Goal: Task Accomplishment & Management: Manage account settings

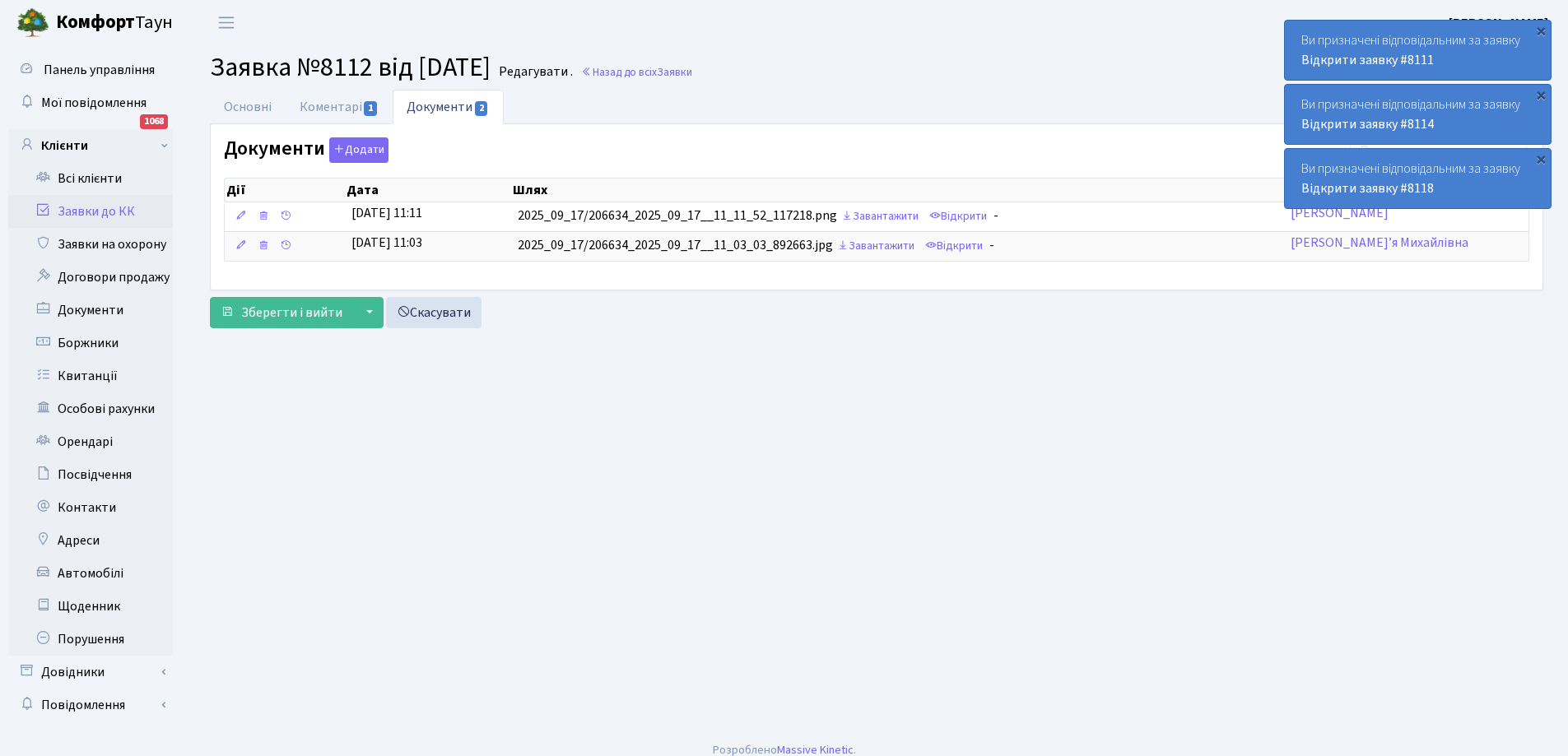
click at [79, 209] on link "Заявки до КК" at bounding box center [91, 211] width 165 height 33
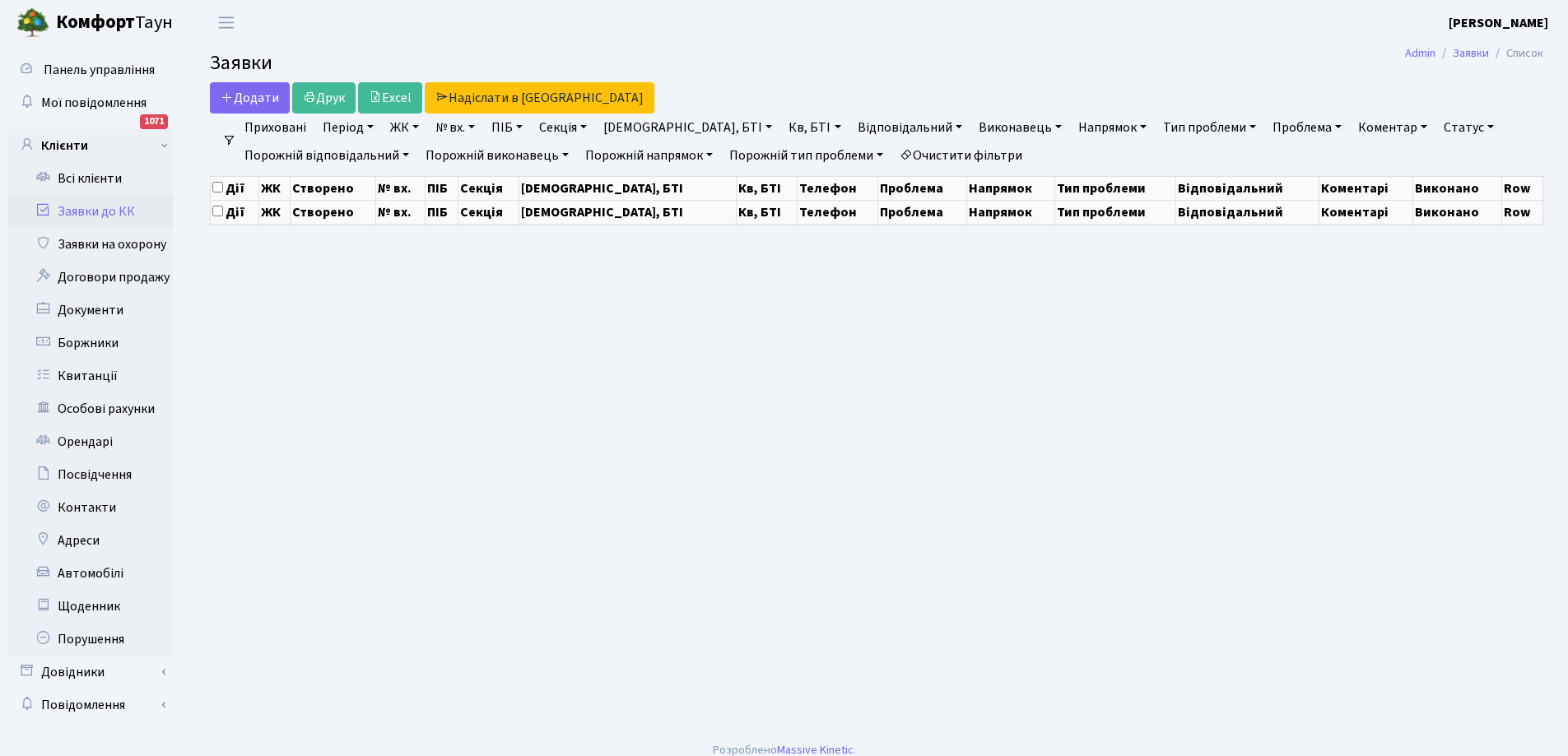
select select "25"
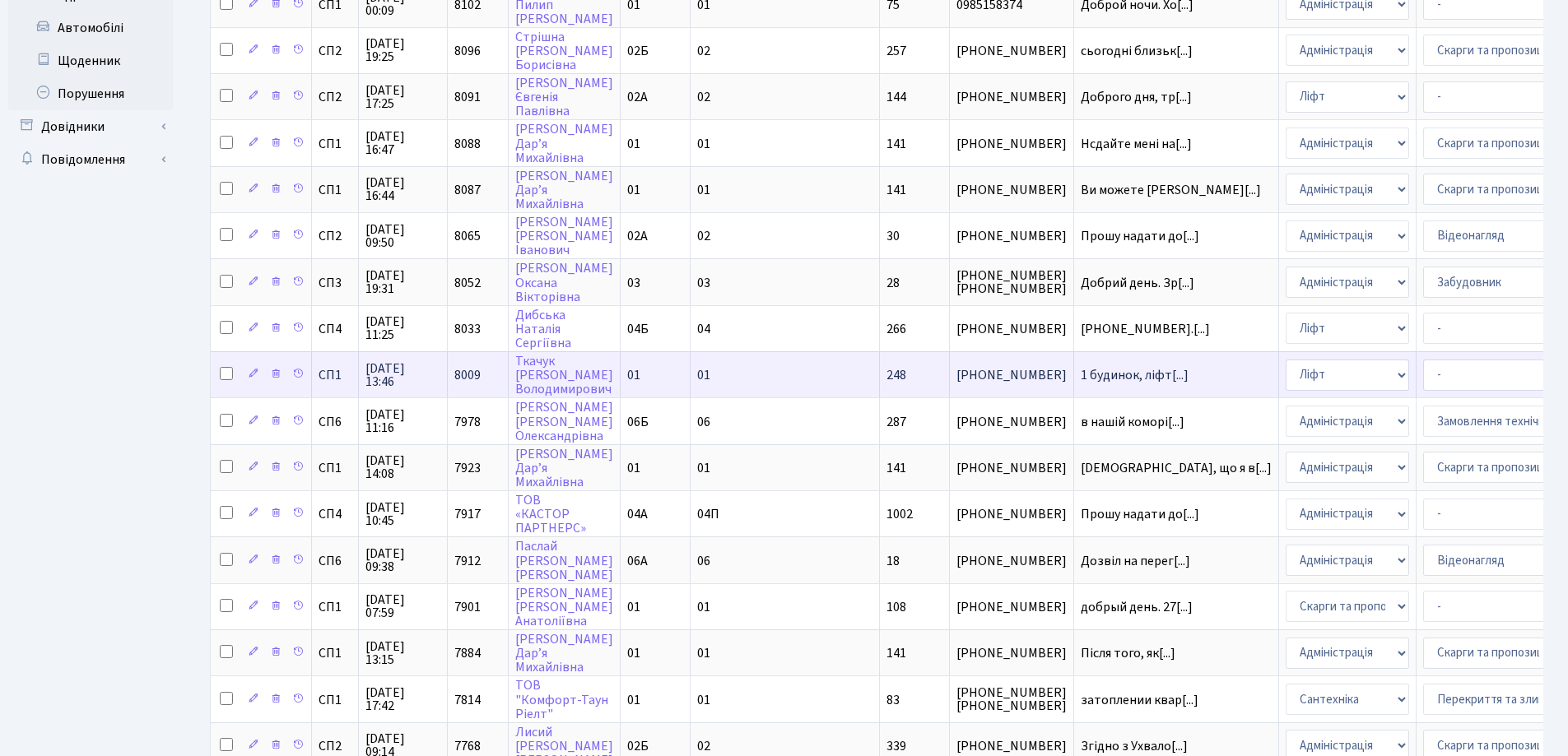
scroll to position [728, 0]
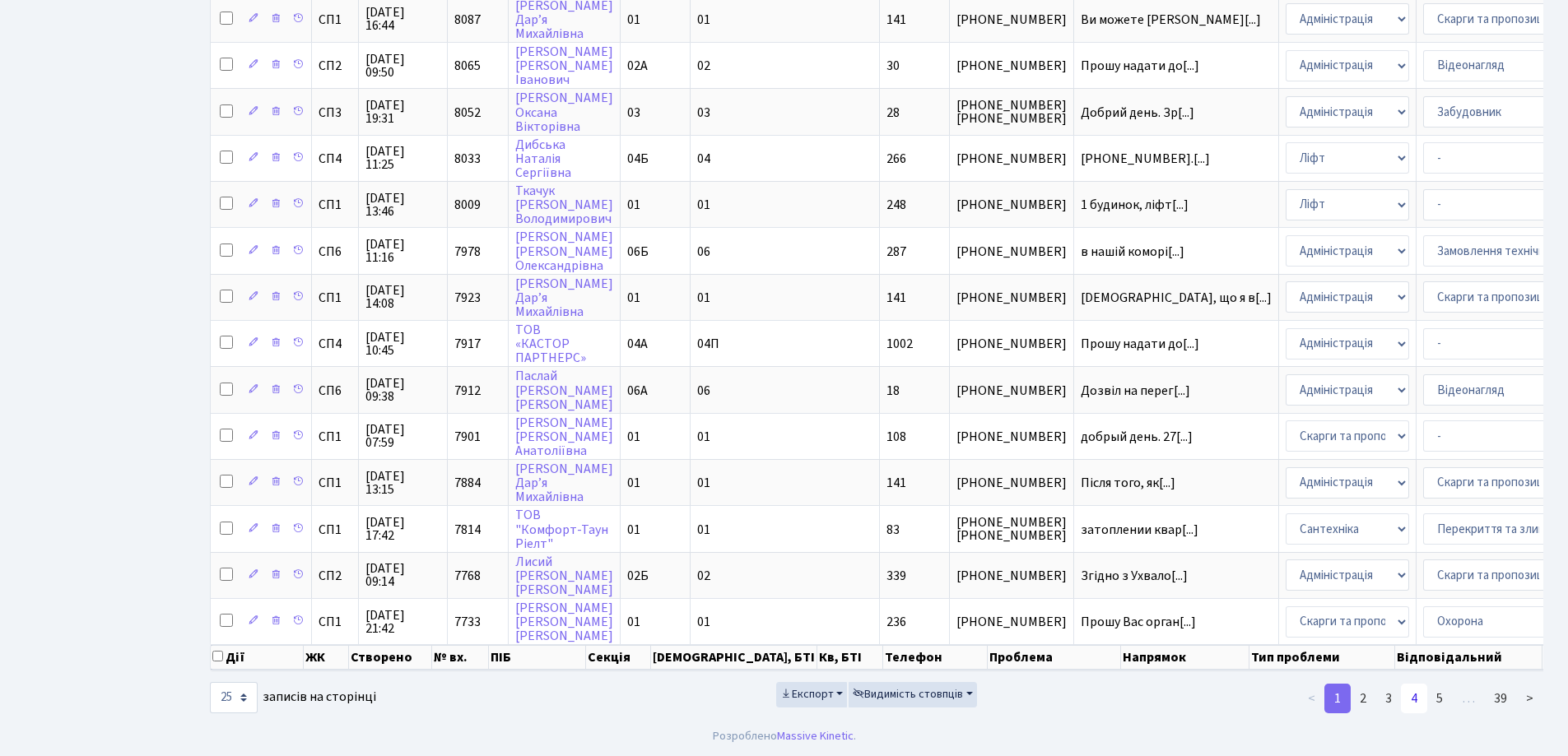
click at [1411, 697] on link "4" at bounding box center [1413, 698] width 26 height 29
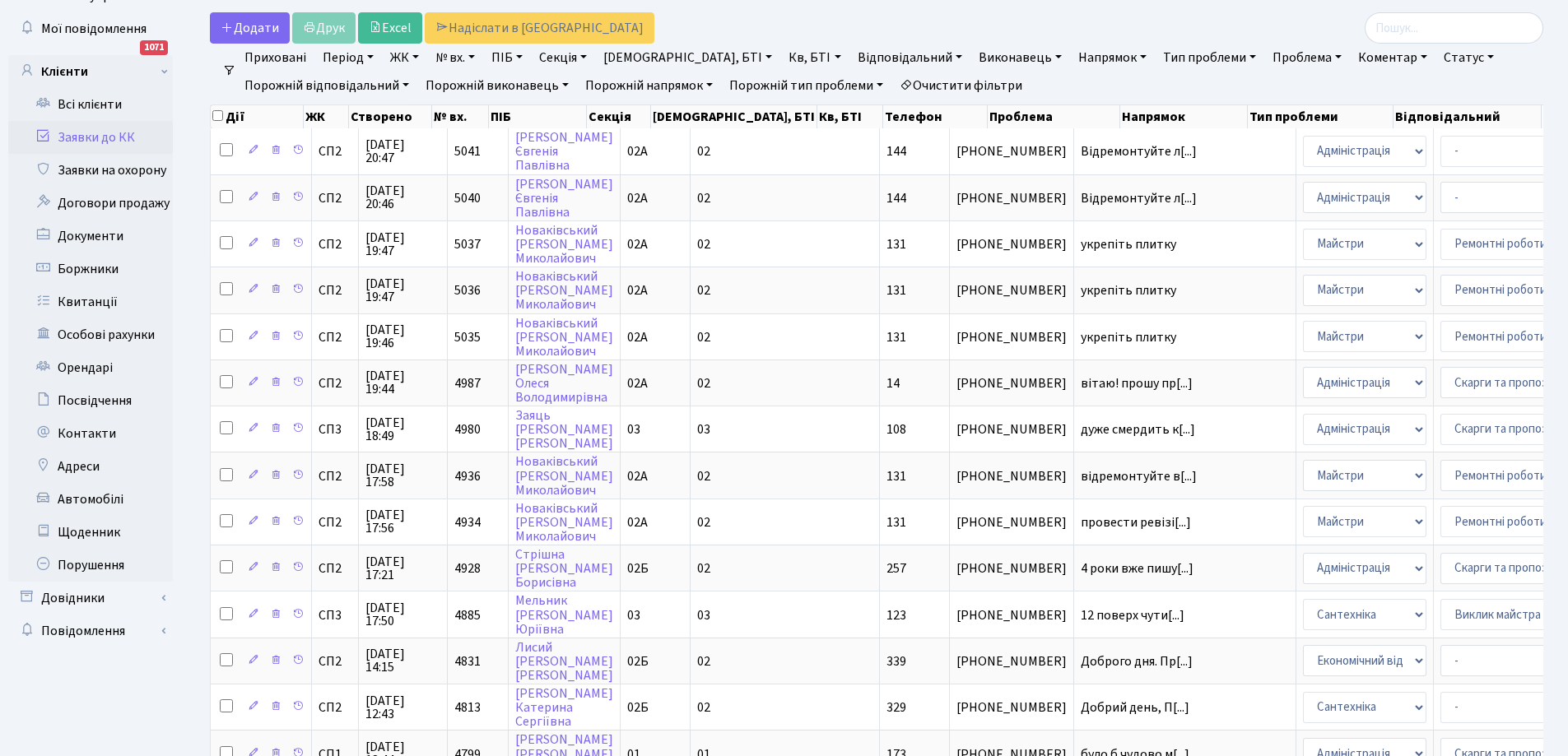
scroll to position [0, 0]
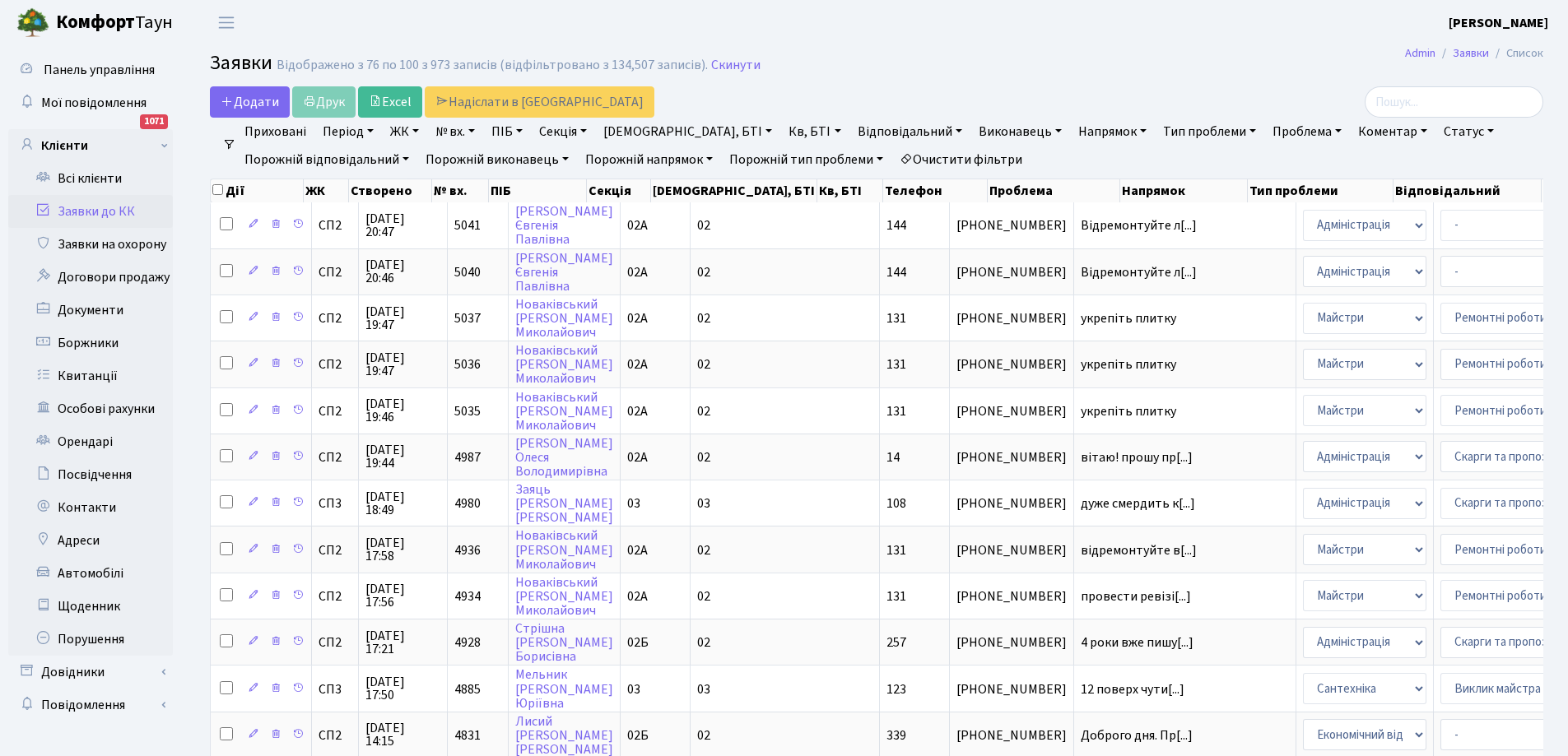
click at [1437, 135] on link "Статус" at bounding box center [1468, 131] width 63 height 28
click at [1438, 210] on link "Виконано" at bounding box center [1502, 207] width 130 height 26
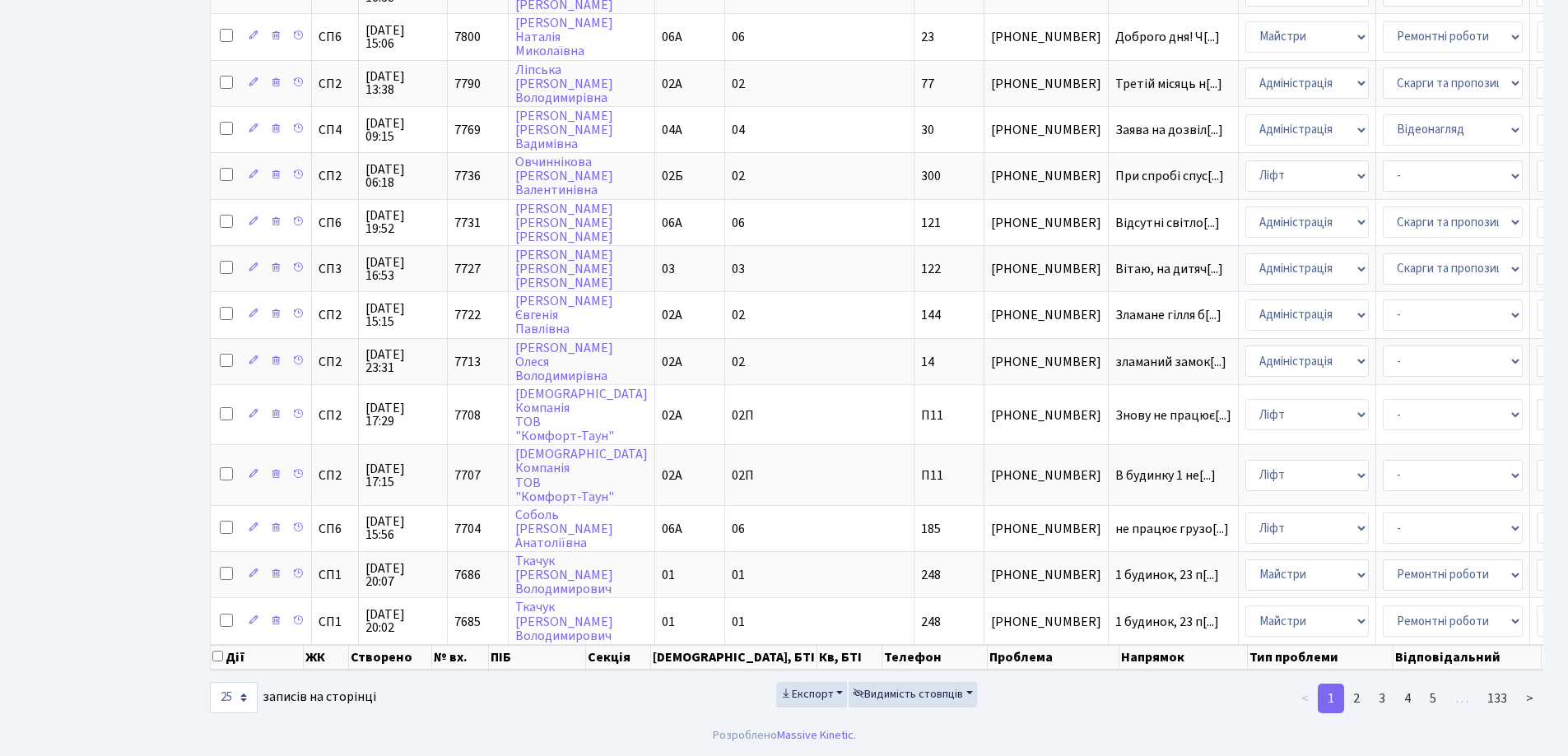
scroll to position [771, 0]
click at [1385, 697] on link "3" at bounding box center [1381, 698] width 26 height 29
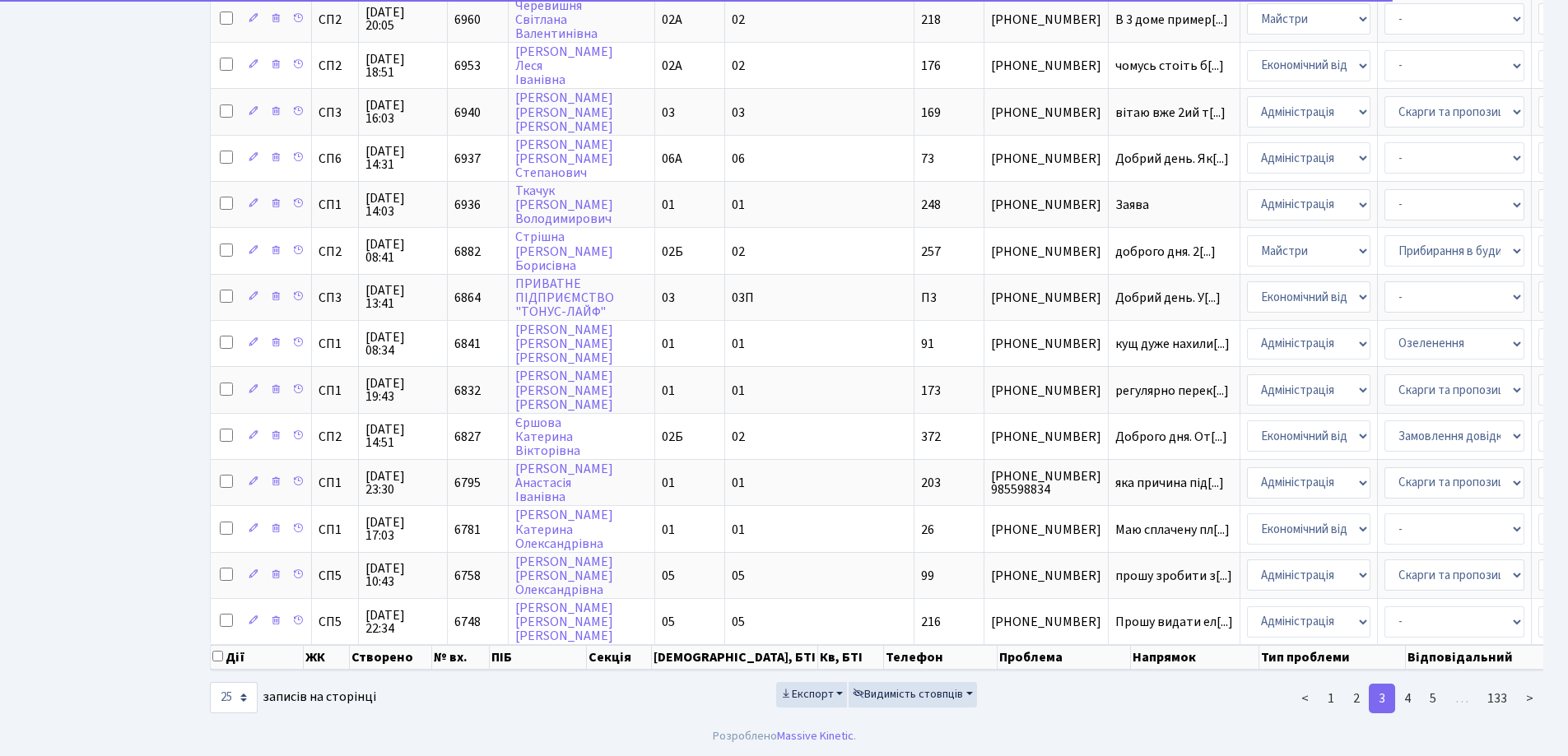
scroll to position [728, 0]
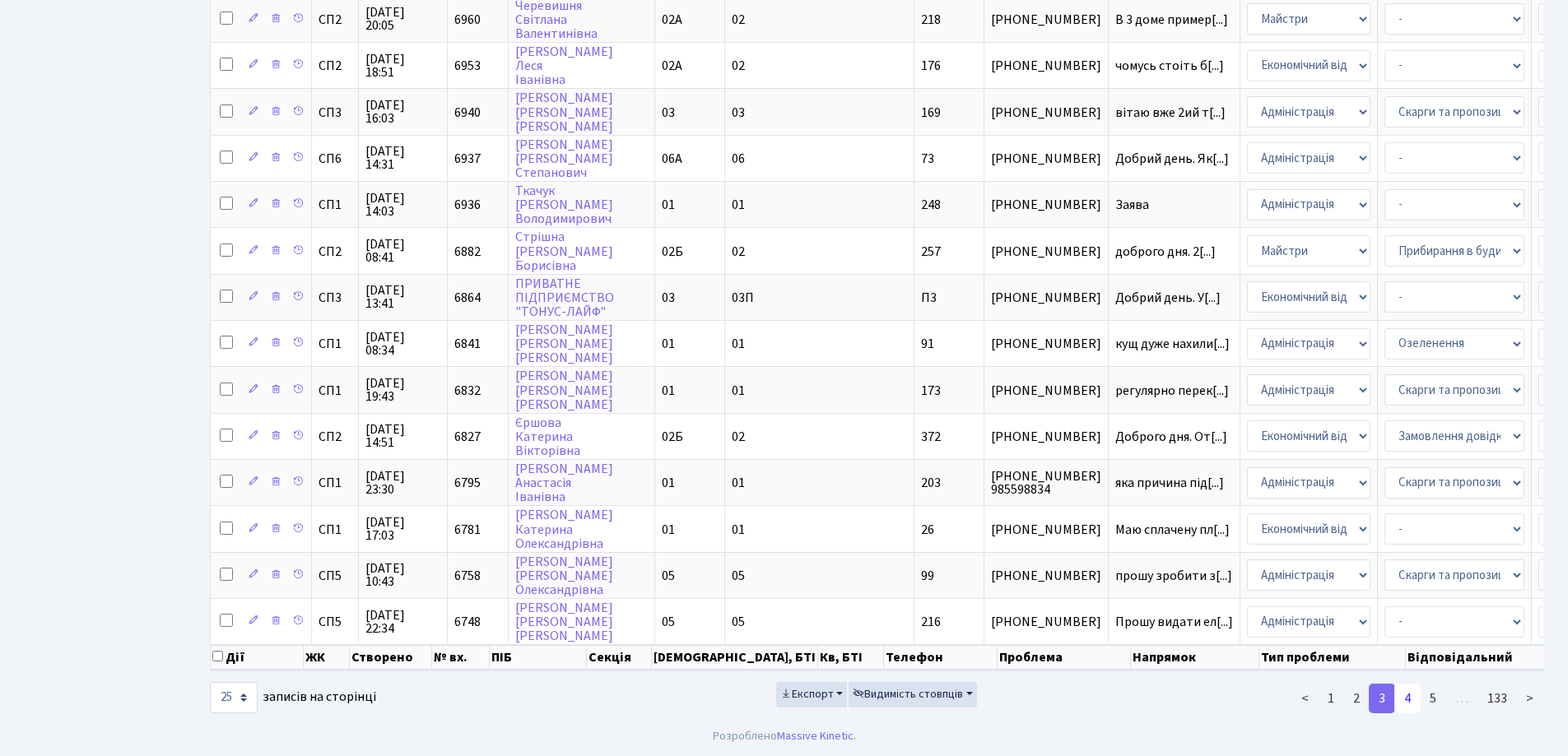
click at [1413, 698] on link "4" at bounding box center [1407, 698] width 26 height 29
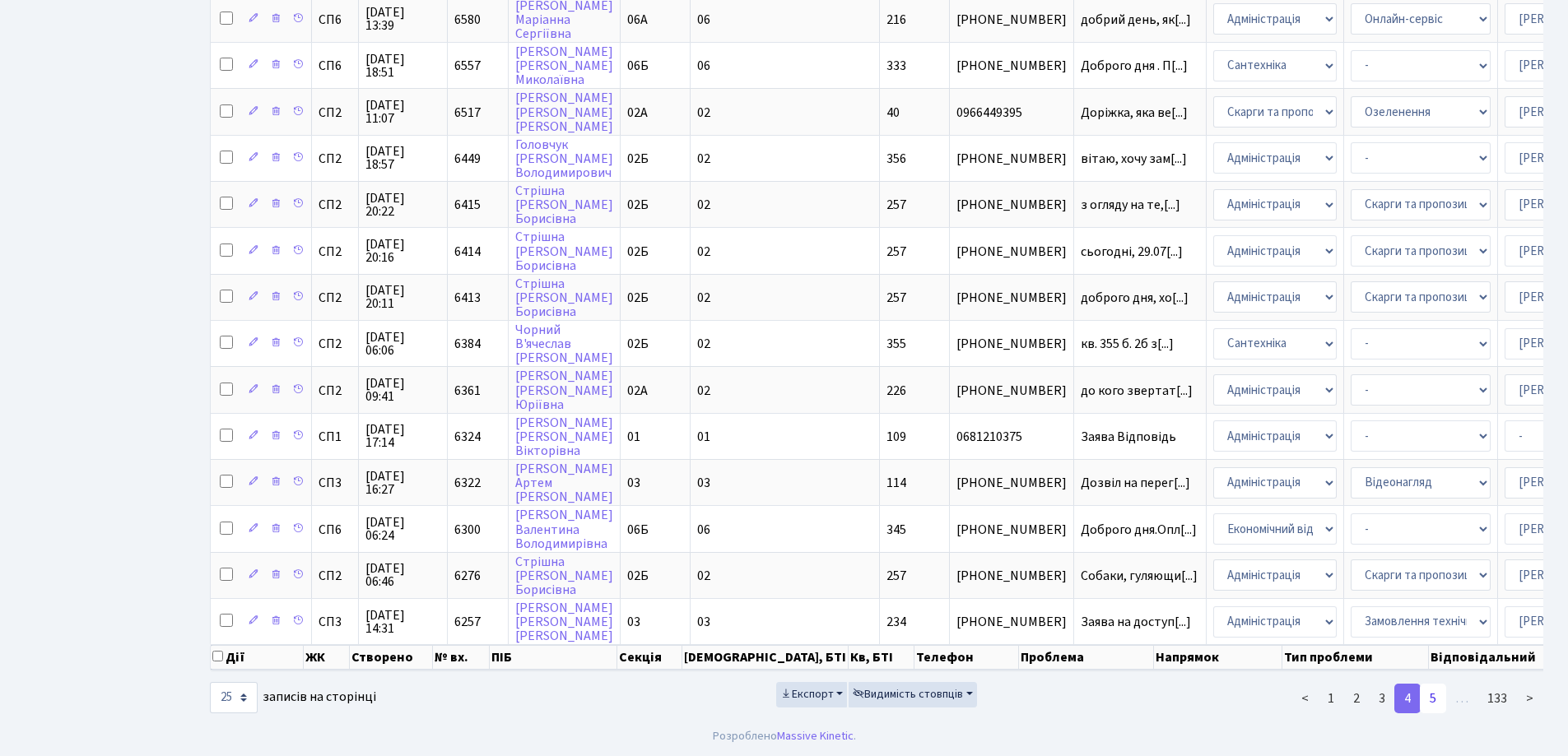
click at [1438, 698] on link "5" at bounding box center [1432, 698] width 26 height 29
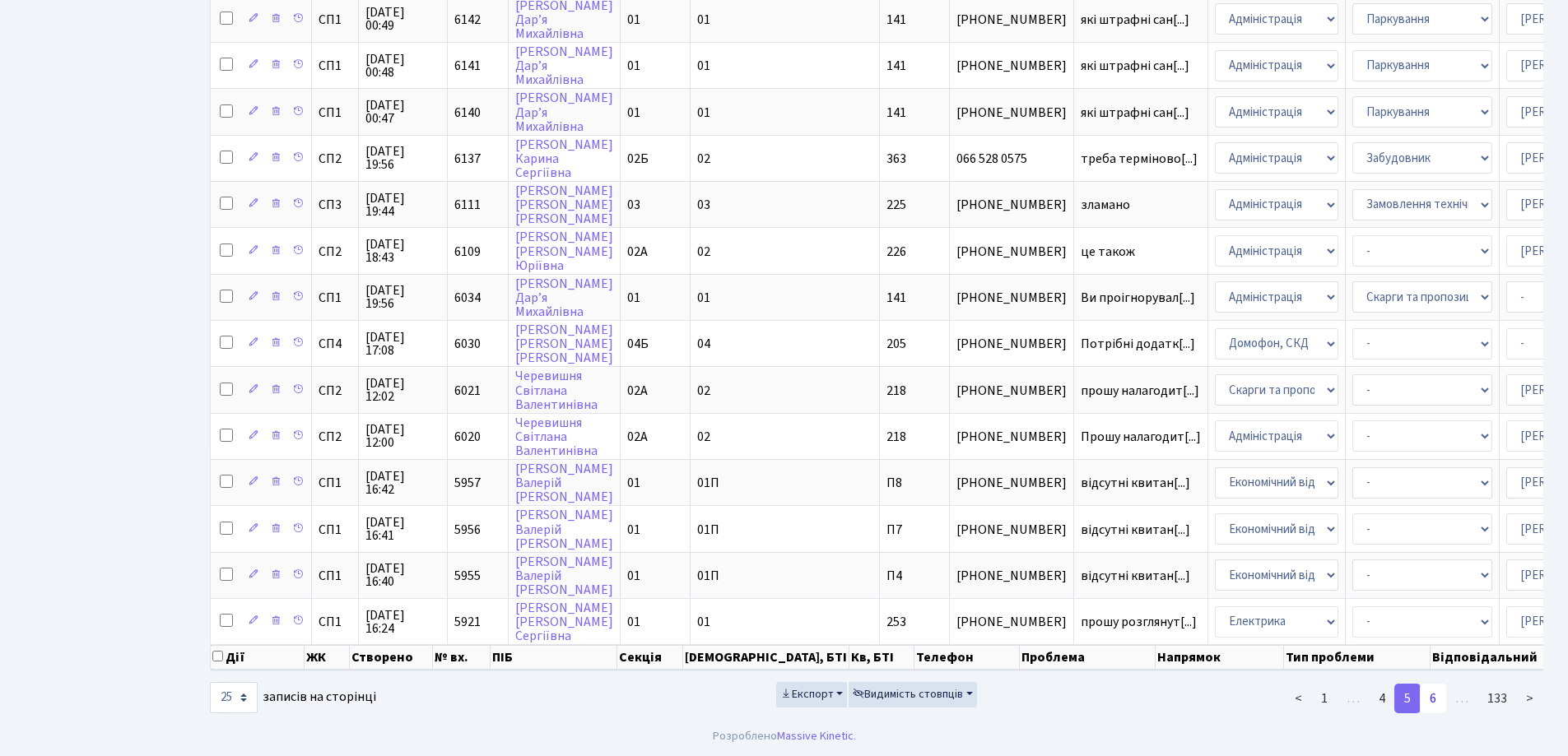
click at [1444, 703] on link "6" at bounding box center [1432, 698] width 26 height 29
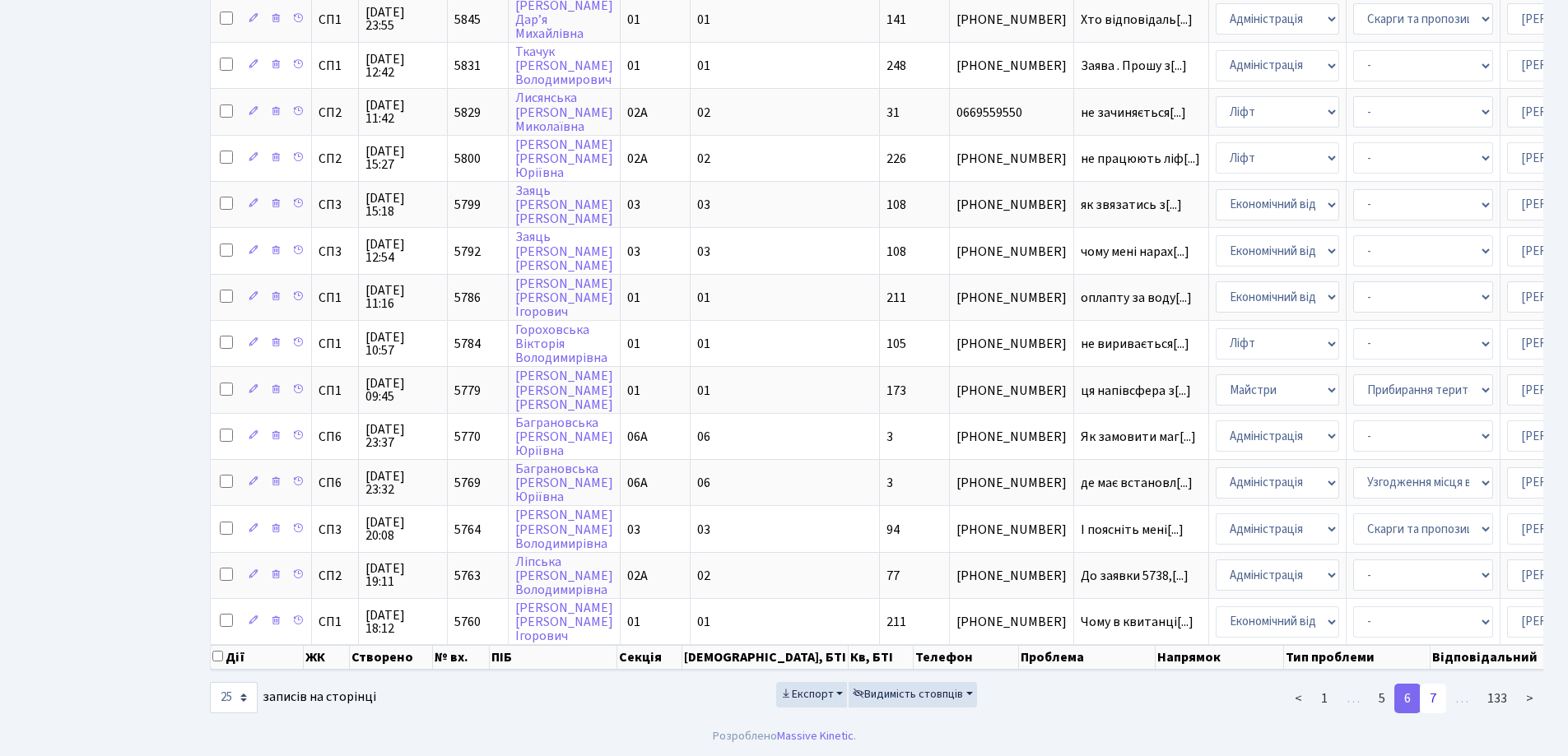
click at [1441, 702] on link "7" at bounding box center [1432, 698] width 26 height 29
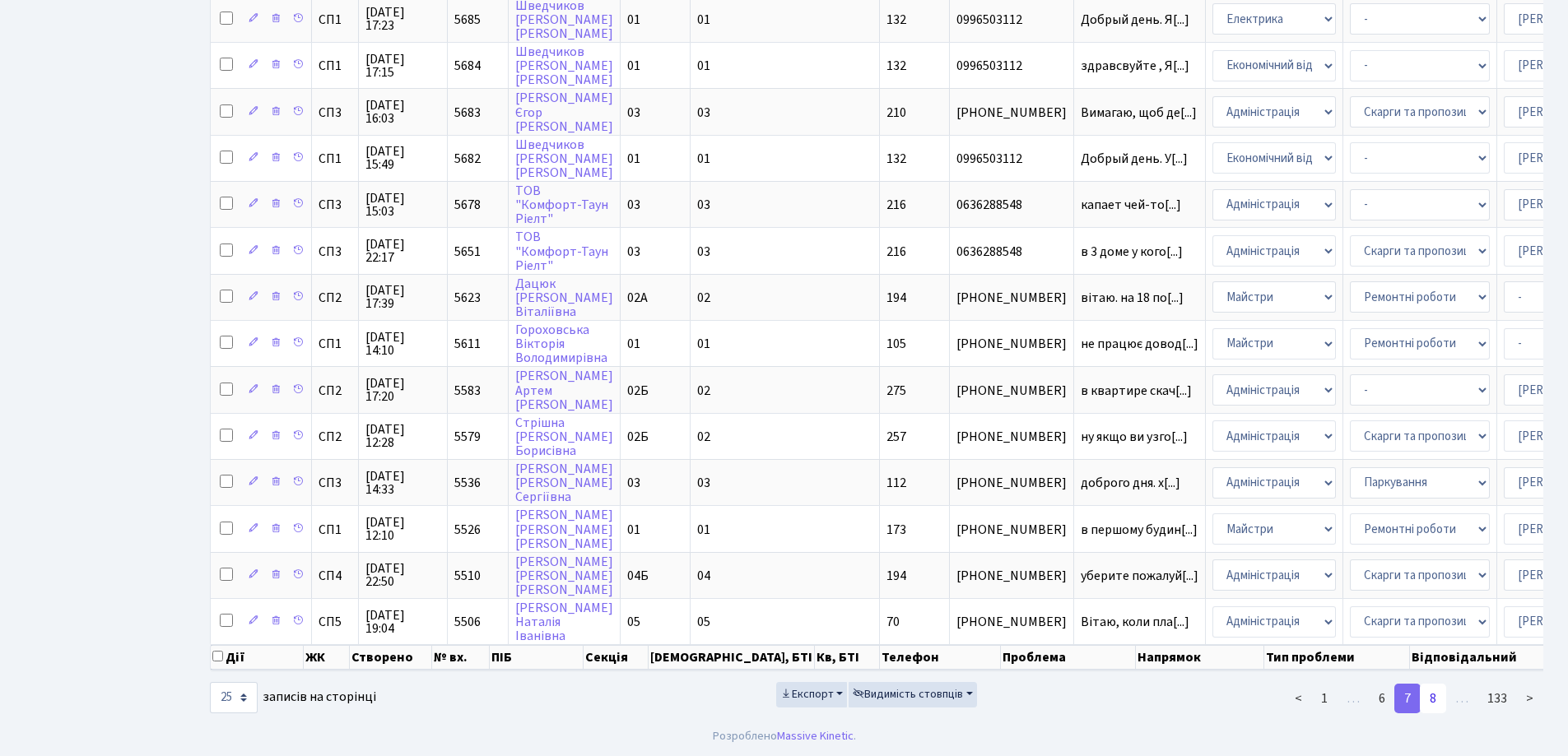
click at [1441, 702] on link "8" at bounding box center [1432, 698] width 26 height 29
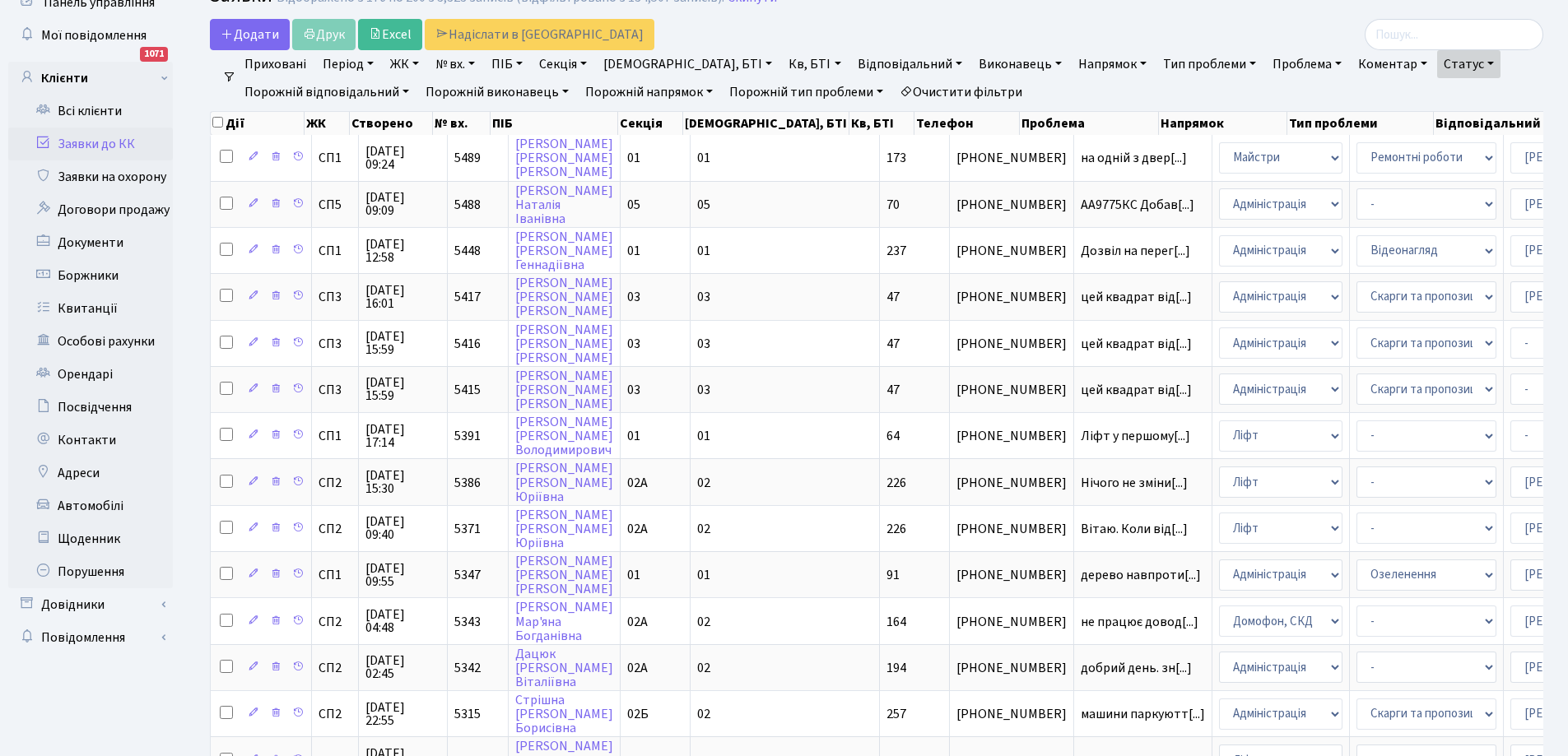
scroll to position [0, 0]
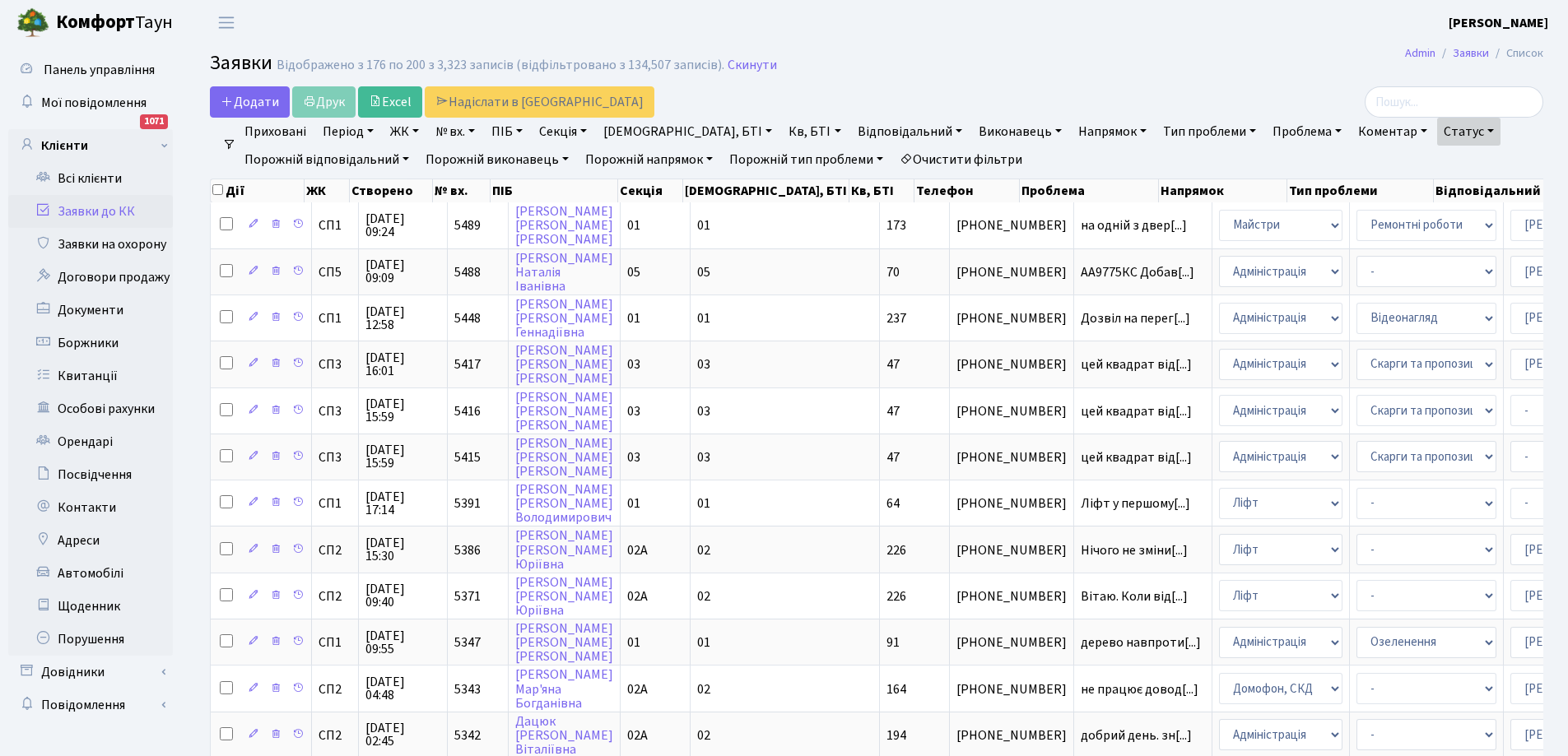
click at [964, 159] on link "Очистити фільтри" at bounding box center [960, 160] width 136 height 28
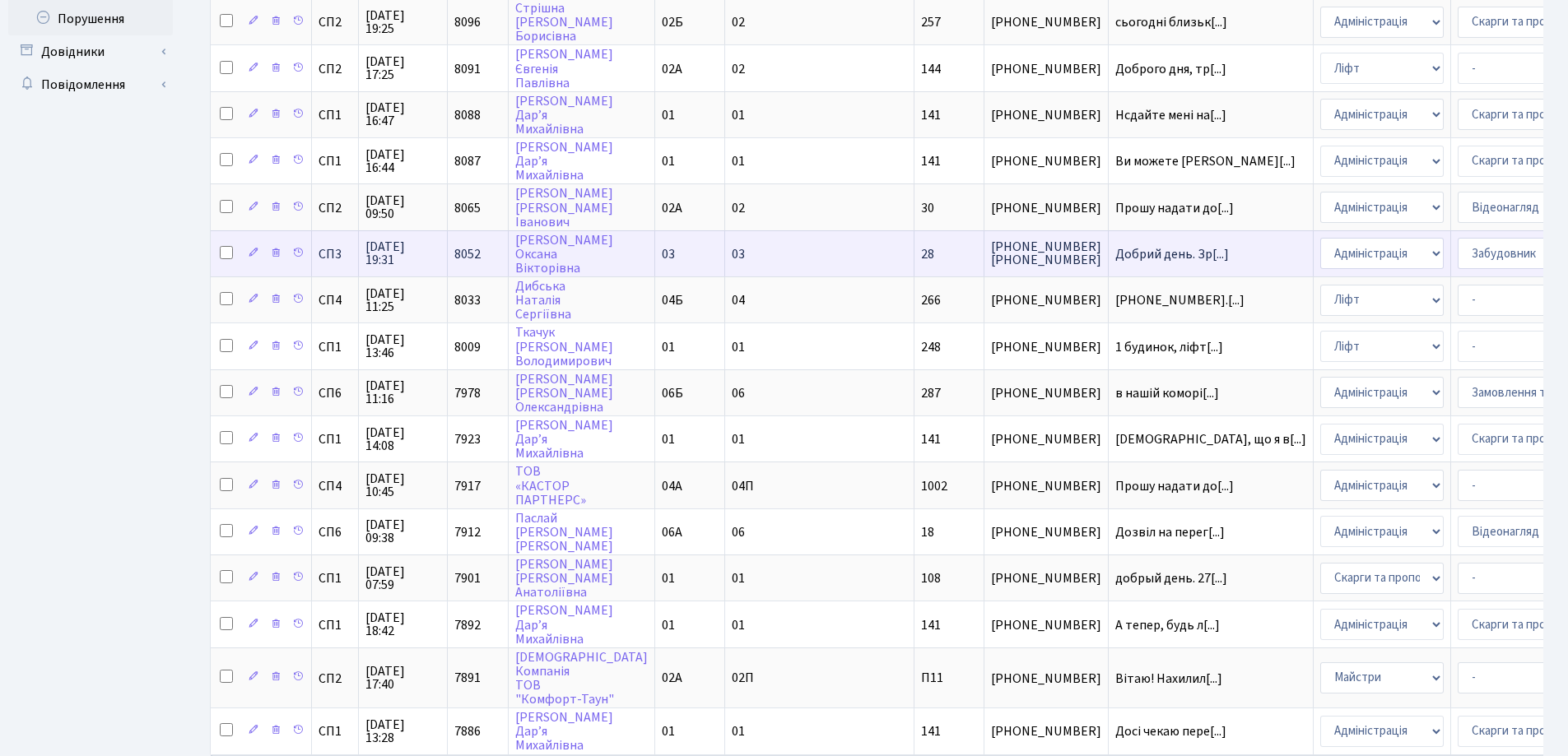
scroll to position [743, 0]
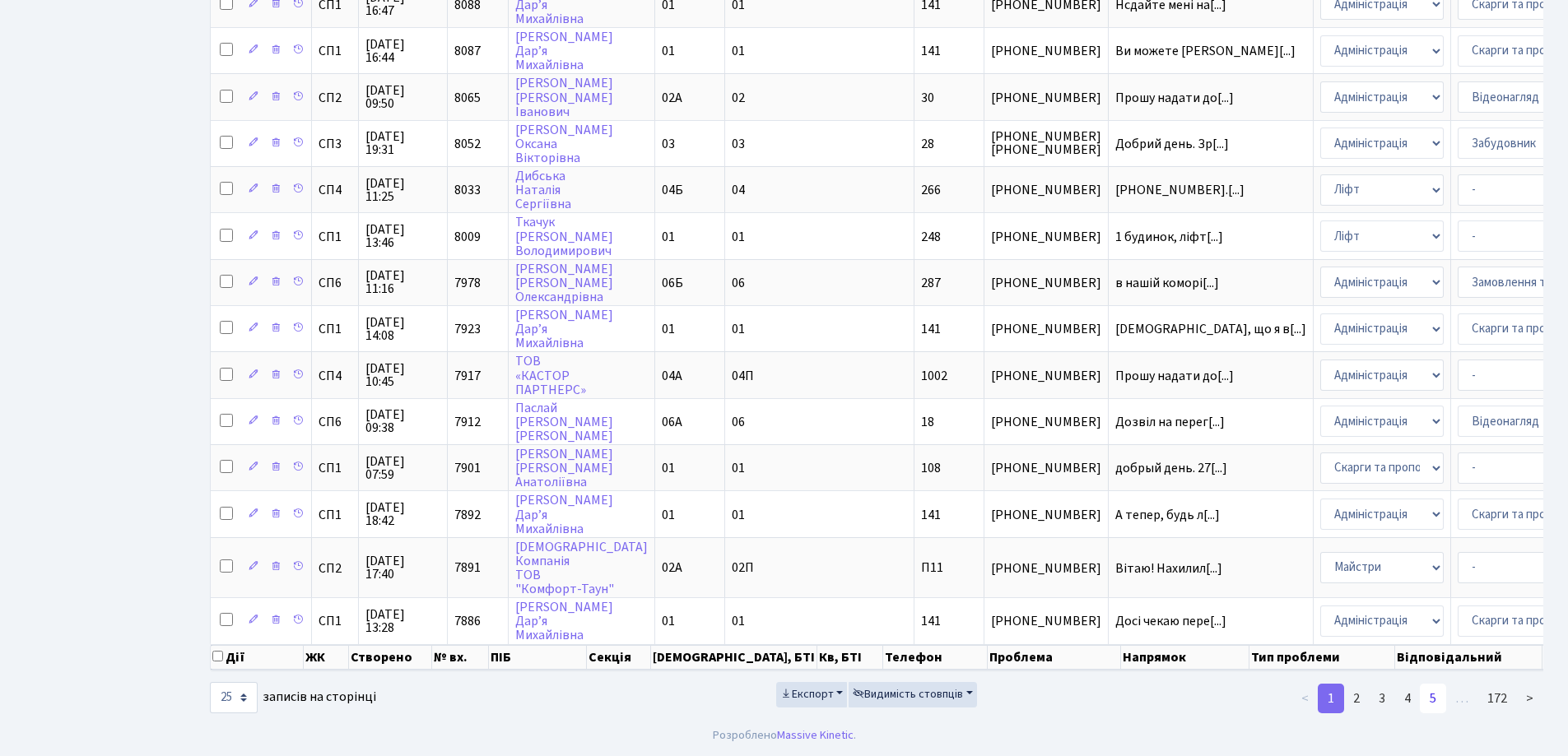
click at [1434, 697] on link "5" at bounding box center [1432, 698] width 26 height 29
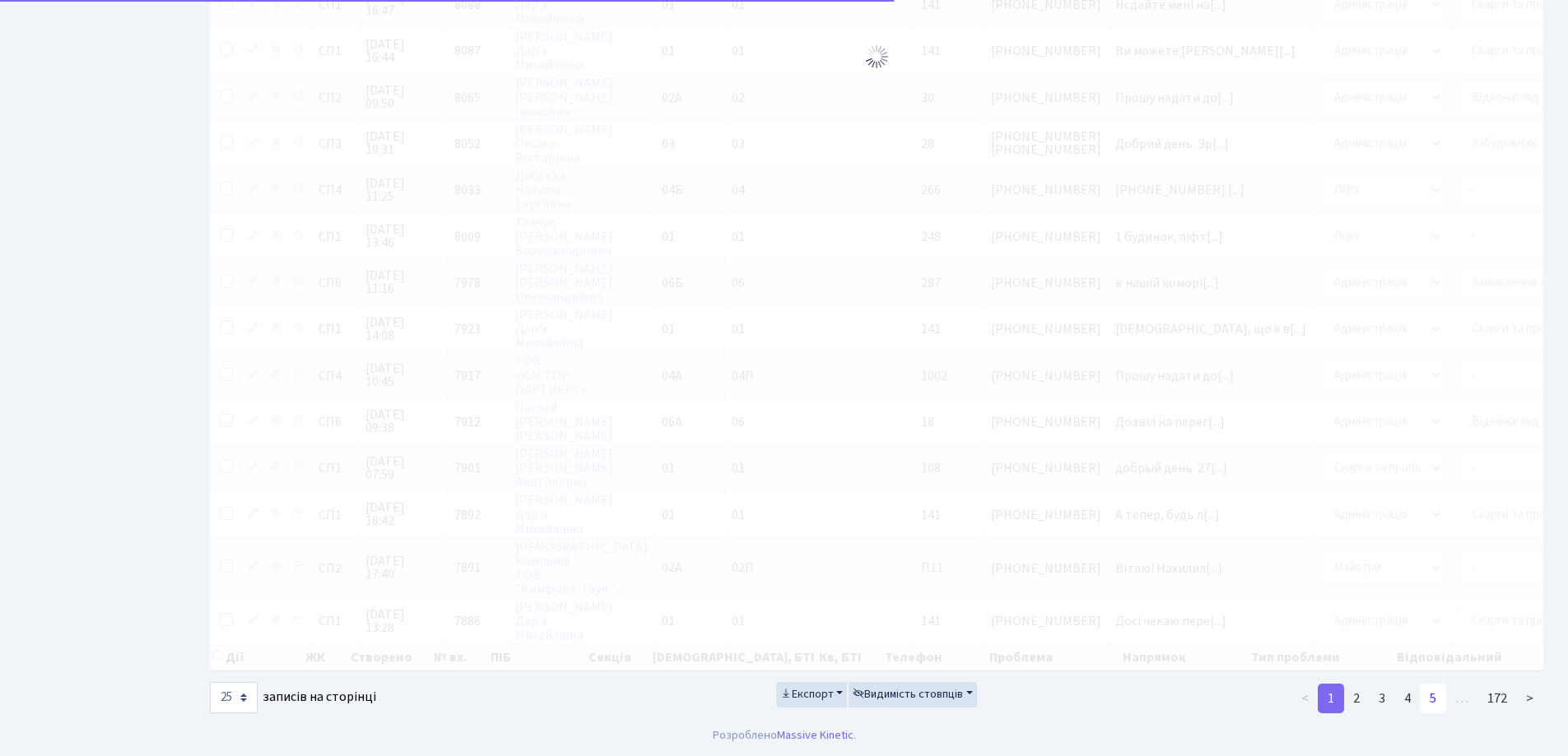
scroll to position [728, 0]
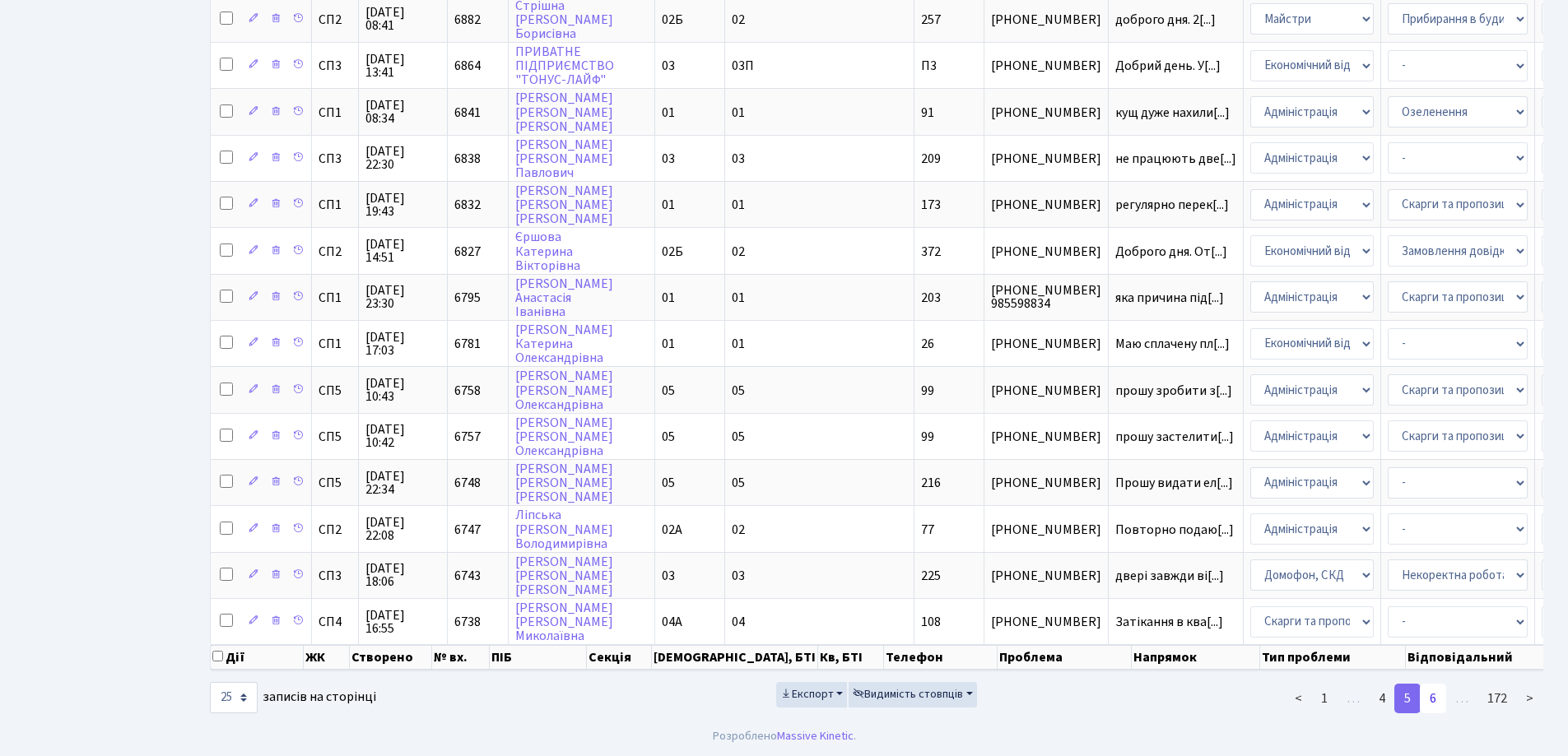
click at [1442, 698] on link "6" at bounding box center [1432, 698] width 26 height 29
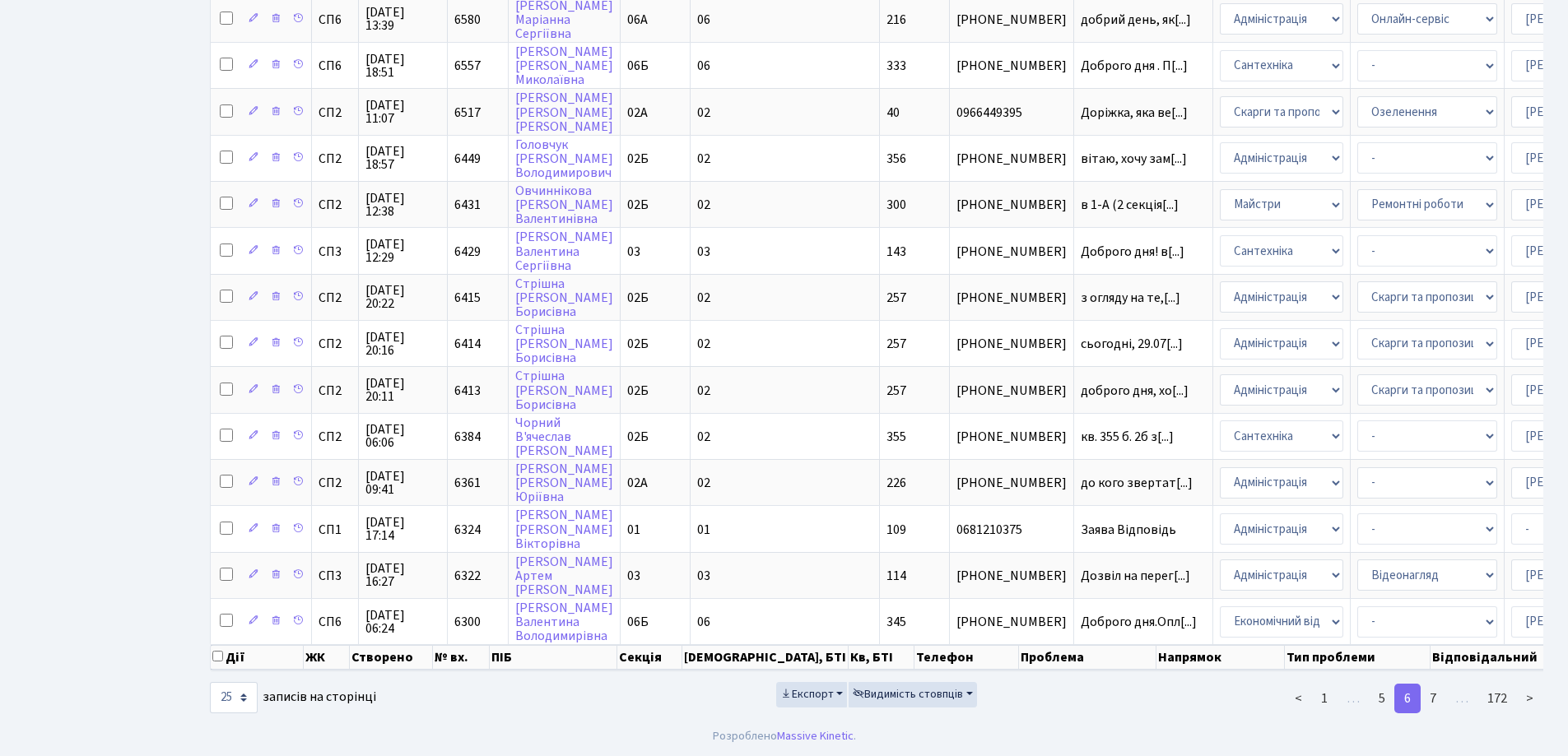
click at [1442, 696] on link "7" at bounding box center [1432, 698] width 26 height 29
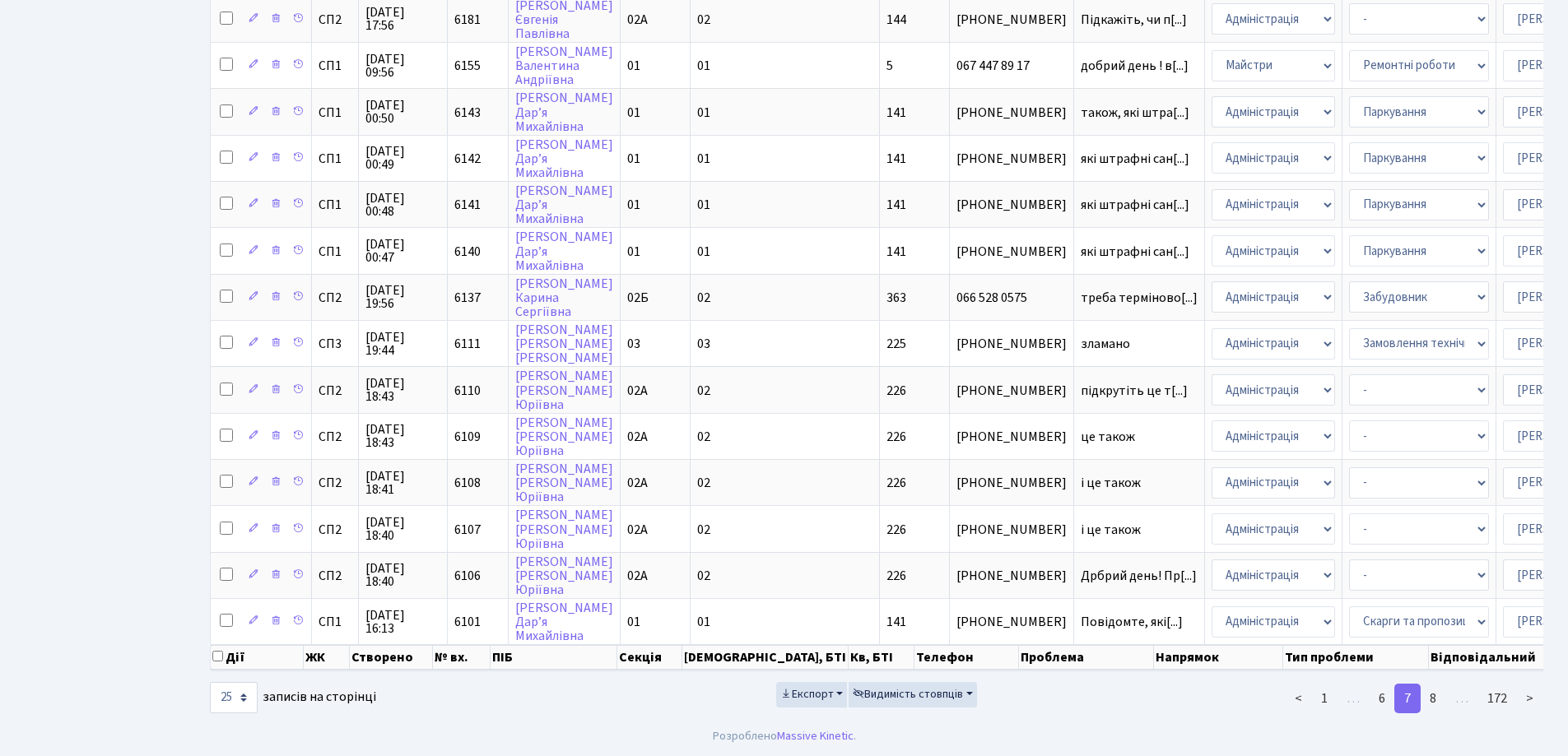
click at [1442, 696] on link "8" at bounding box center [1432, 698] width 26 height 29
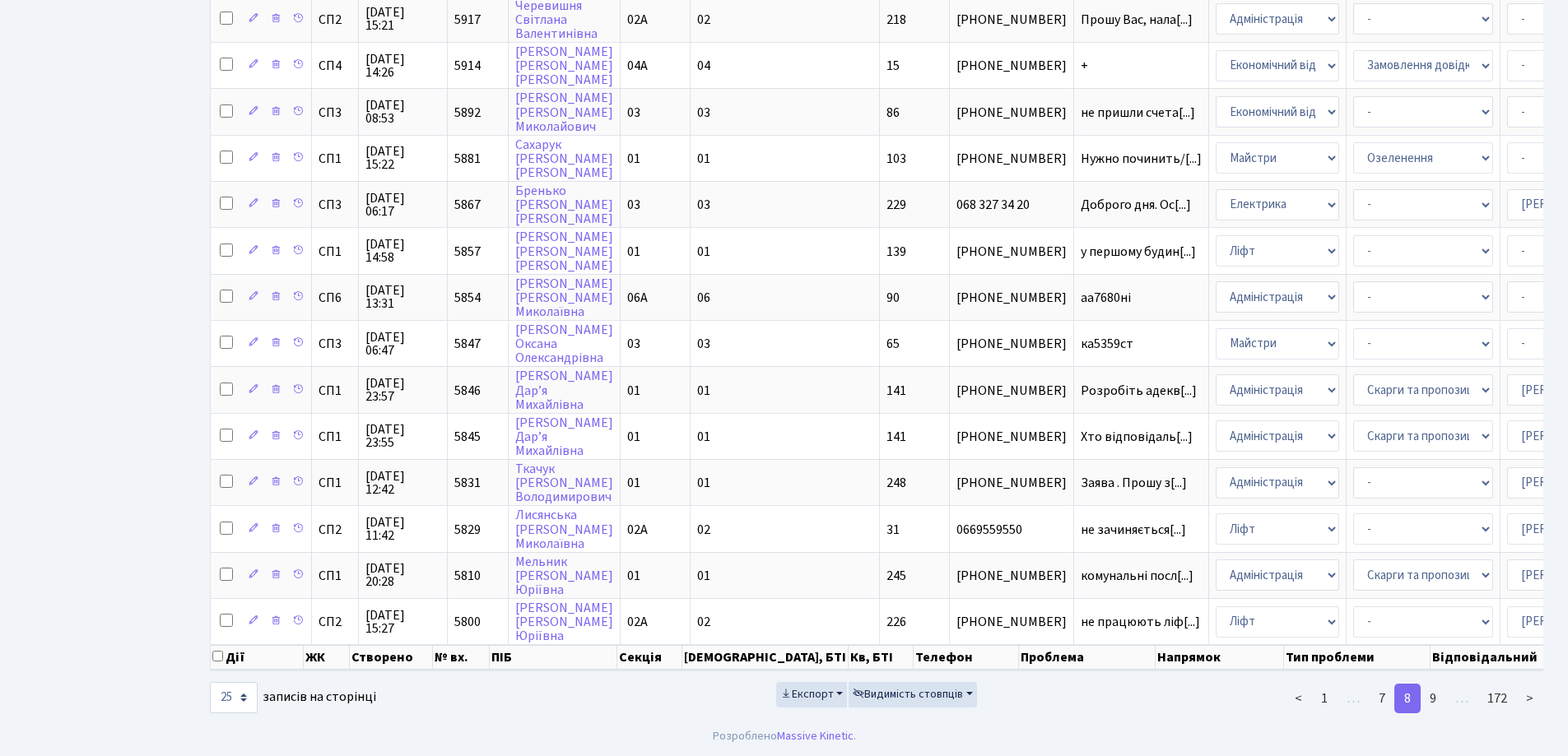
click at [1442, 696] on link "9" at bounding box center [1432, 698] width 26 height 29
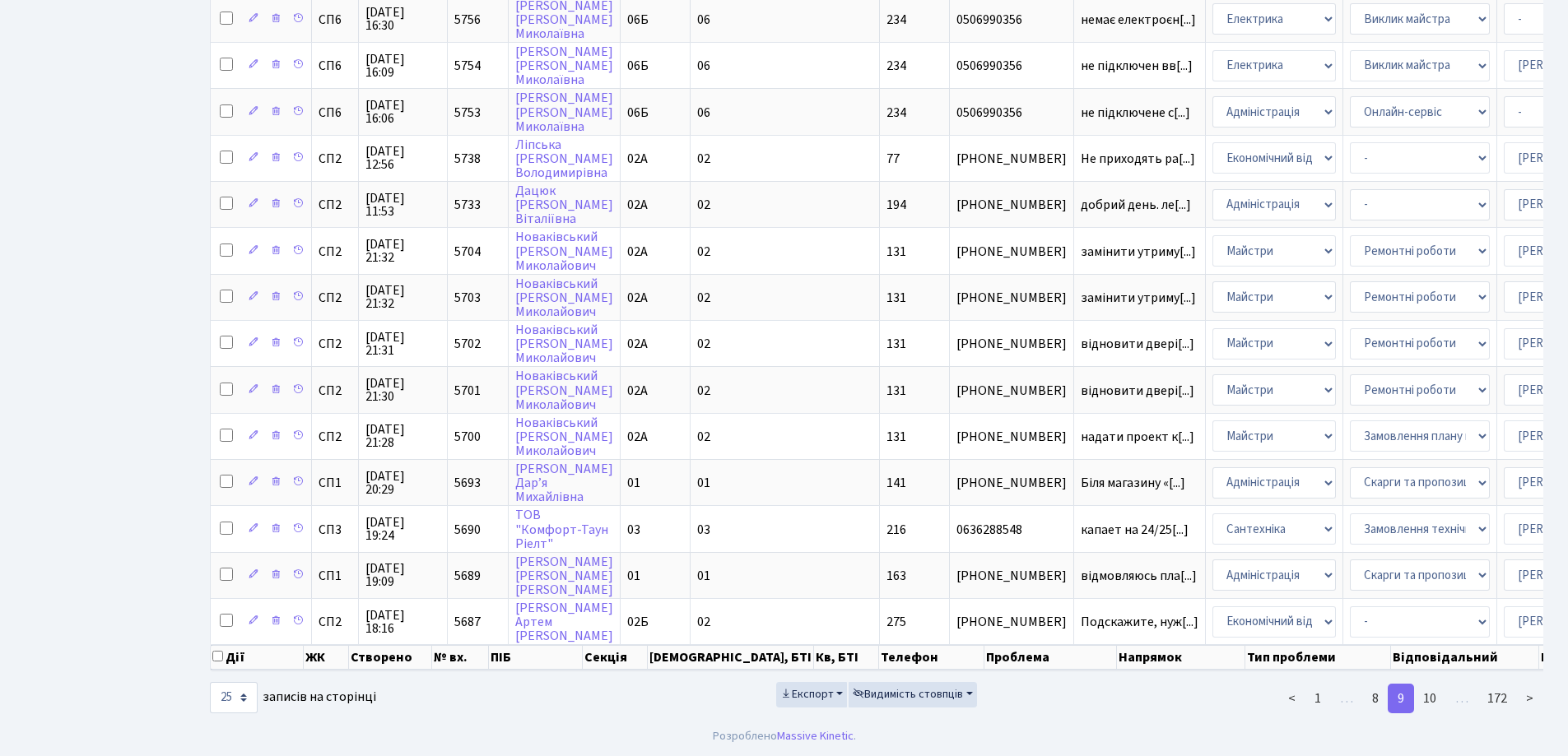
click at [1442, 696] on link "10" at bounding box center [1429, 698] width 33 height 29
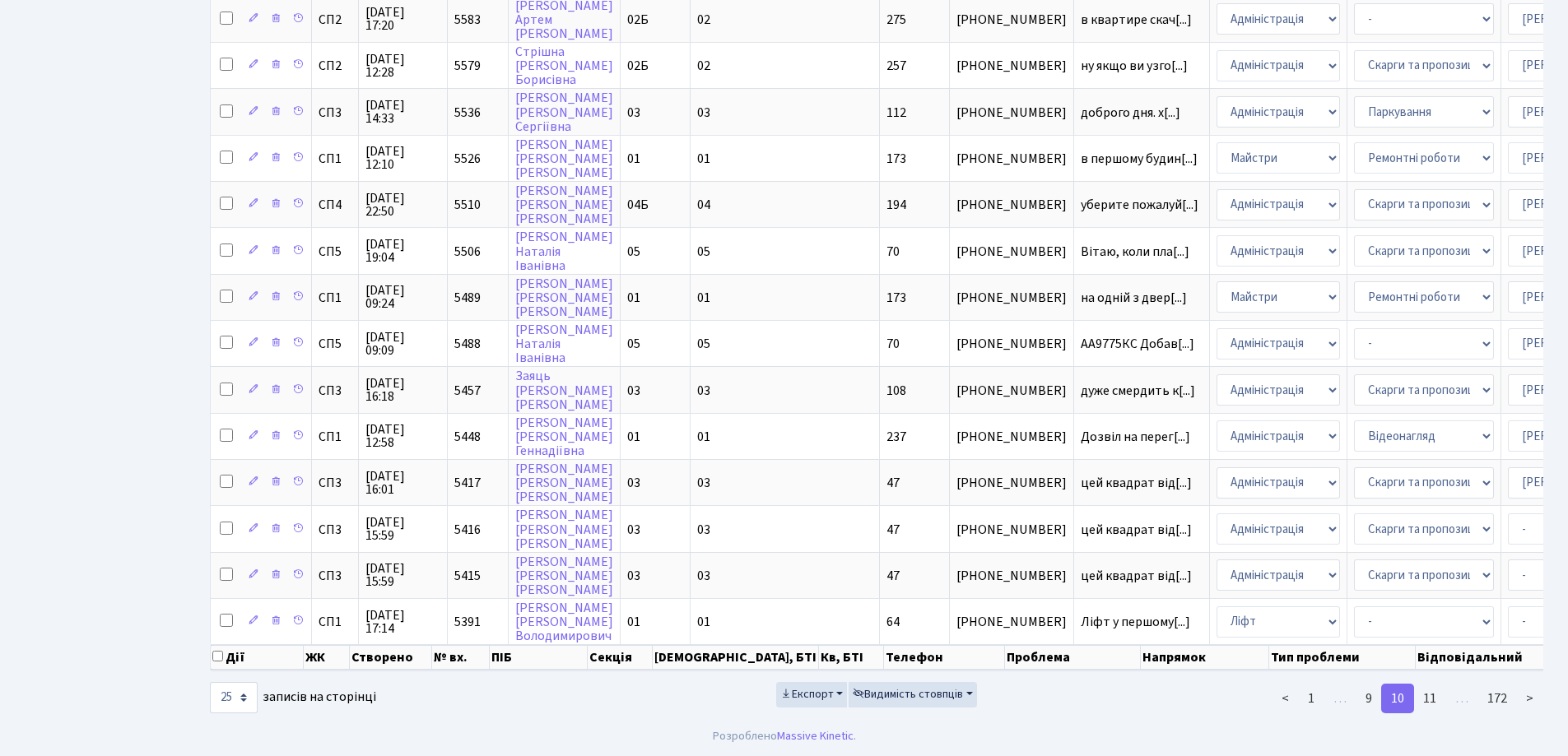
click at [1442, 696] on link "11" at bounding box center [1429, 698] width 33 height 29
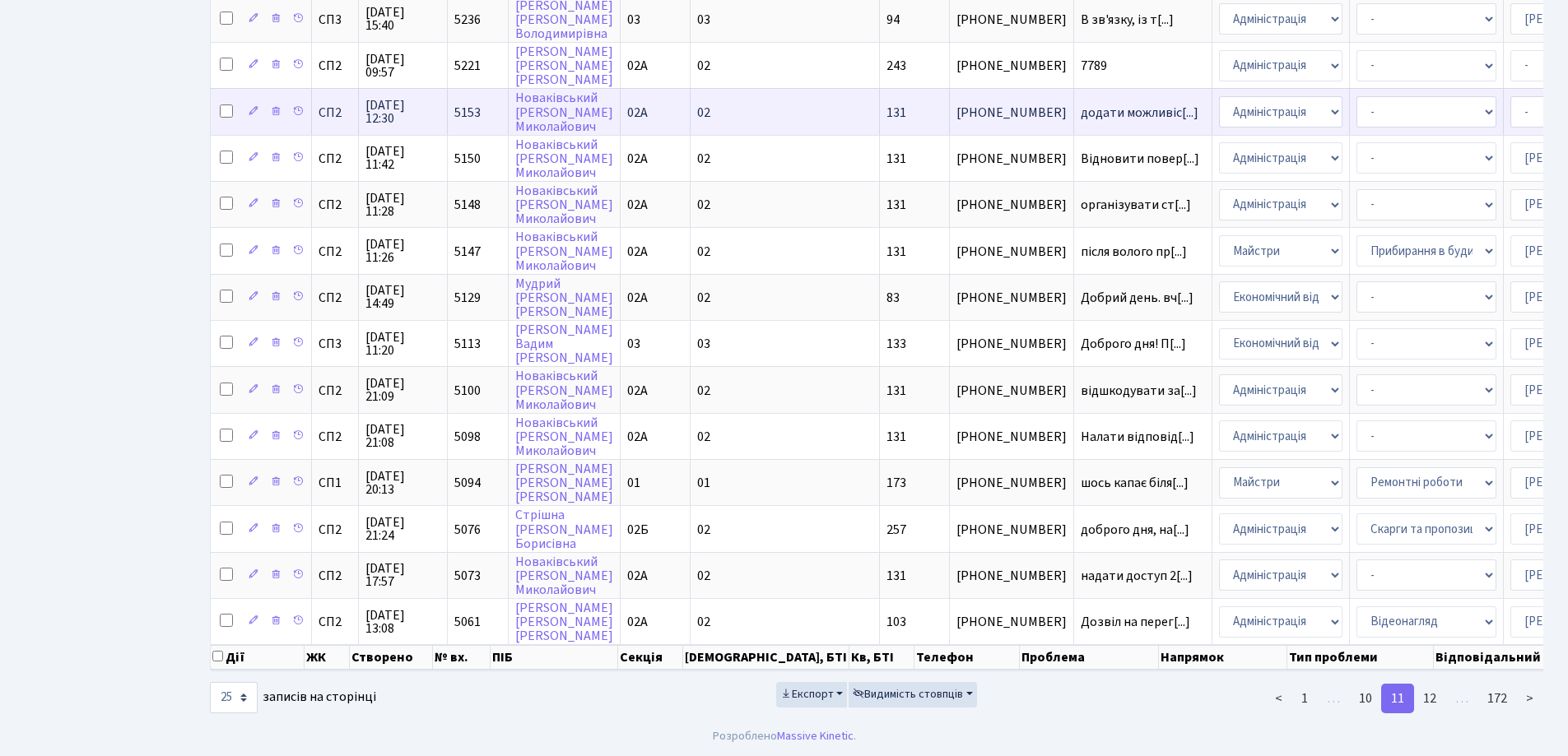
scroll to position [646, 0]
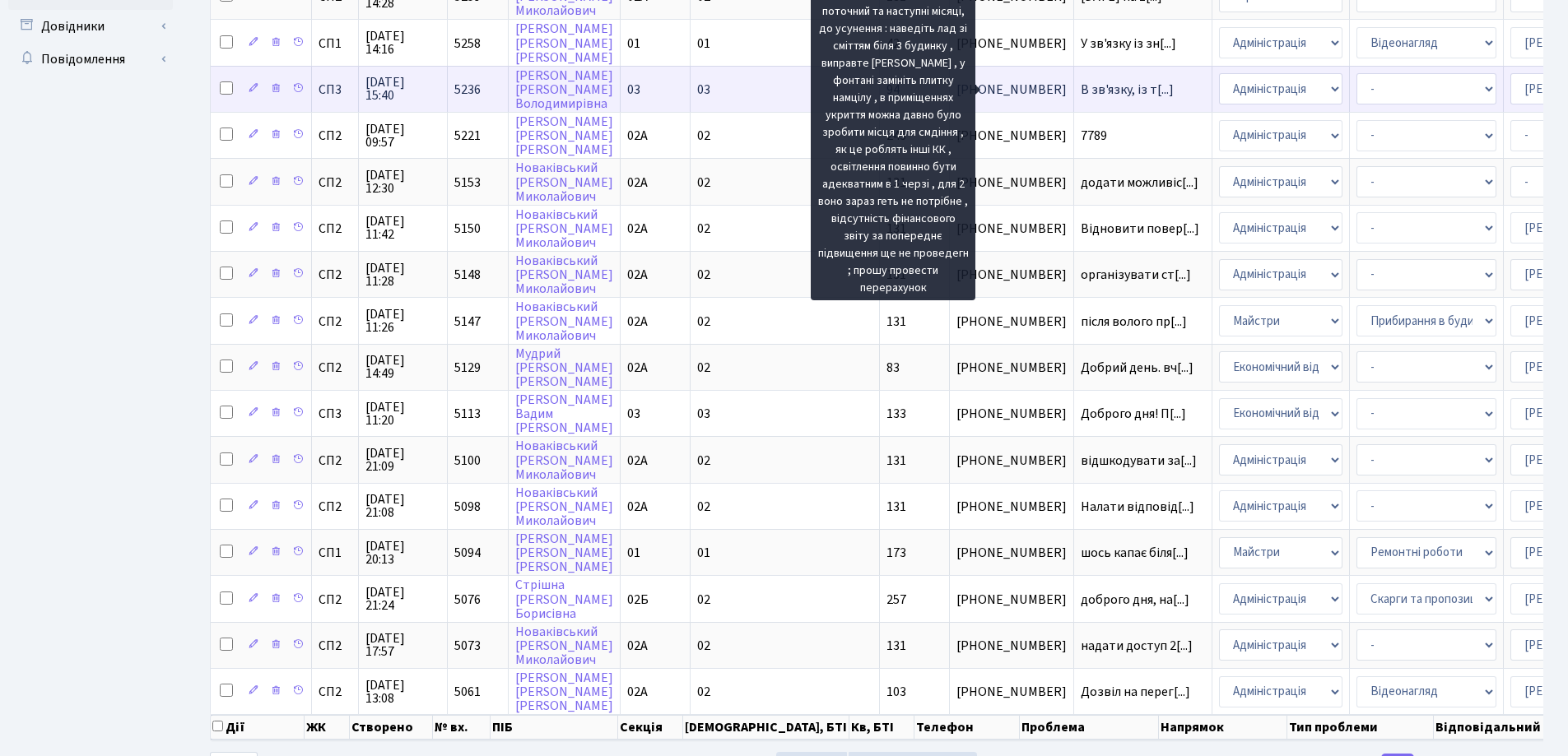
click at [1080, 87] on span "В зв'язку, із т[...]" at bounding box center [1127, 89] width 93 height 18
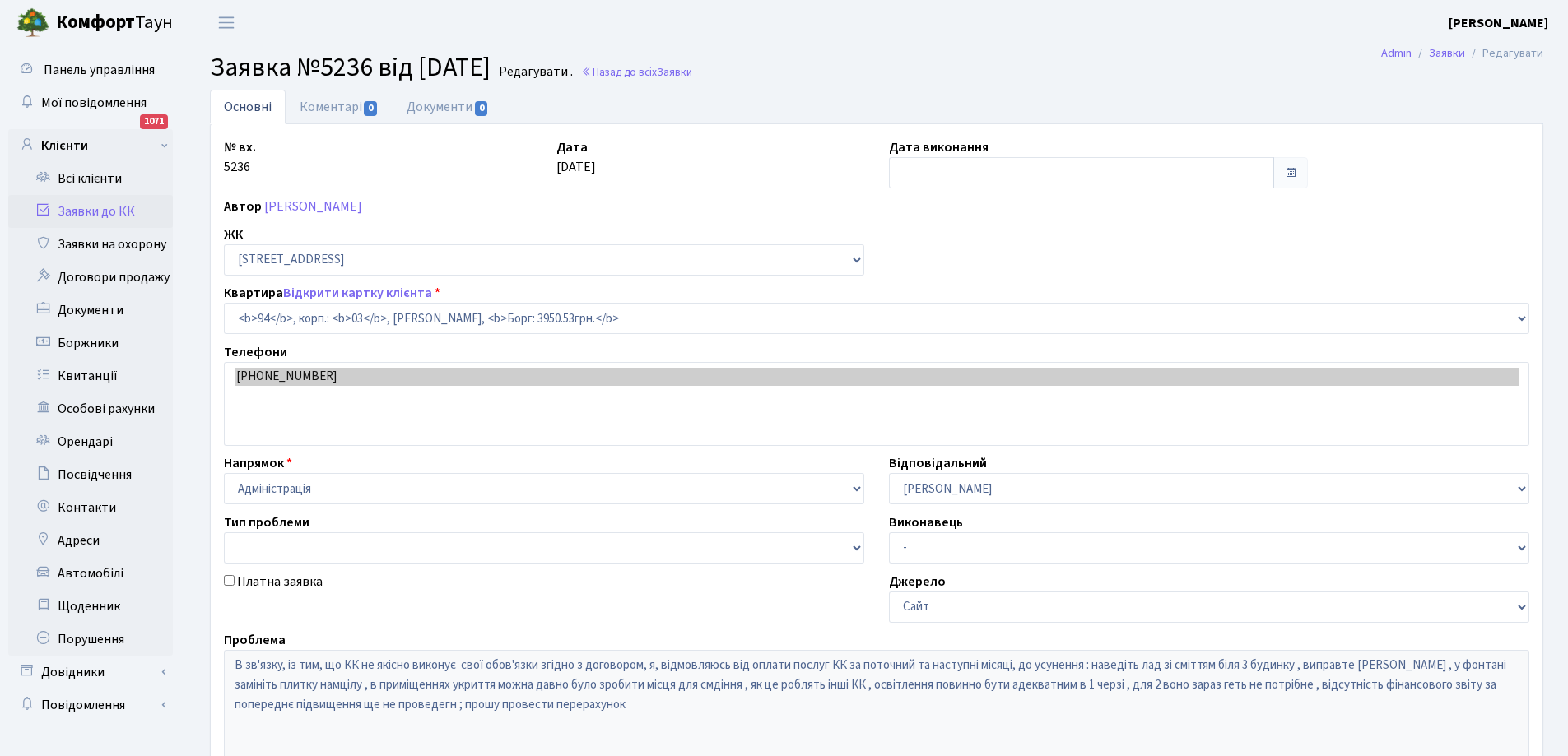
select select "20816"
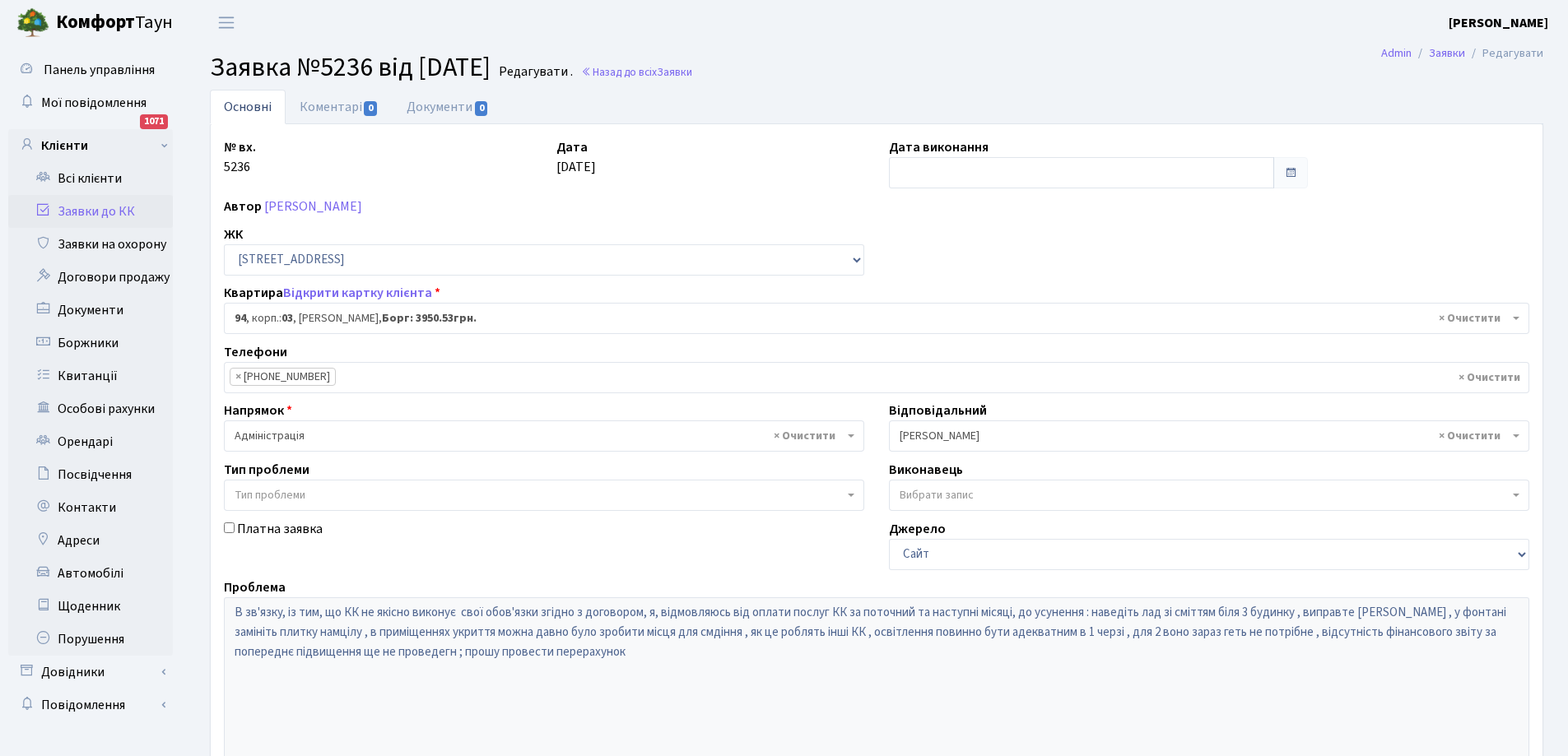
click at [91, 215] on link "Заявки до КК" at bounding box center [91, 211] width 165 height 33
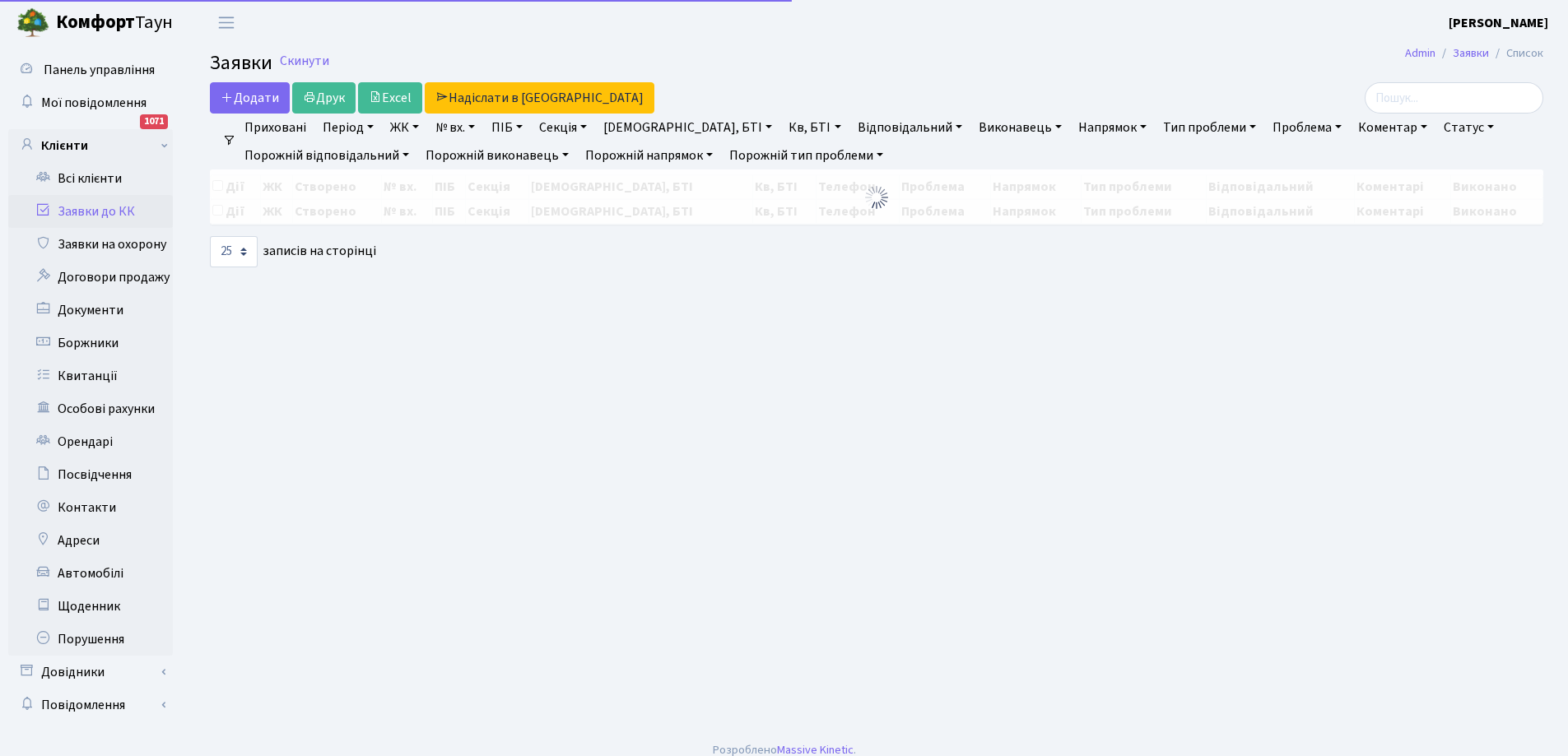
select select "25"
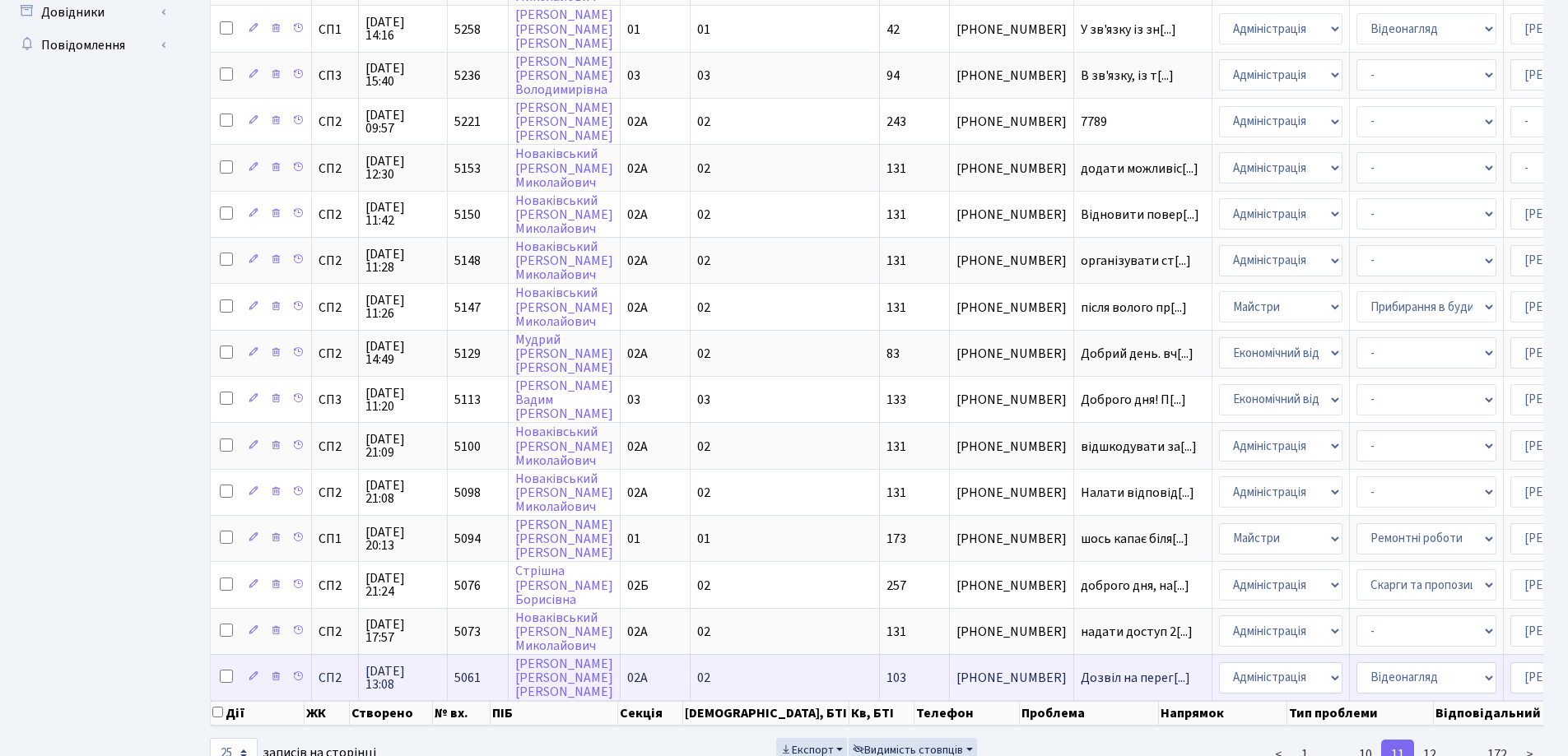
scroll to position [728, 0]
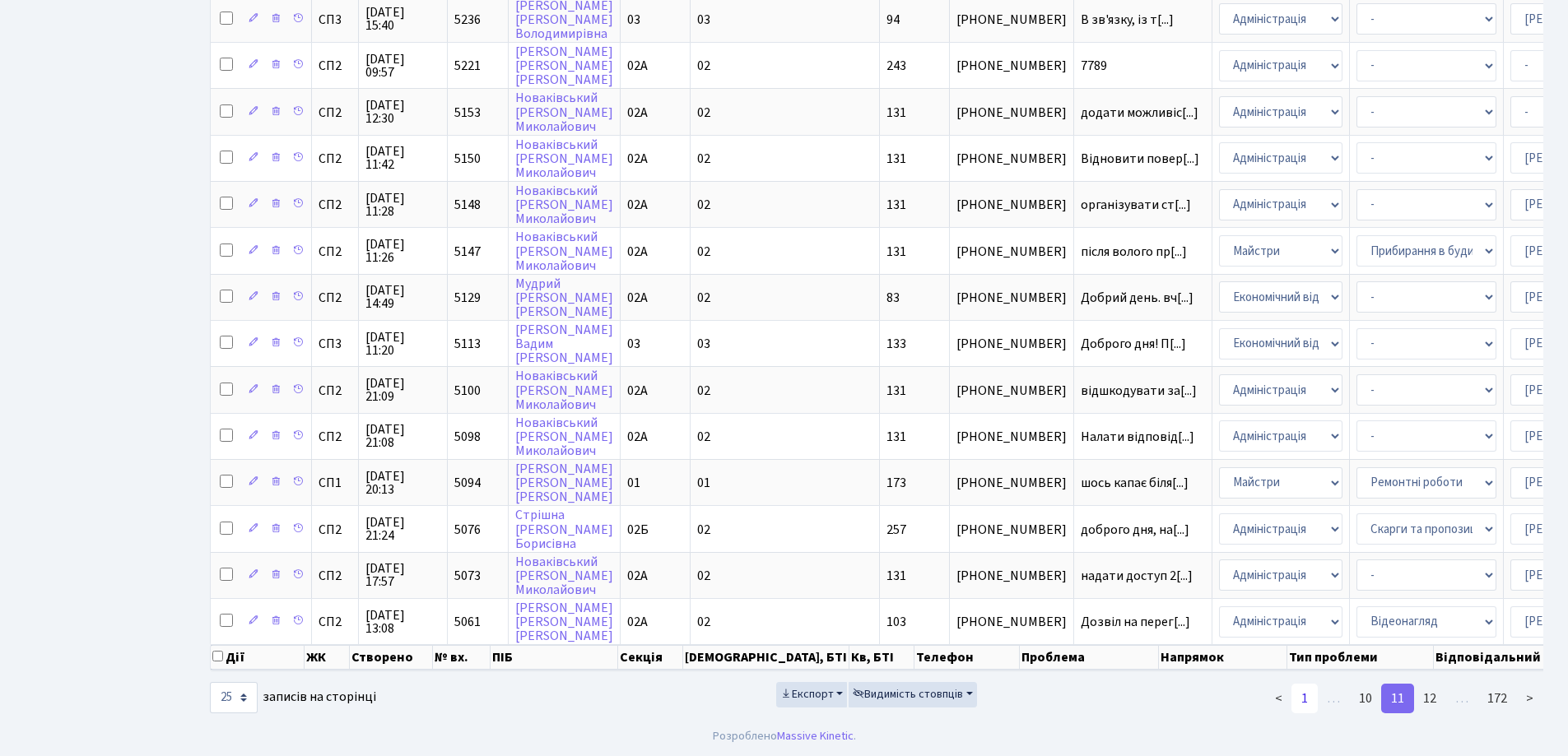
click at [1306, 701] on link "1" at bounding box center [1304, 698] width 26 height 29
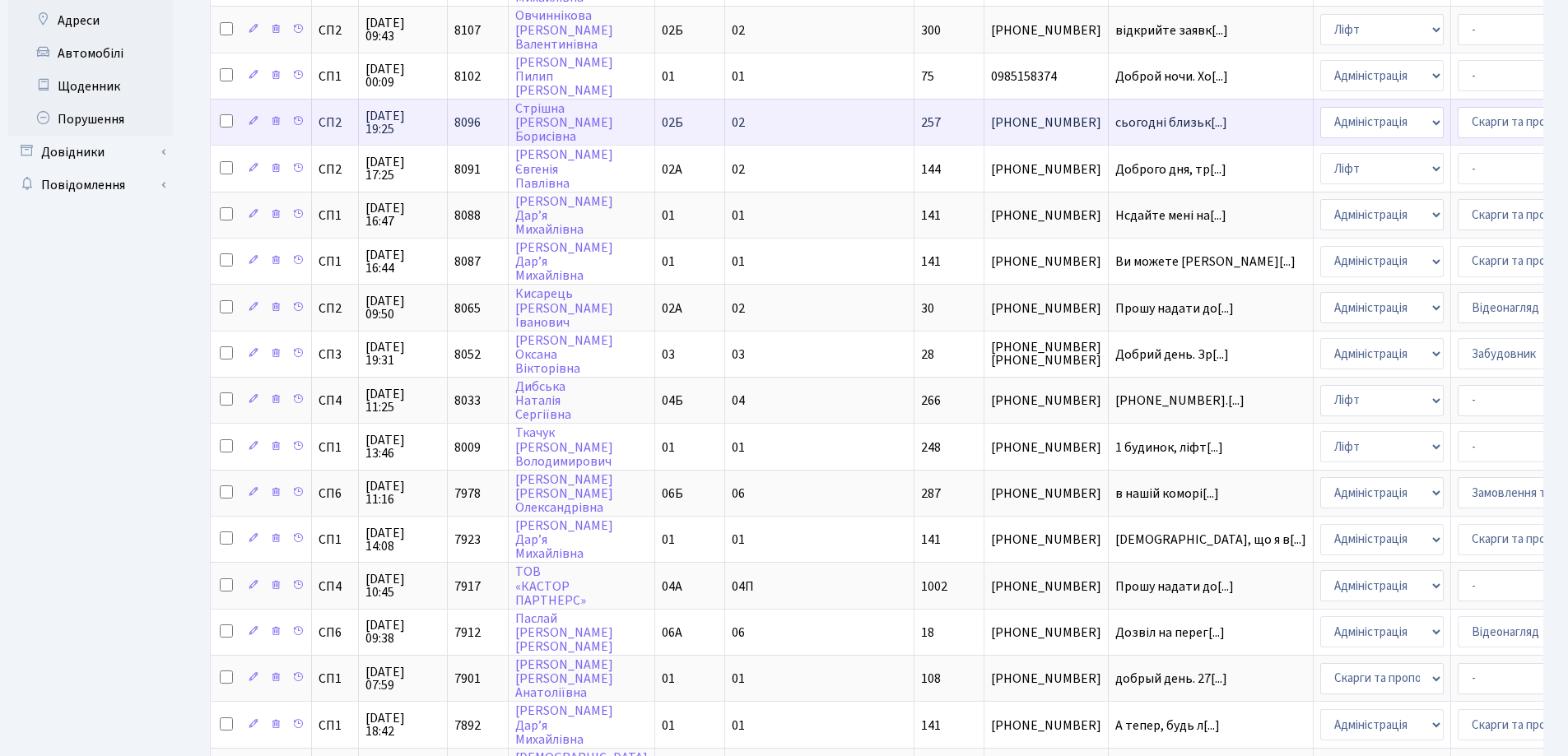
scroll to position [482, 0]
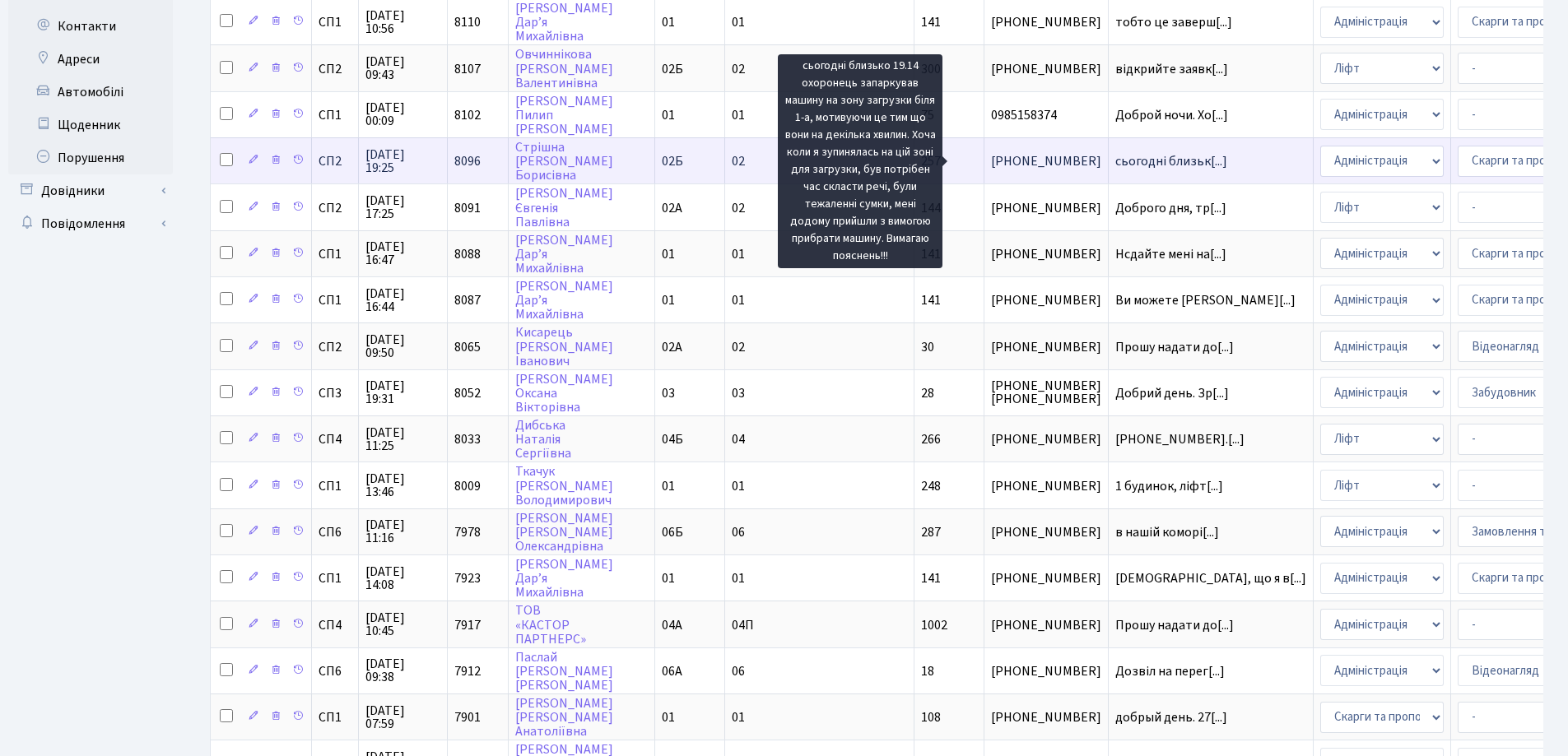
click at [1115, 160] on span "сьогодні близьк[...]" at bounding box center [1171, 161] width 112 height 18
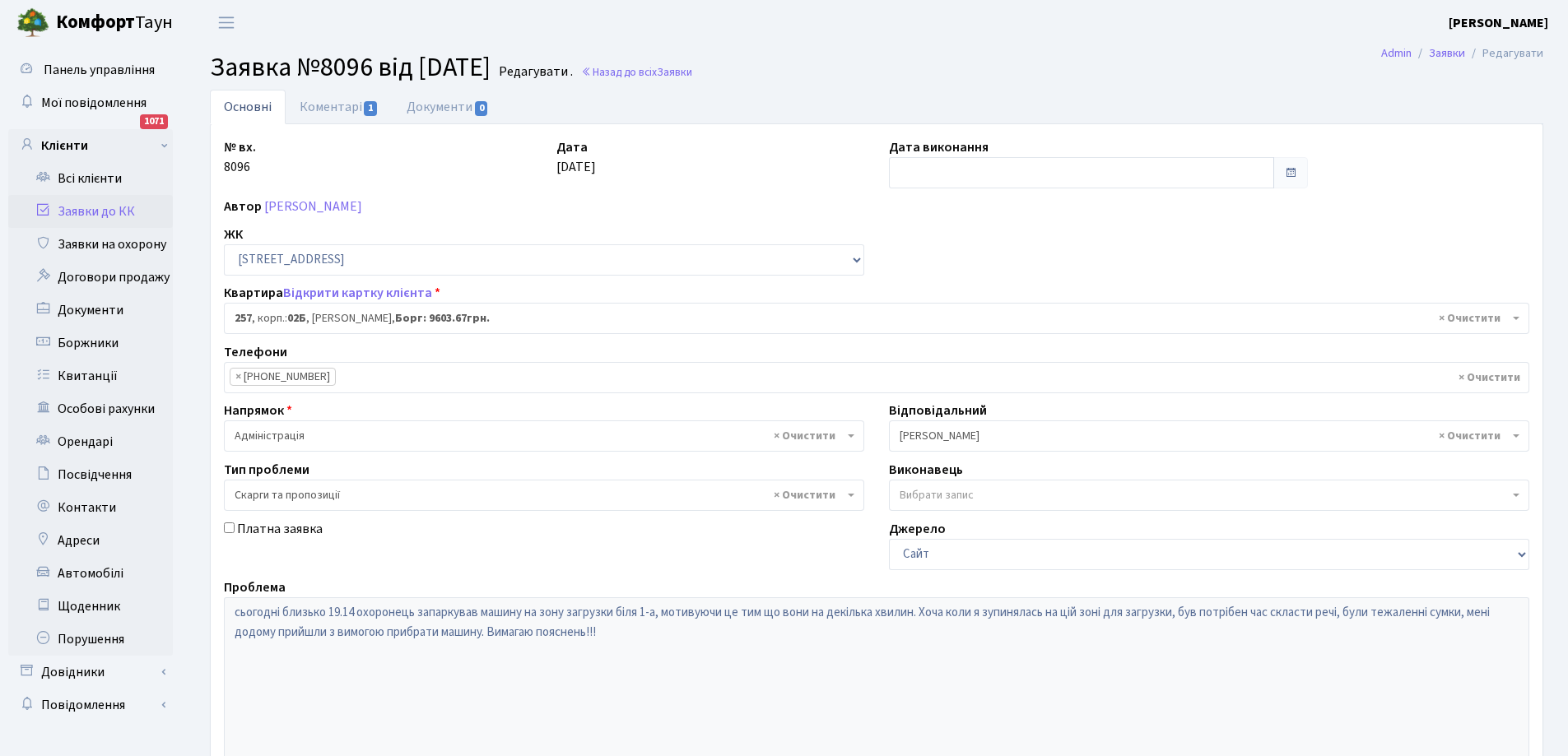
select select "20507"
select select "55"
click at [320, 106] on link "Коментарі 1" at bounding box center [339, 106] width 107 height 34
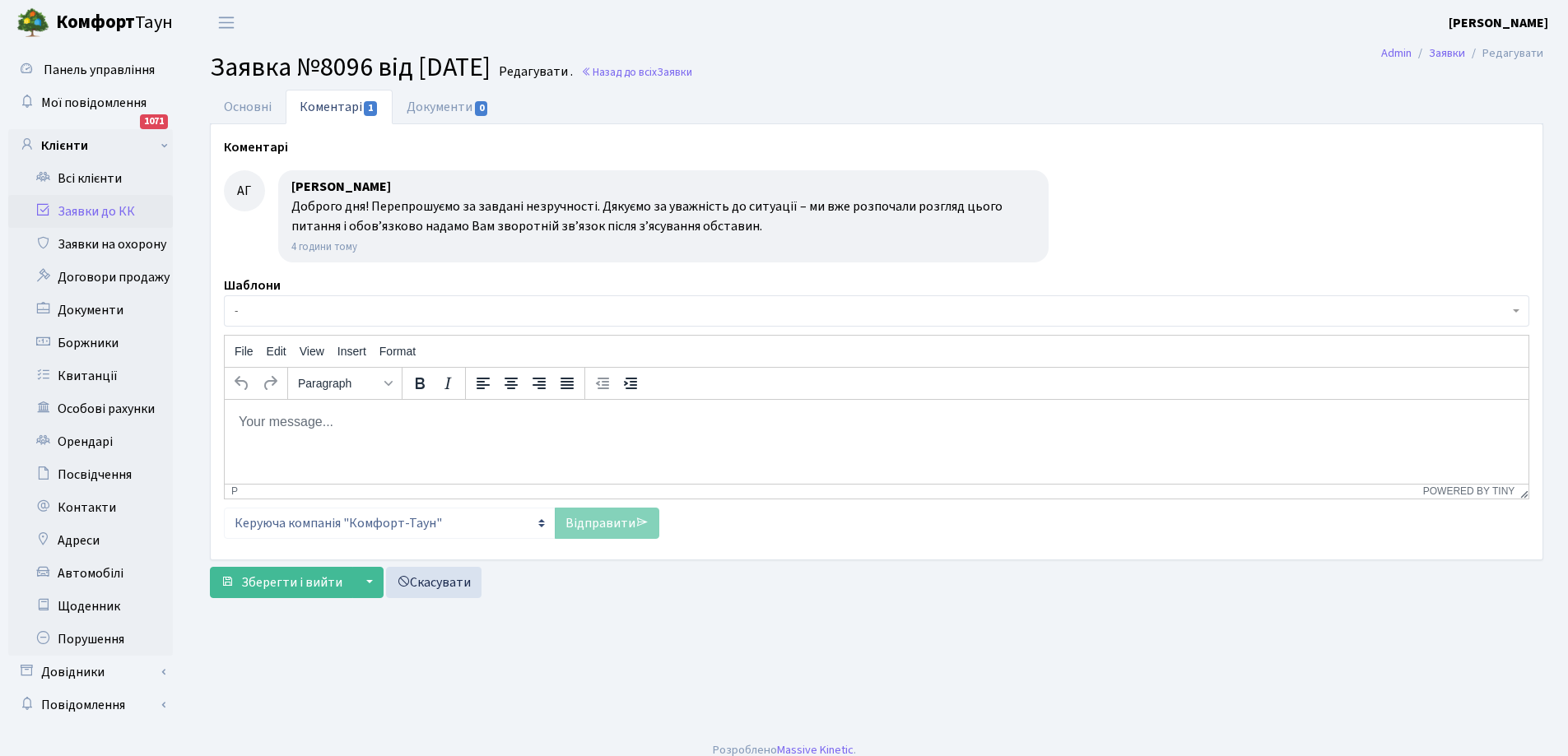
click at [84, 206] on link "Заявки до КК" at bounding box center [91, 211] width 165 height 33
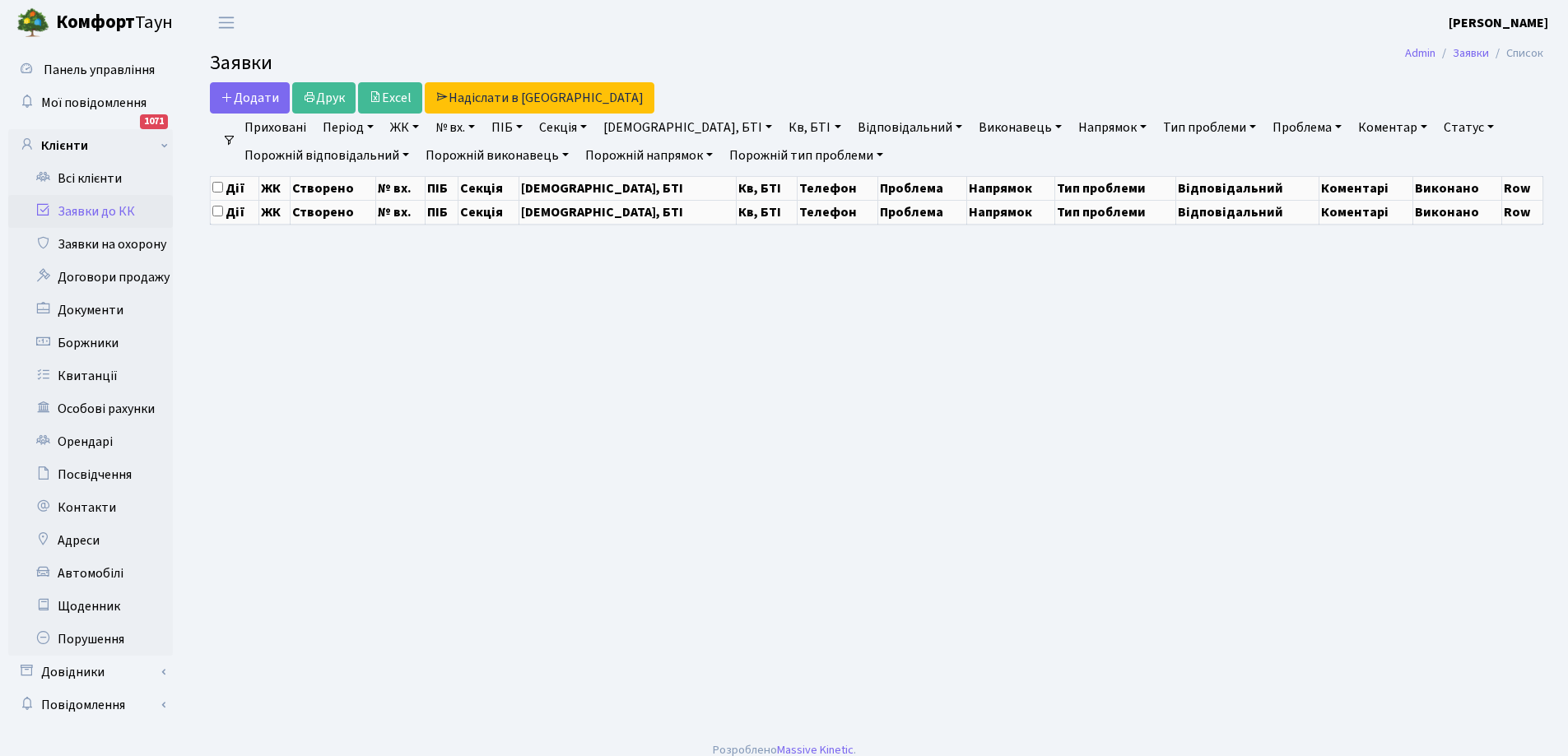
select select "25"
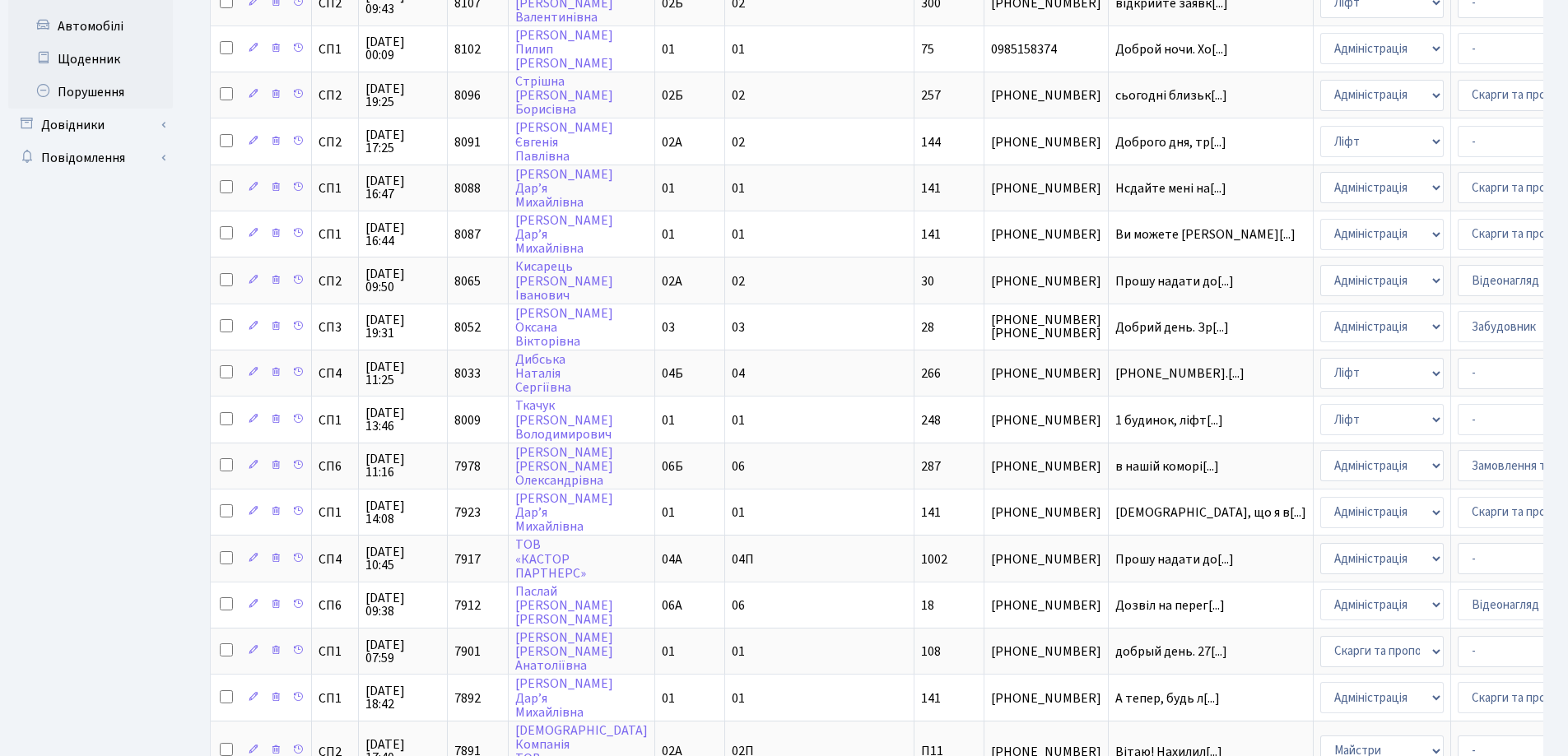
scroll to position [576, 0]
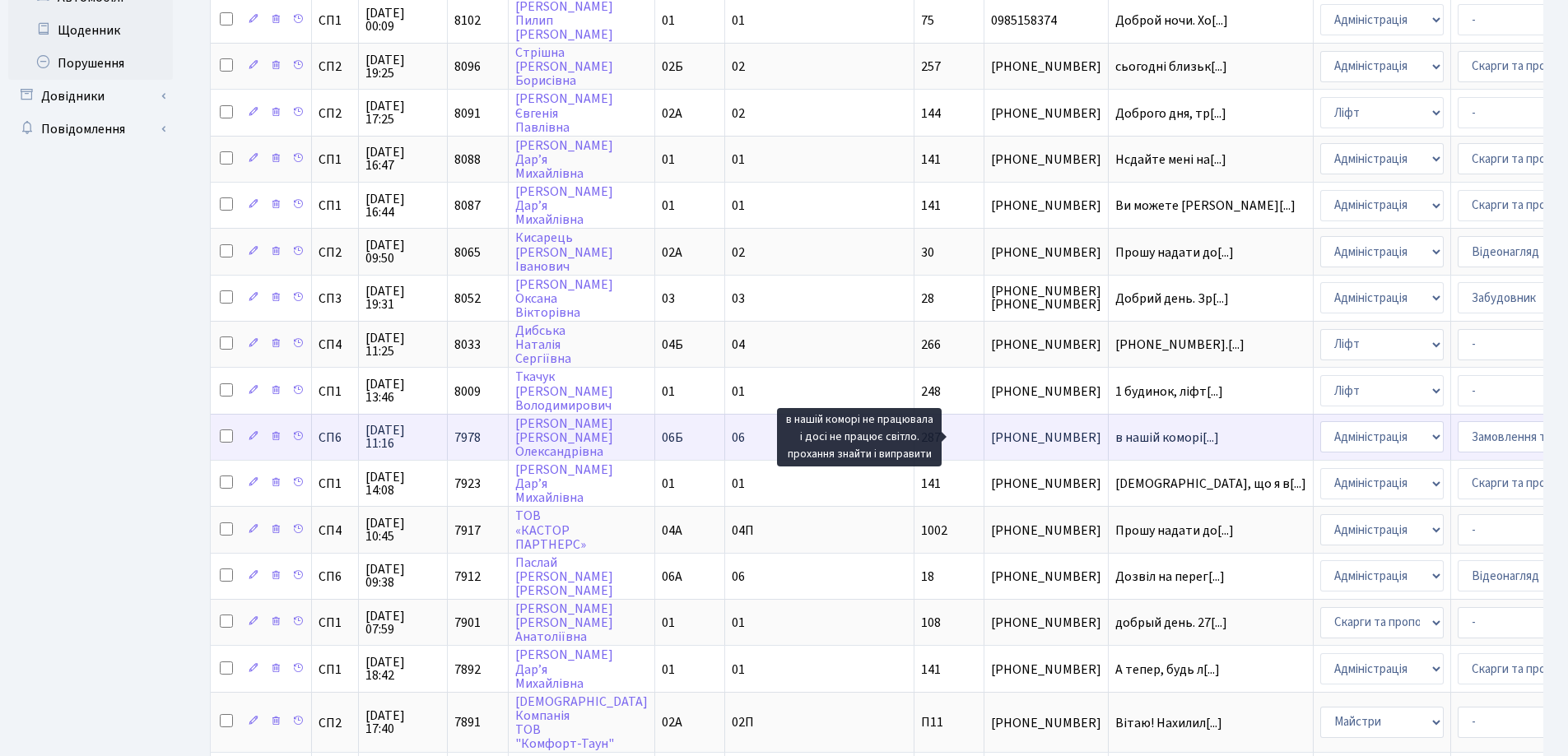
click at [1115, 437] on span "в нашій коморі[...]" at bounding box center [1167, 438] width 104 height 18
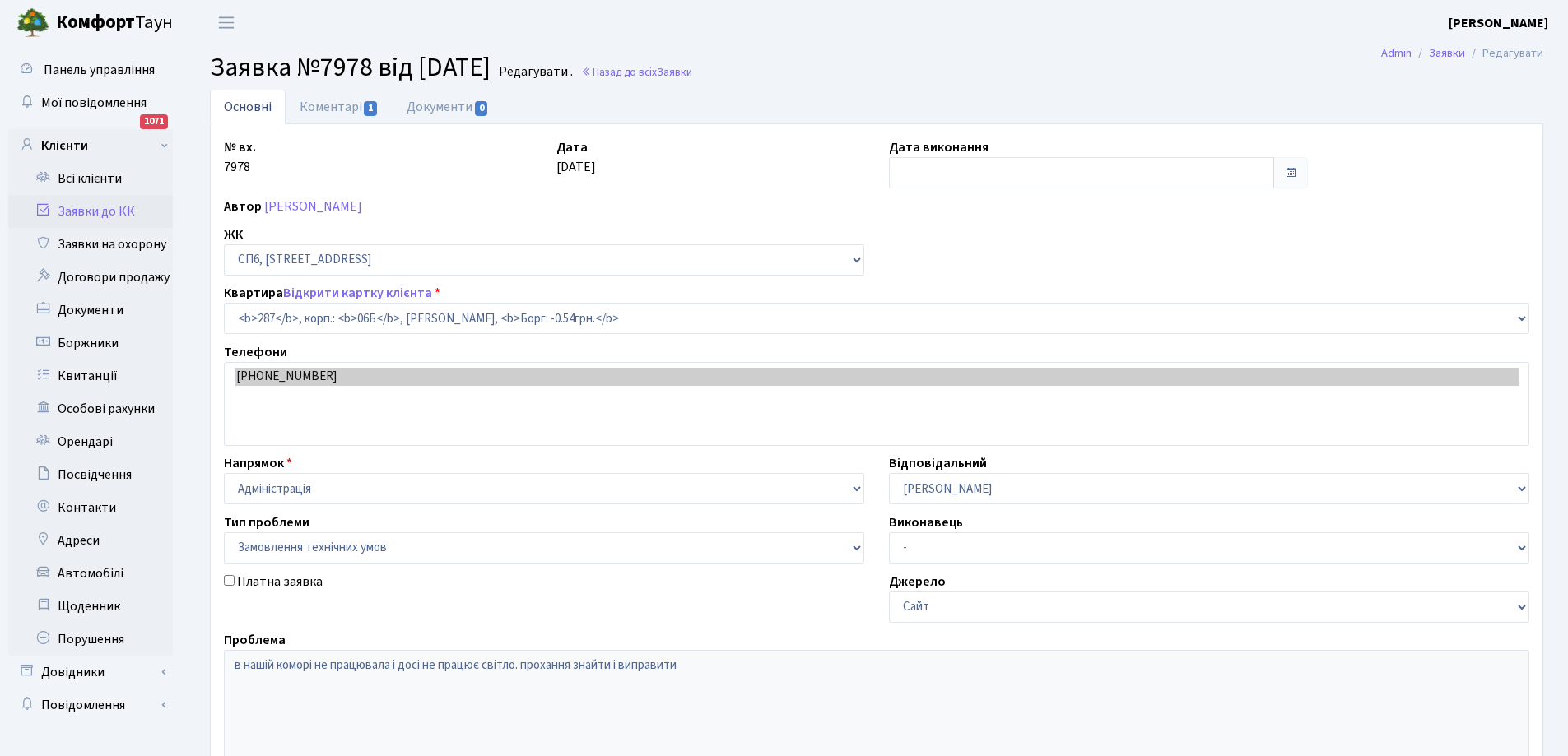
select select "21955"
select select "15"
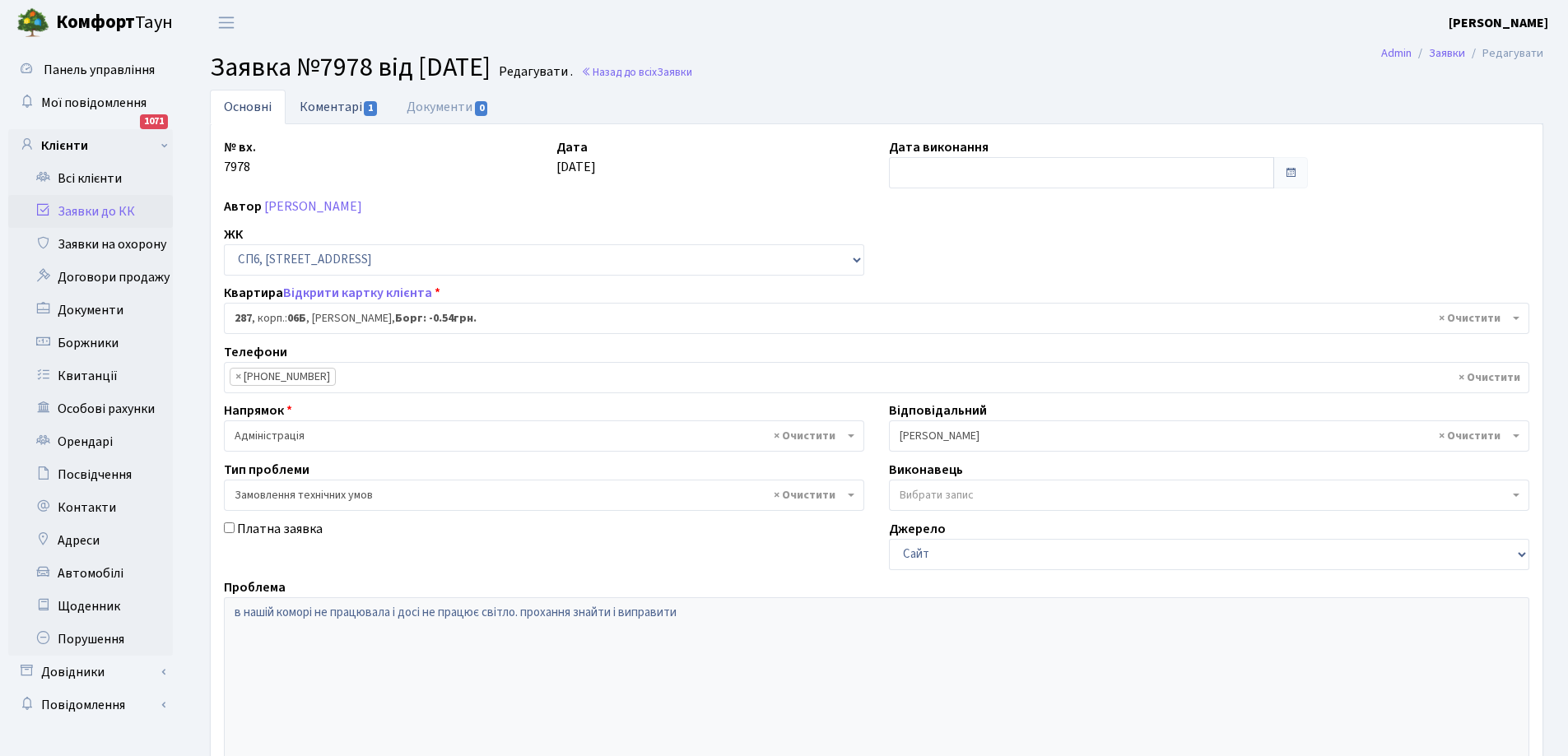
click at [337, 110] on link "Коментарі 1" at bounding box center [339, 106] width 107 height 34
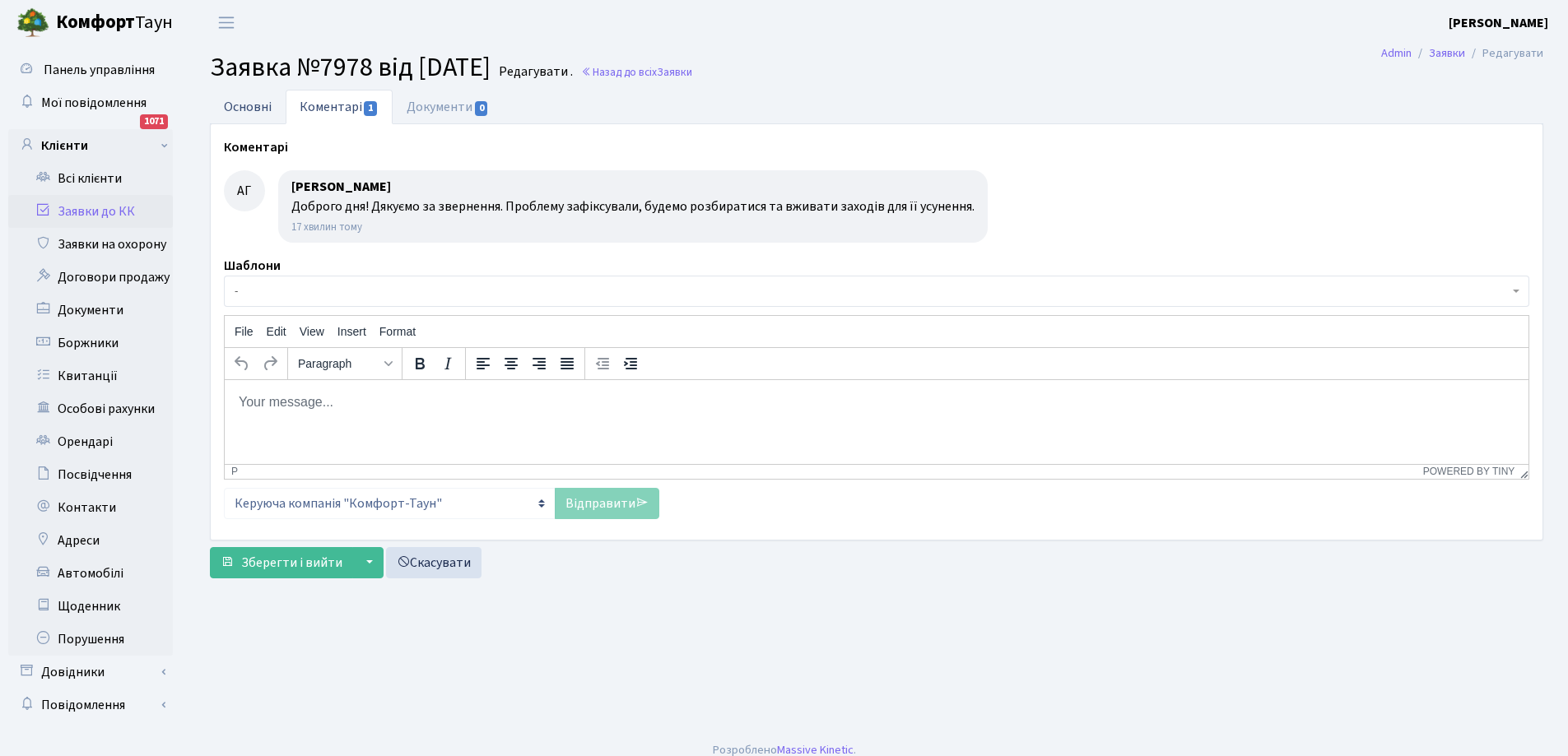
click at [250, 106] on link "Основні" at bounding box center [248, 106] width 76 height 34
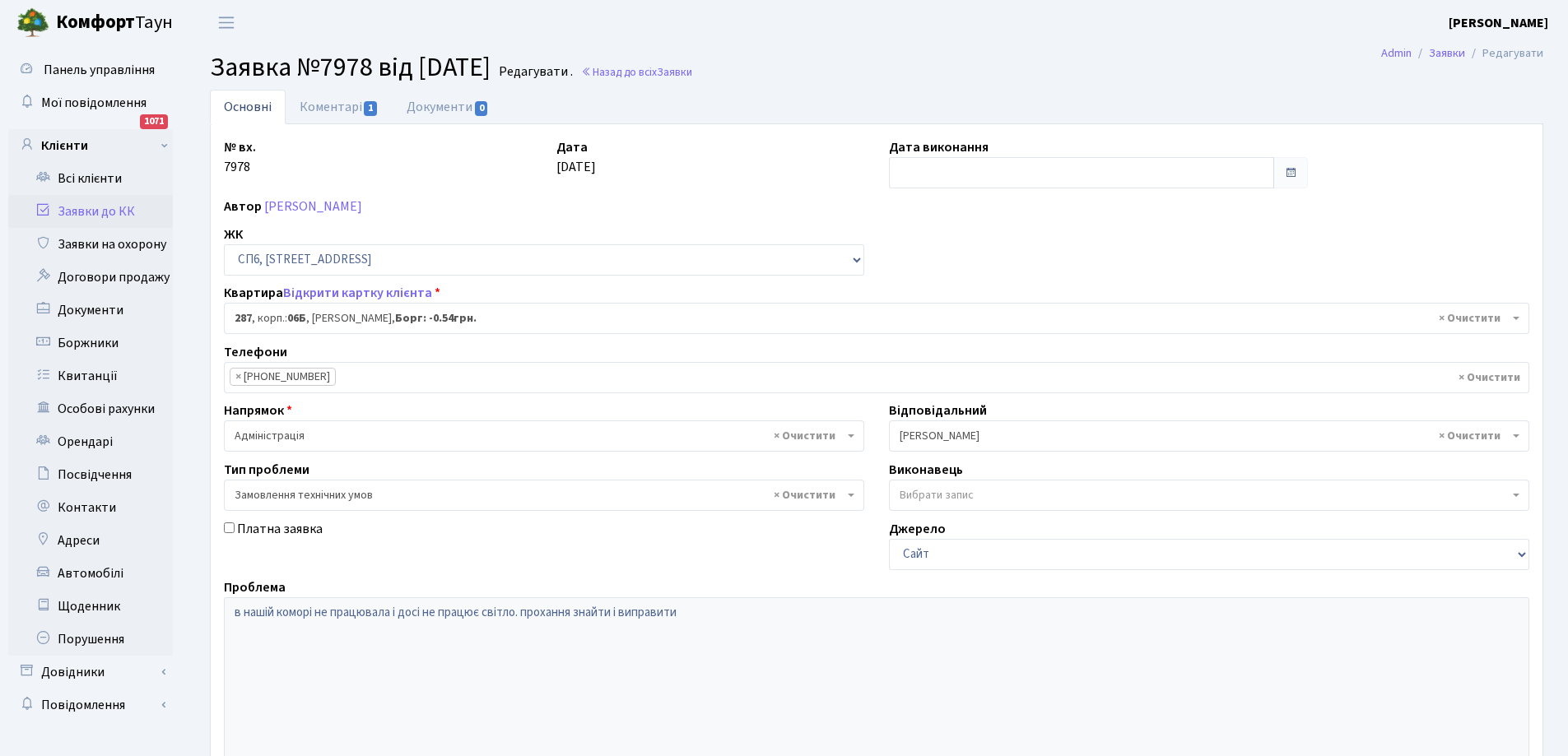
click at [85, 209] on link "Заявки до КК" at bounding box center [91, 211] width 165 height 33
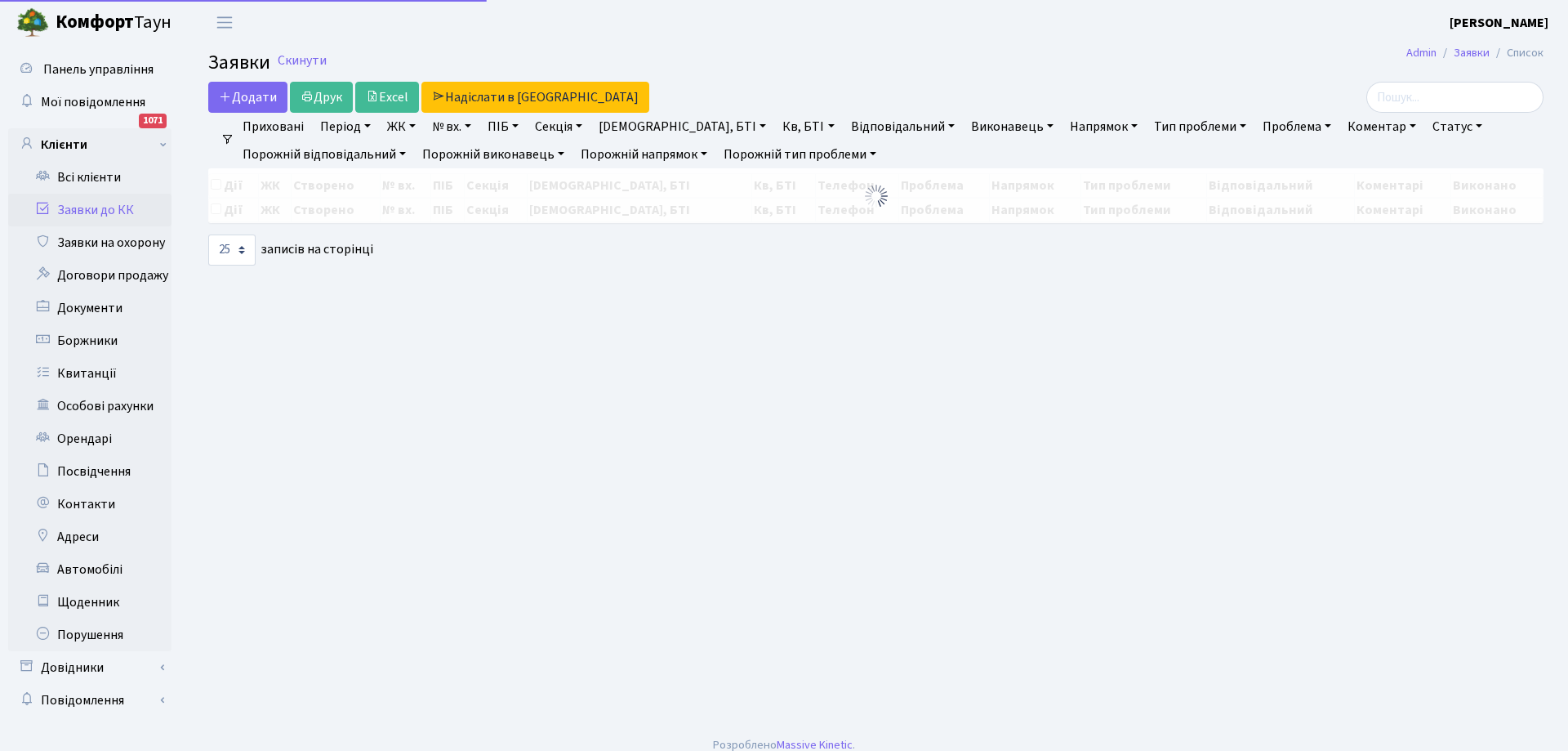
select select "25"
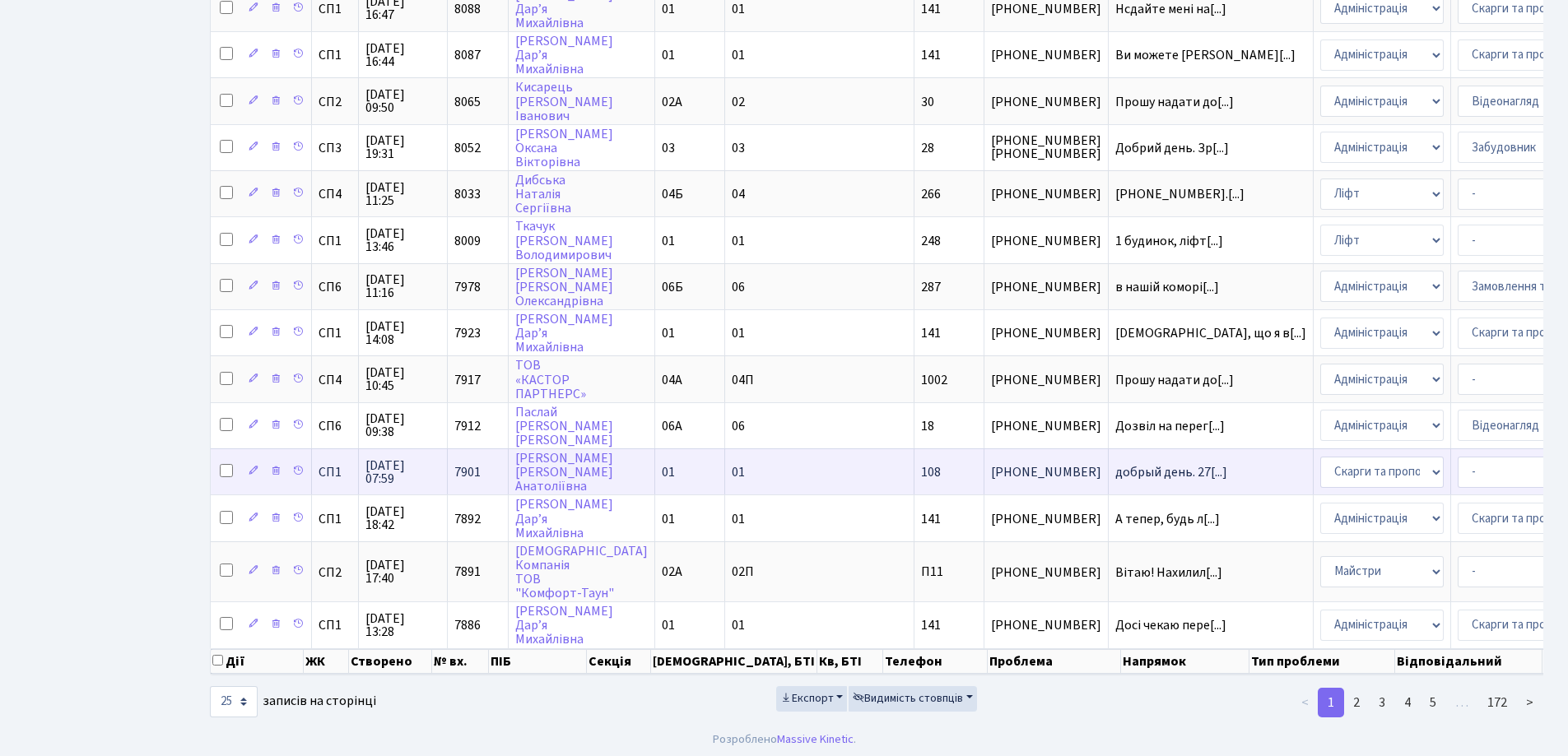
scroll to position [743, 0]
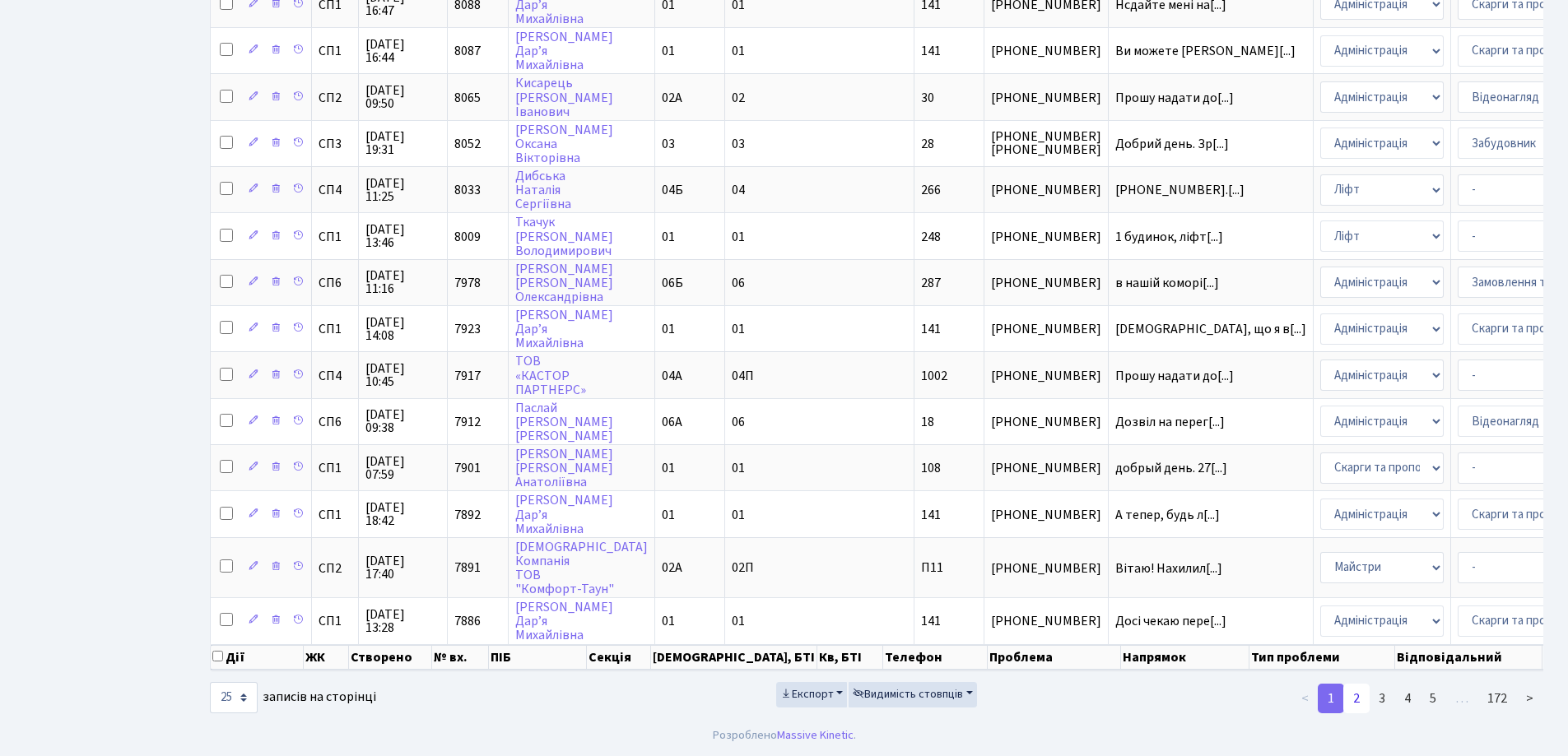
click at [1358, 697] on link "2" at bounding box center [1356, 698] width 26 height 29
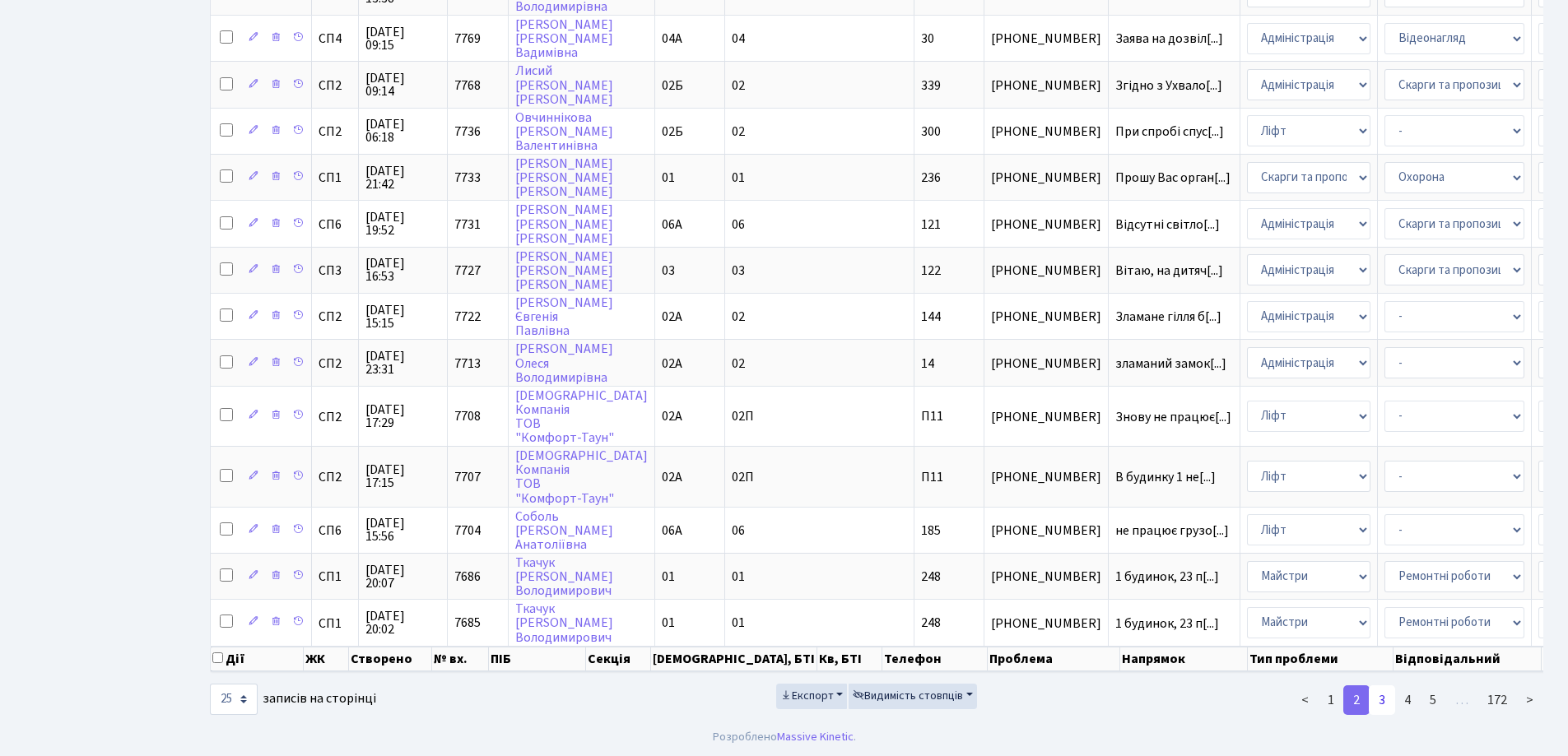
click at [1384, 714] on link "3" at bounding box center [1381, 700] width 26 height 29
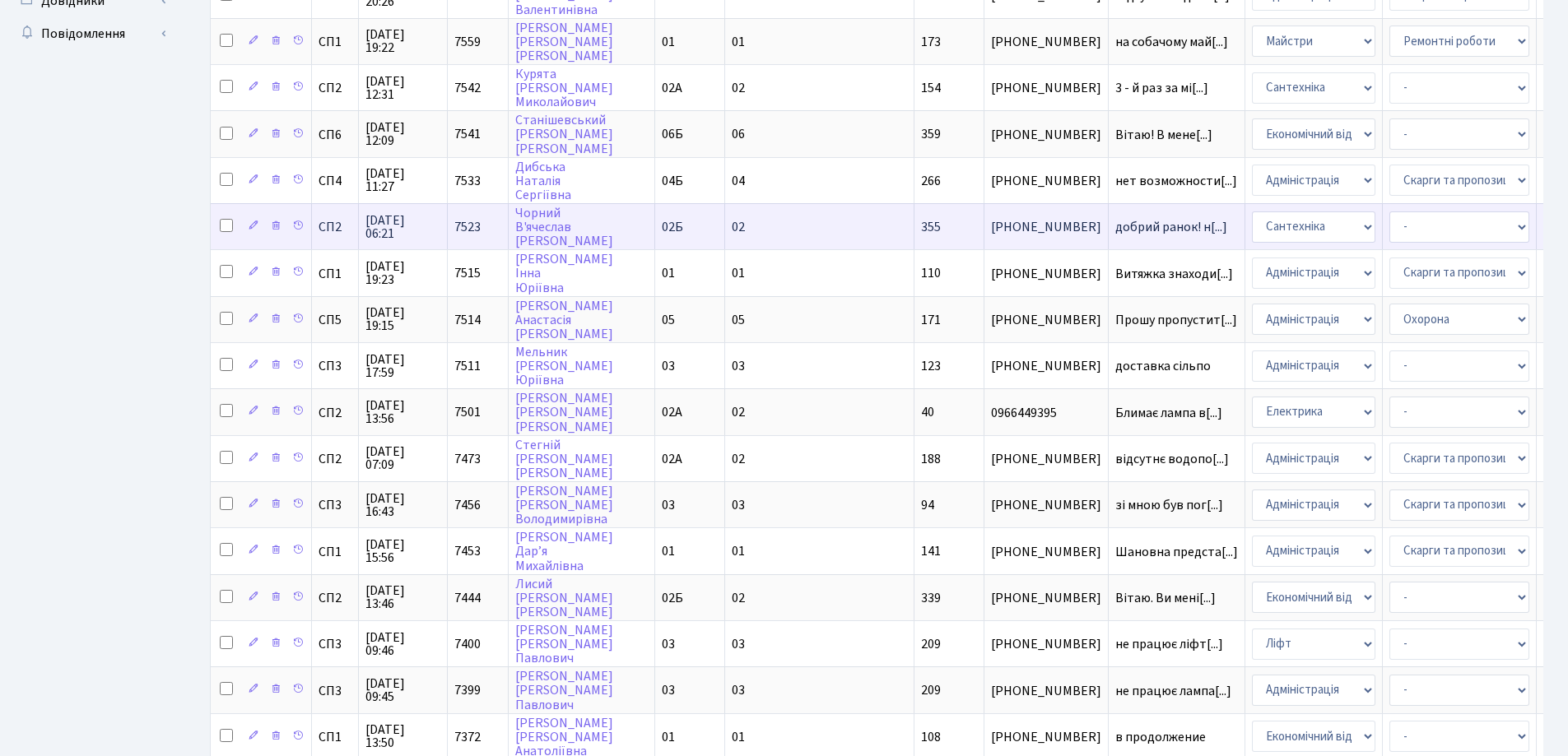
scroll to position [798, 0]
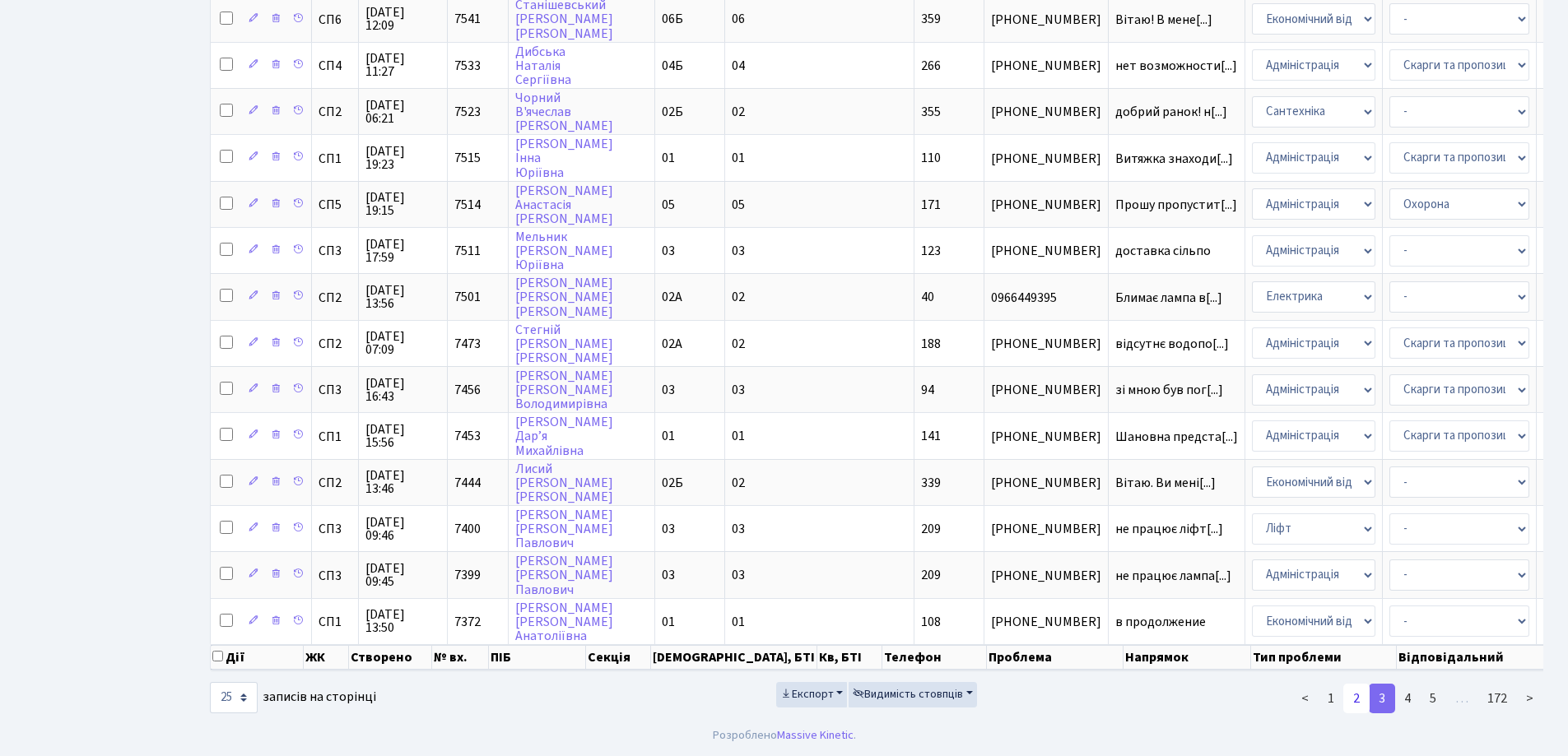
click at [1357, 701] on link "2" at bounding box center [1356, 698] width 26 height 29
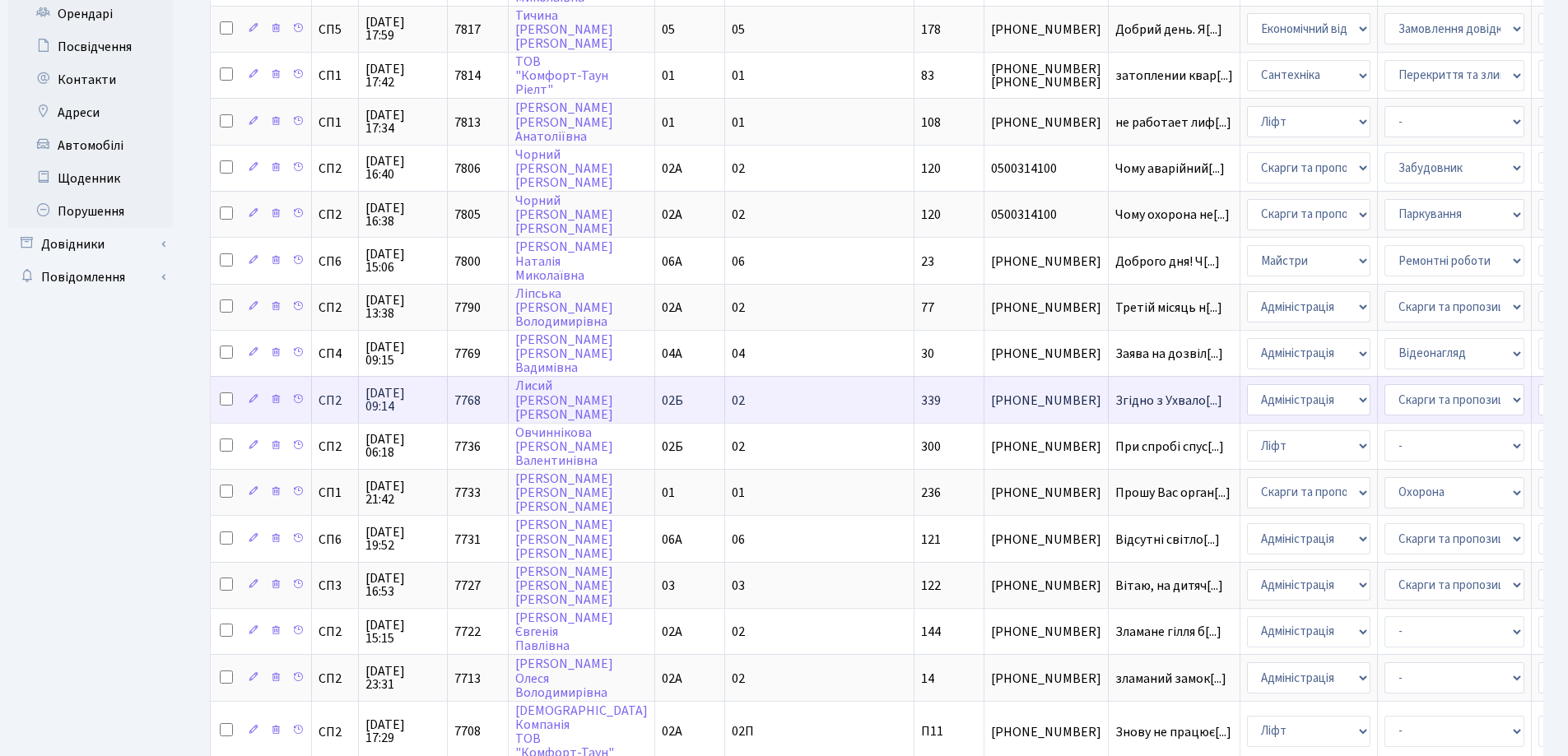
scroll to position [757, 0]
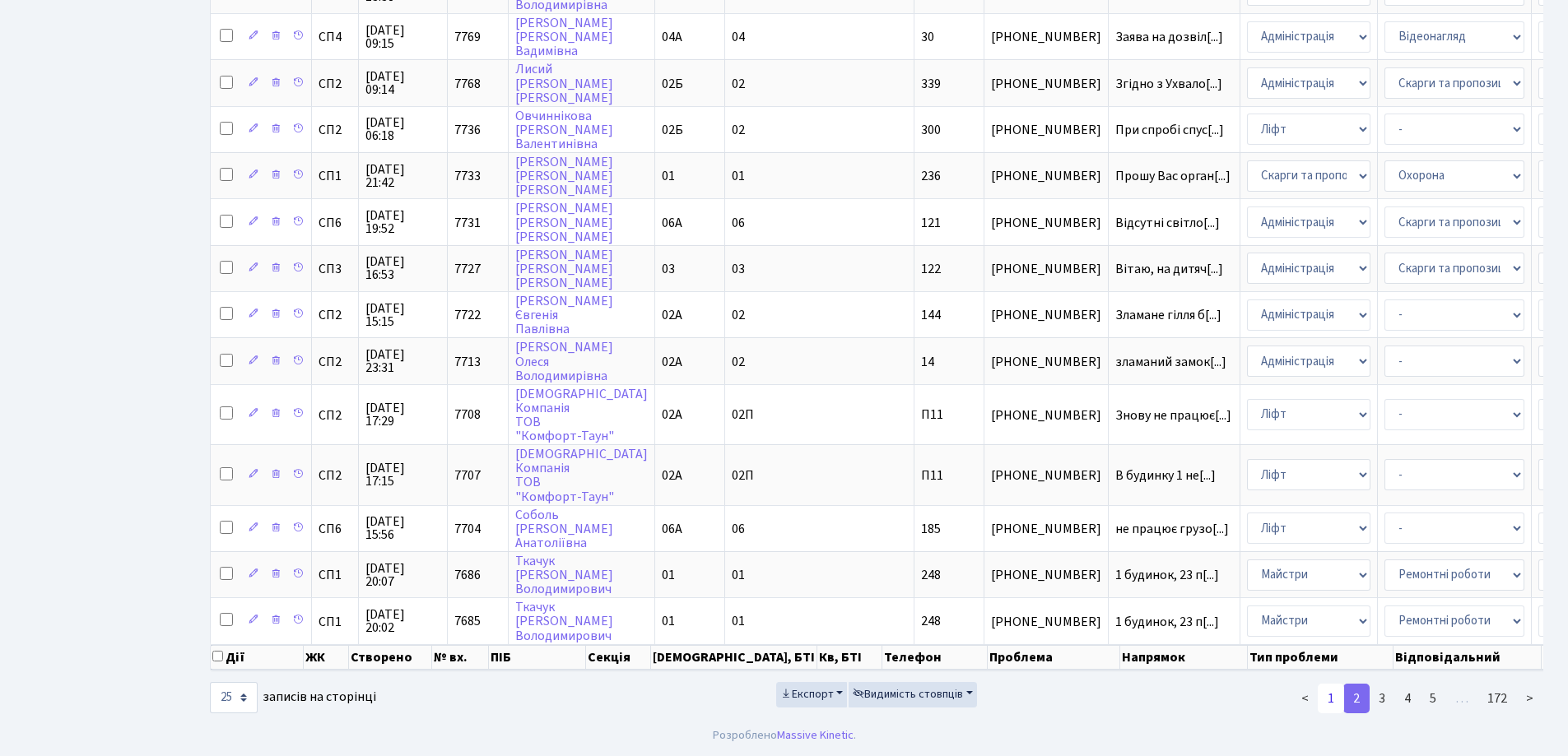
click at [1331, 698] on link "1" at bounding box center [1331, 698] width 26 height 29
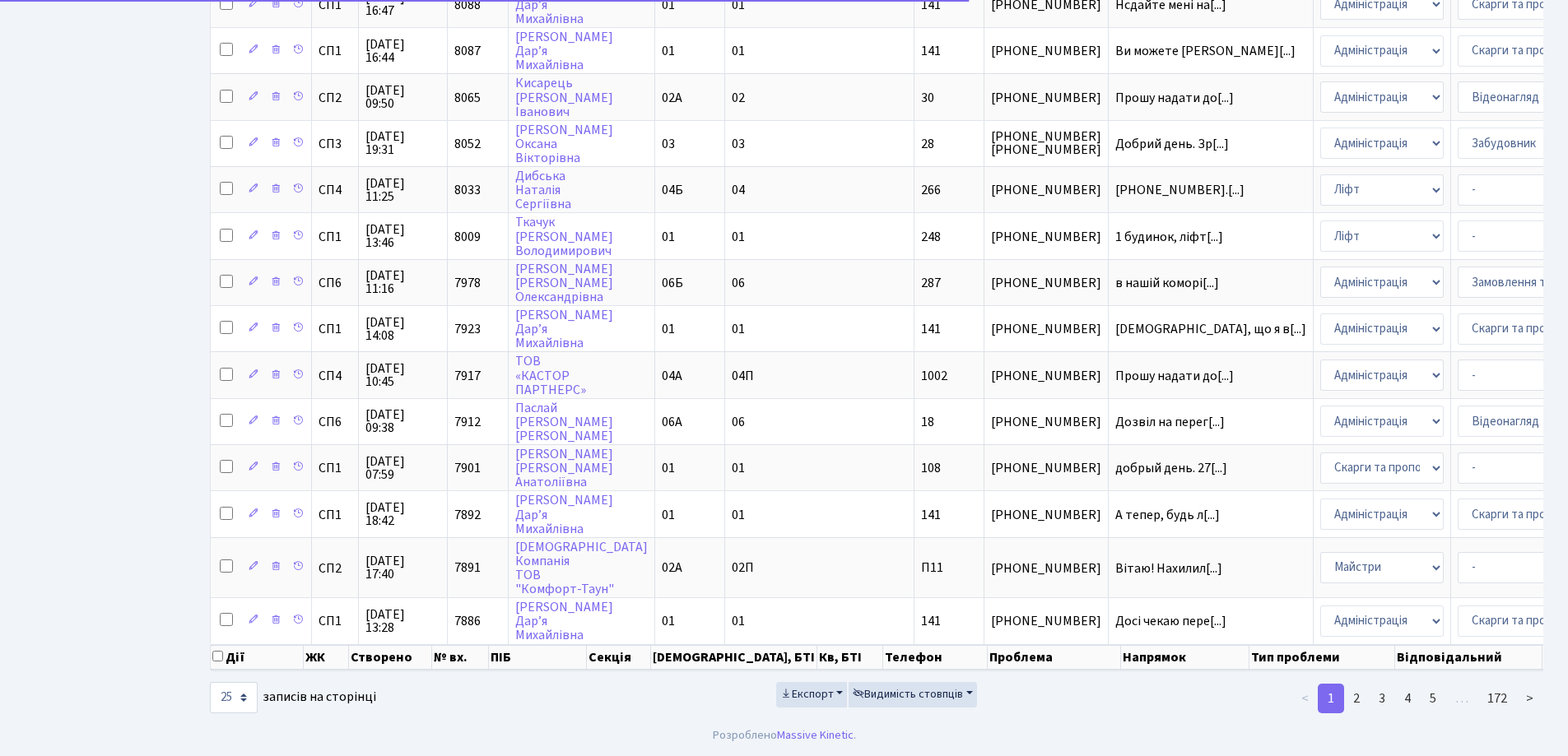
scroll to position [743, 0]
click at [1385, 700] on link "3" at bounding box center [1381, 698] width 26 height 29
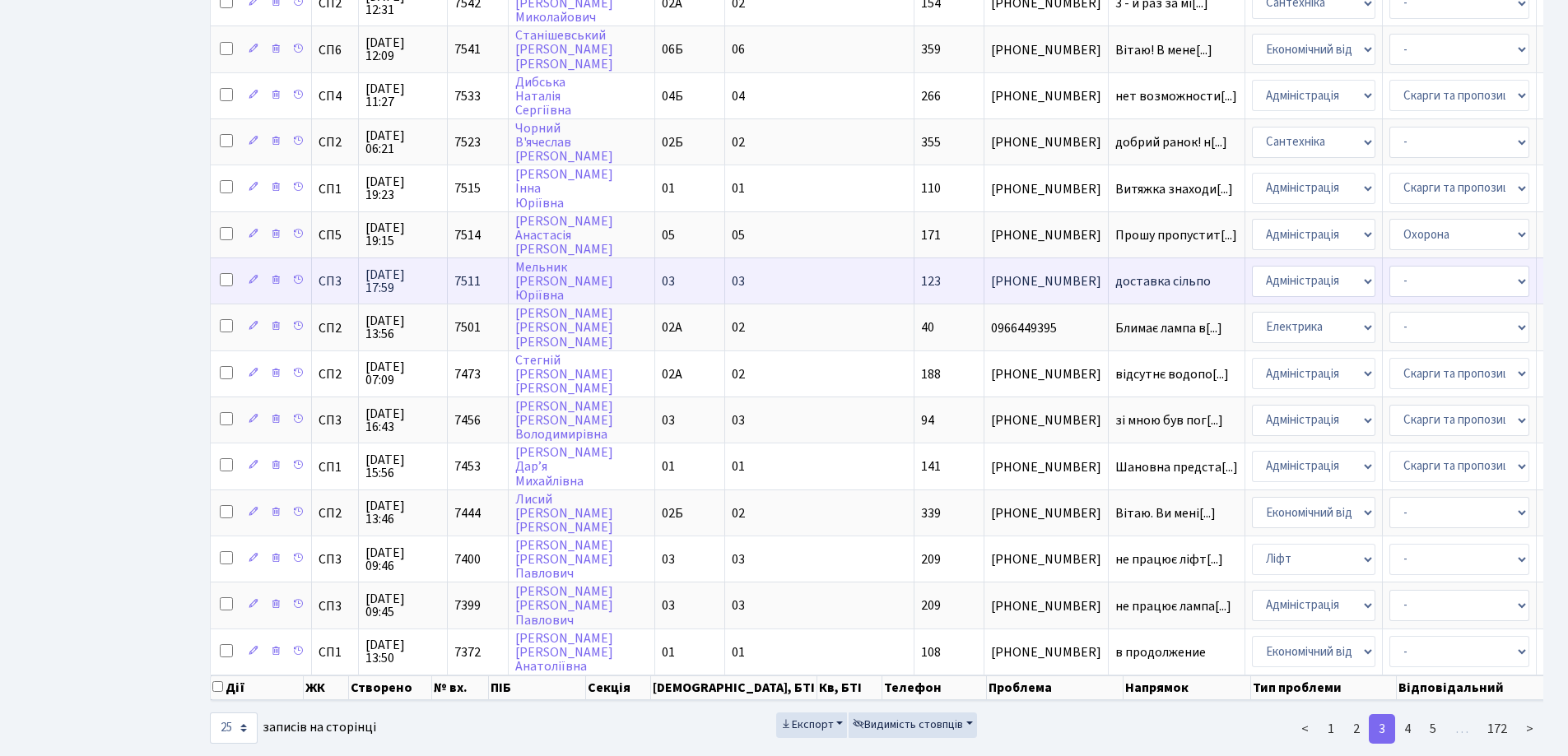
scroll to position [674, 0]
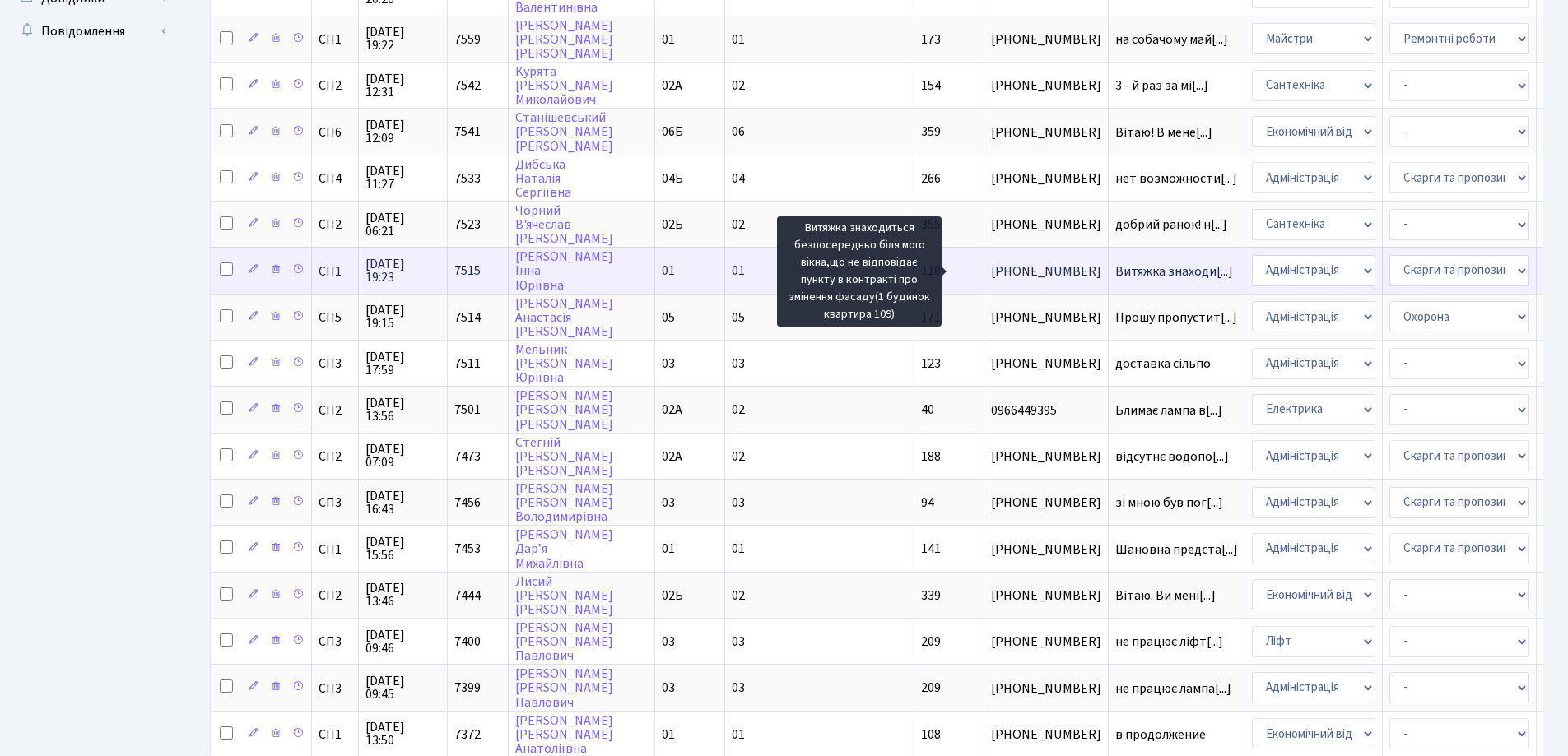
click at [1115, 266] on span "Витяжка знаходи[...]" at bounding box center [1173, 271] width 117 height 18
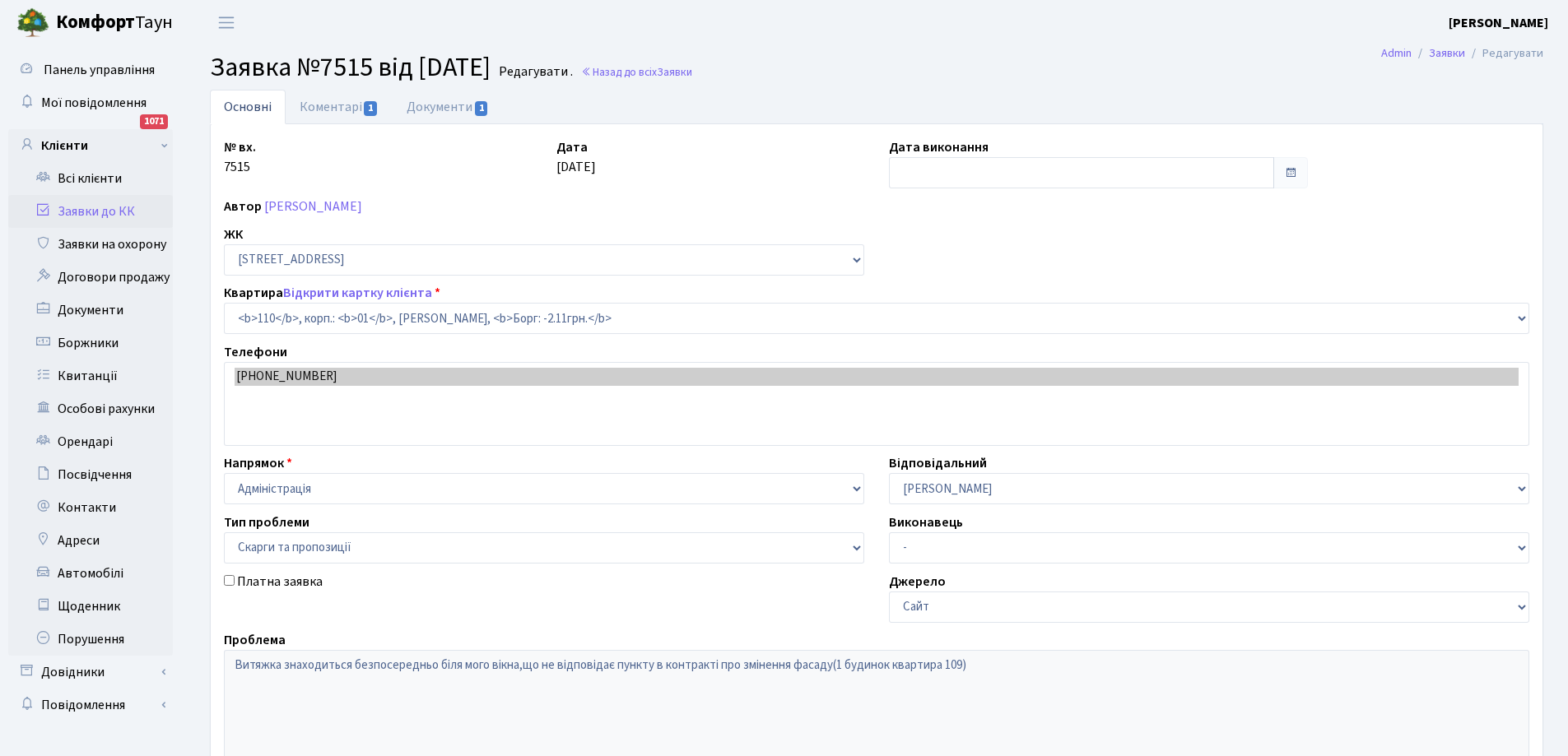
select select "20035"
select select "55"
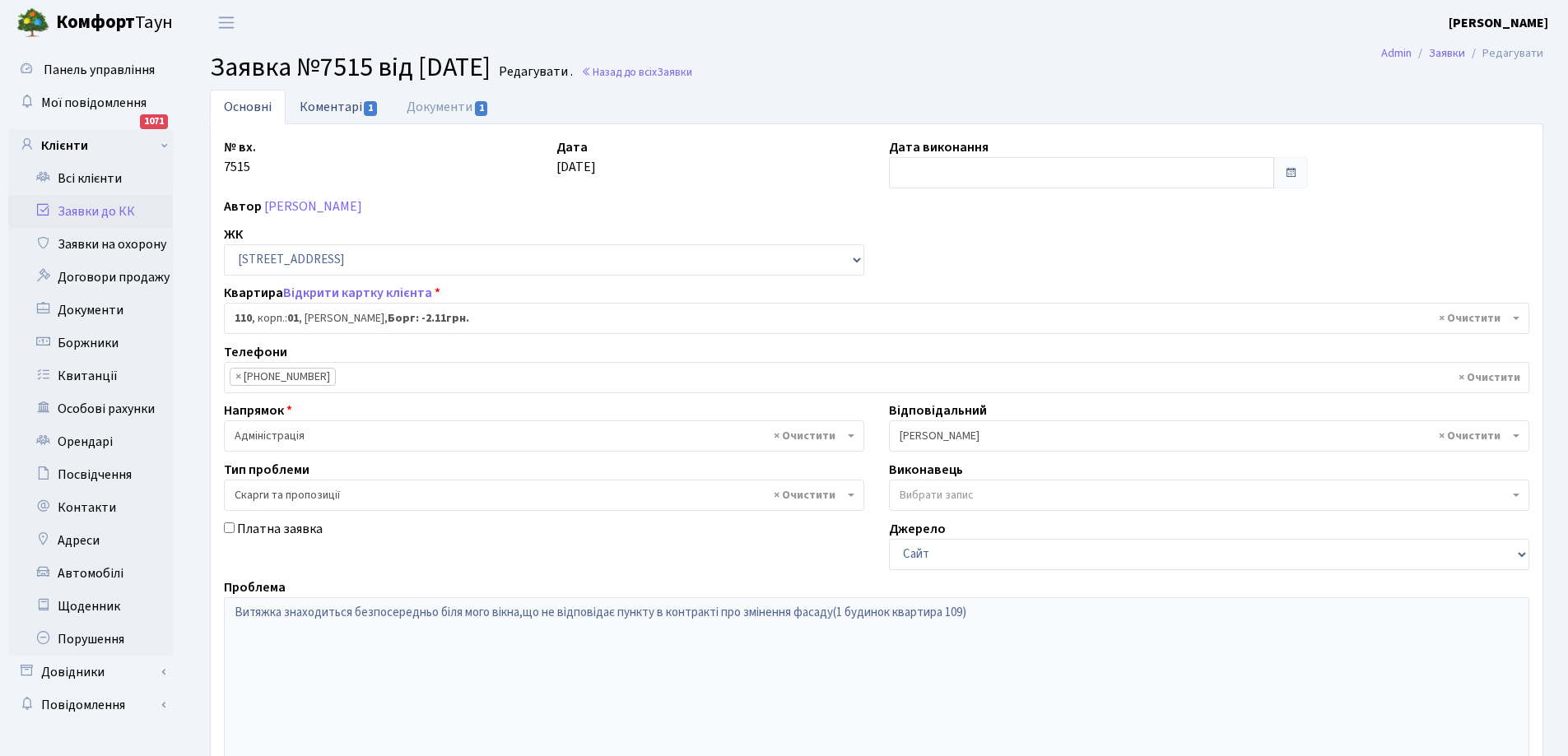
click at [325, 98] on link "Коментарі 1" at bounding box center [339, 106] width 107 height 34
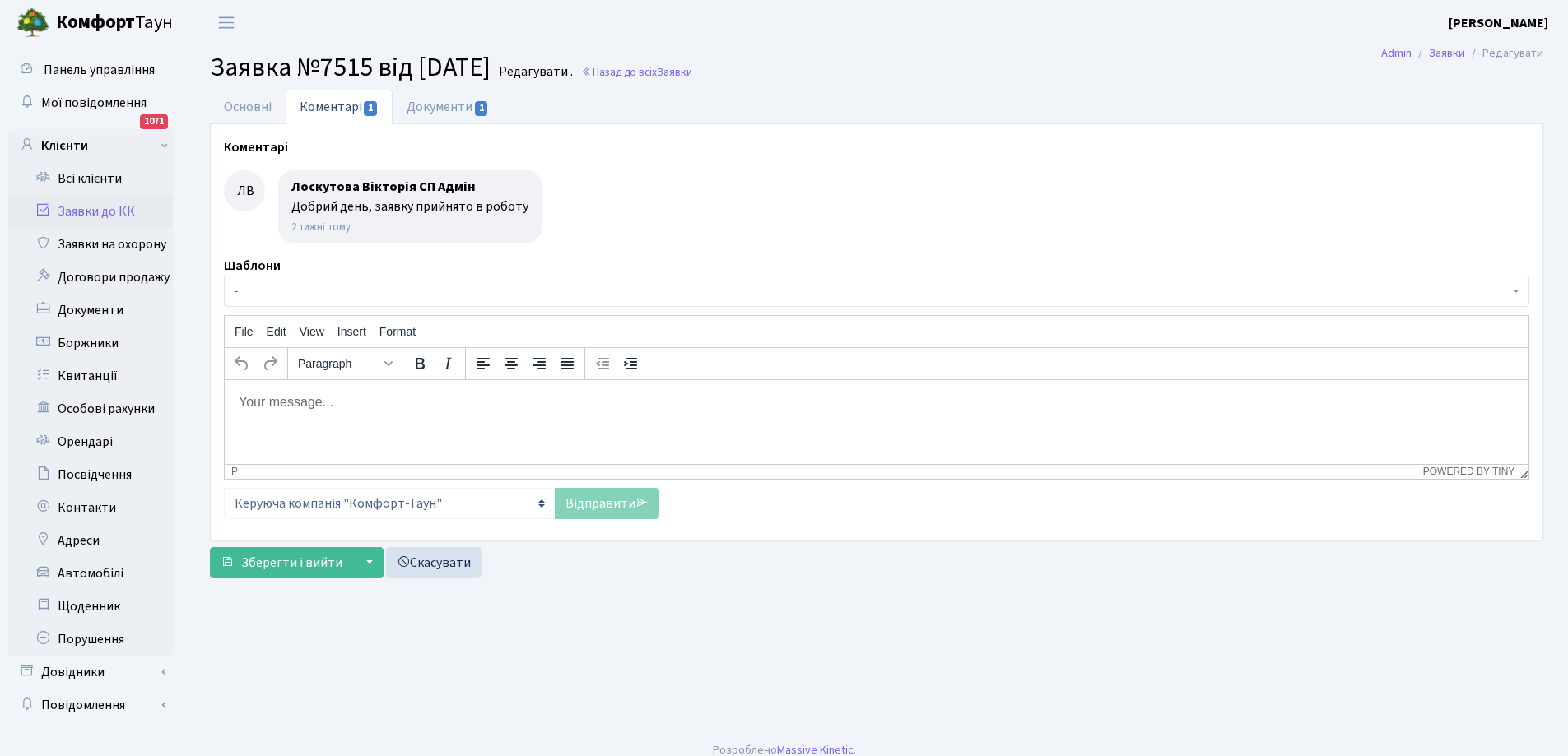
click at [67, 215] on link "Заявки до КК" at bounding box center [91, 211] width 165 height 33
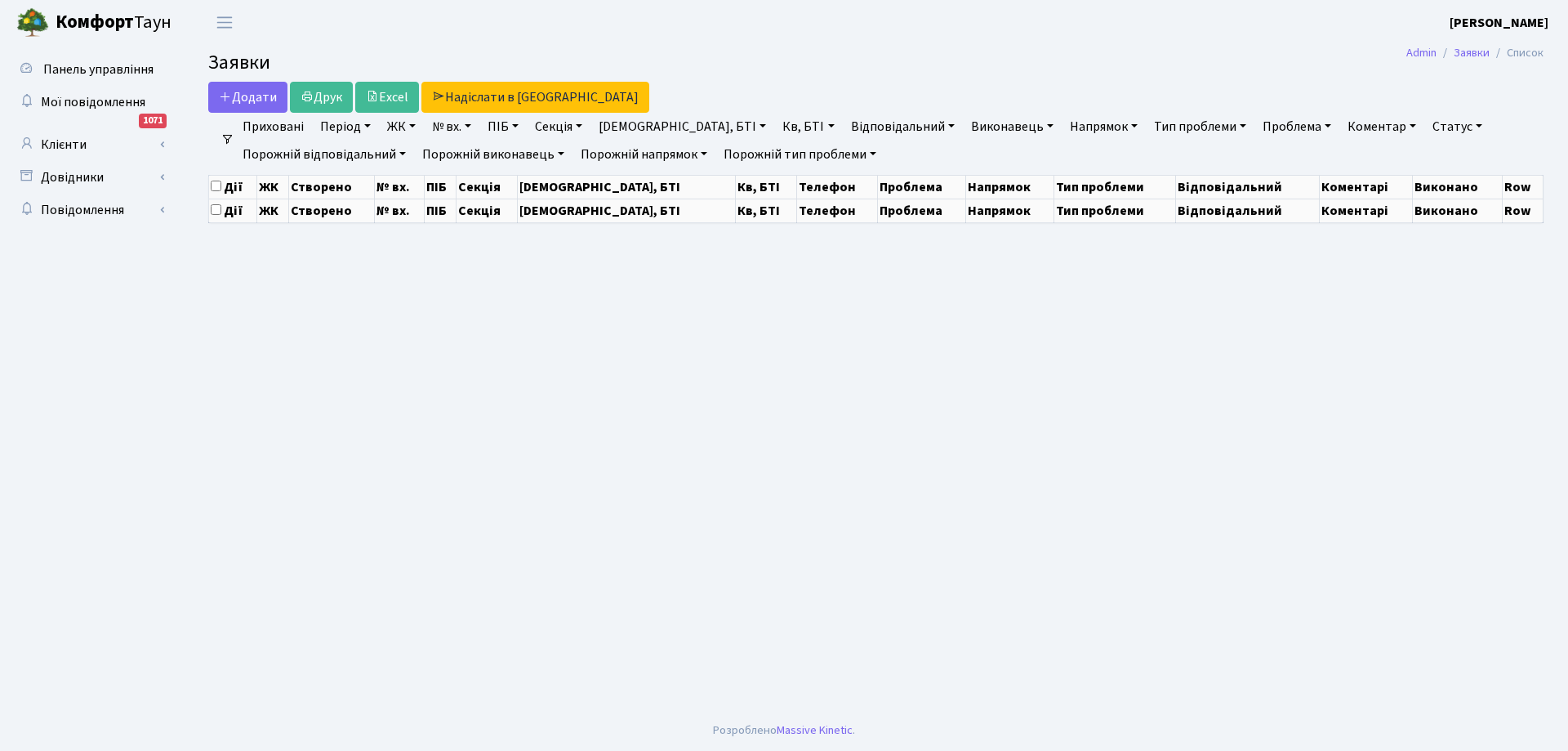
select select "25"
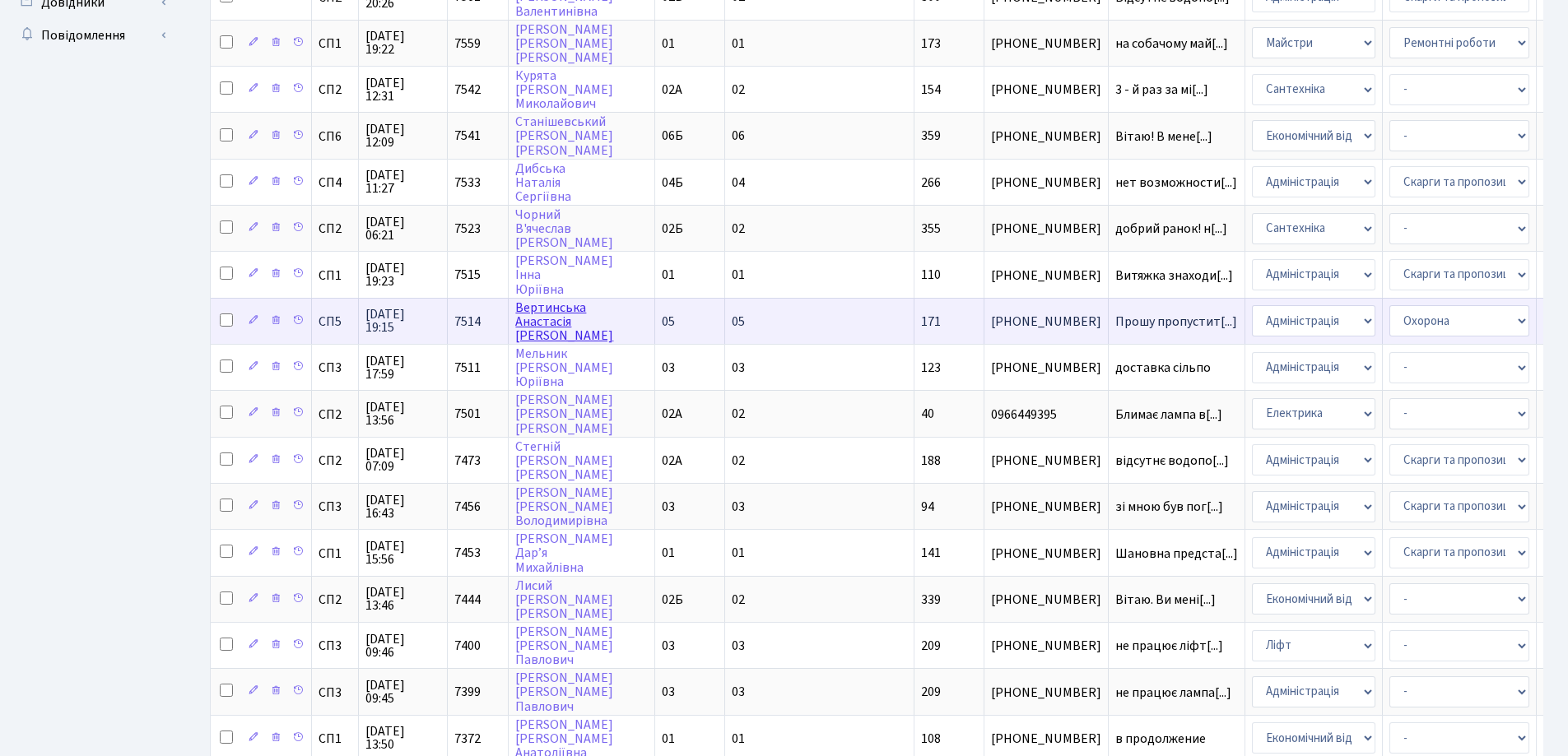
scroll to position [798, 0]
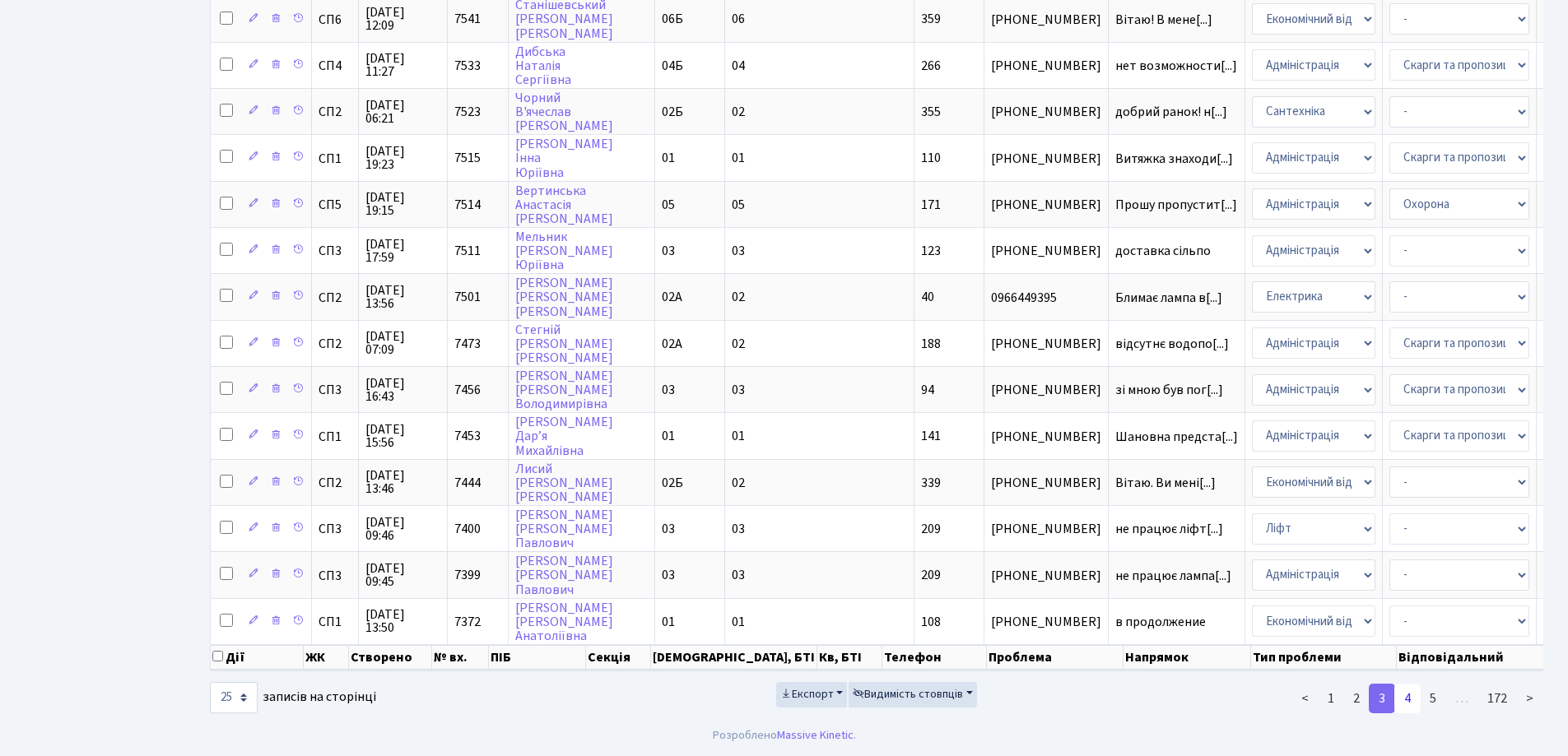
click at [1418, 696] on link "4" at bounding box center [1407, 698] width 26 height 29
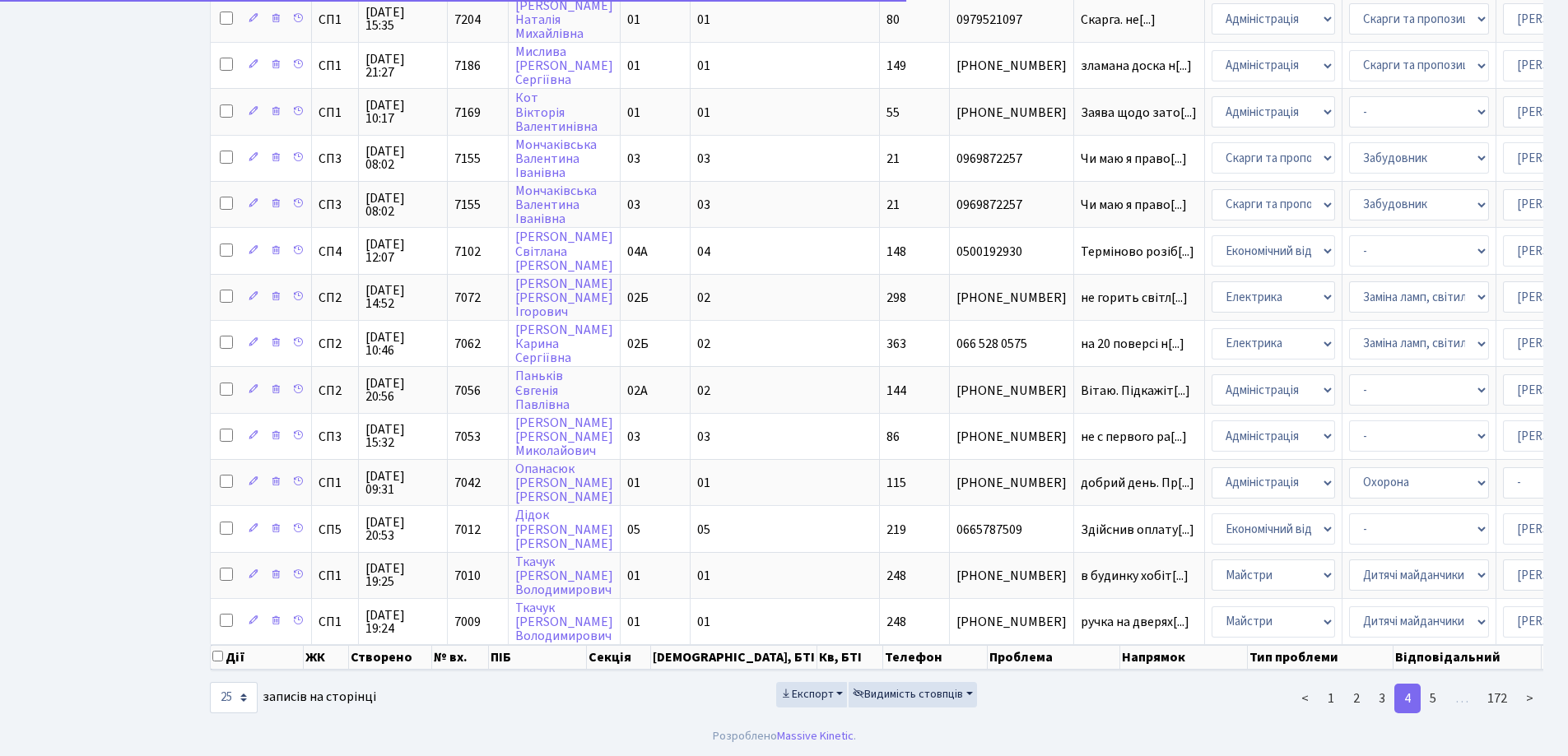
scroll to position [728, 0]
click at [1433, 696] on link "5" at bounding box center [1432, 698] width 26 height 29
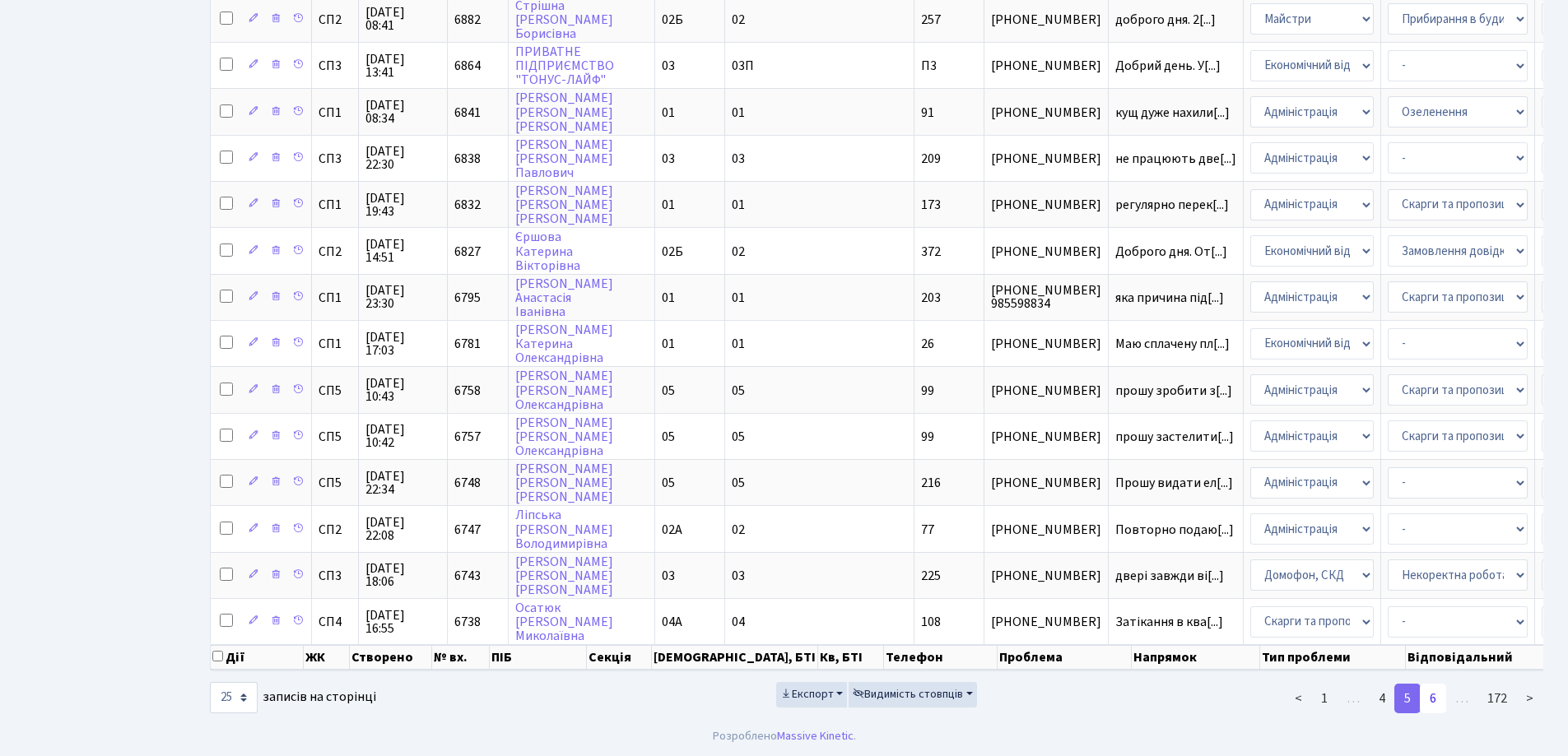
click at [1440, 696] on link "6" at bounding box center [1432, 698] width 26 height 29
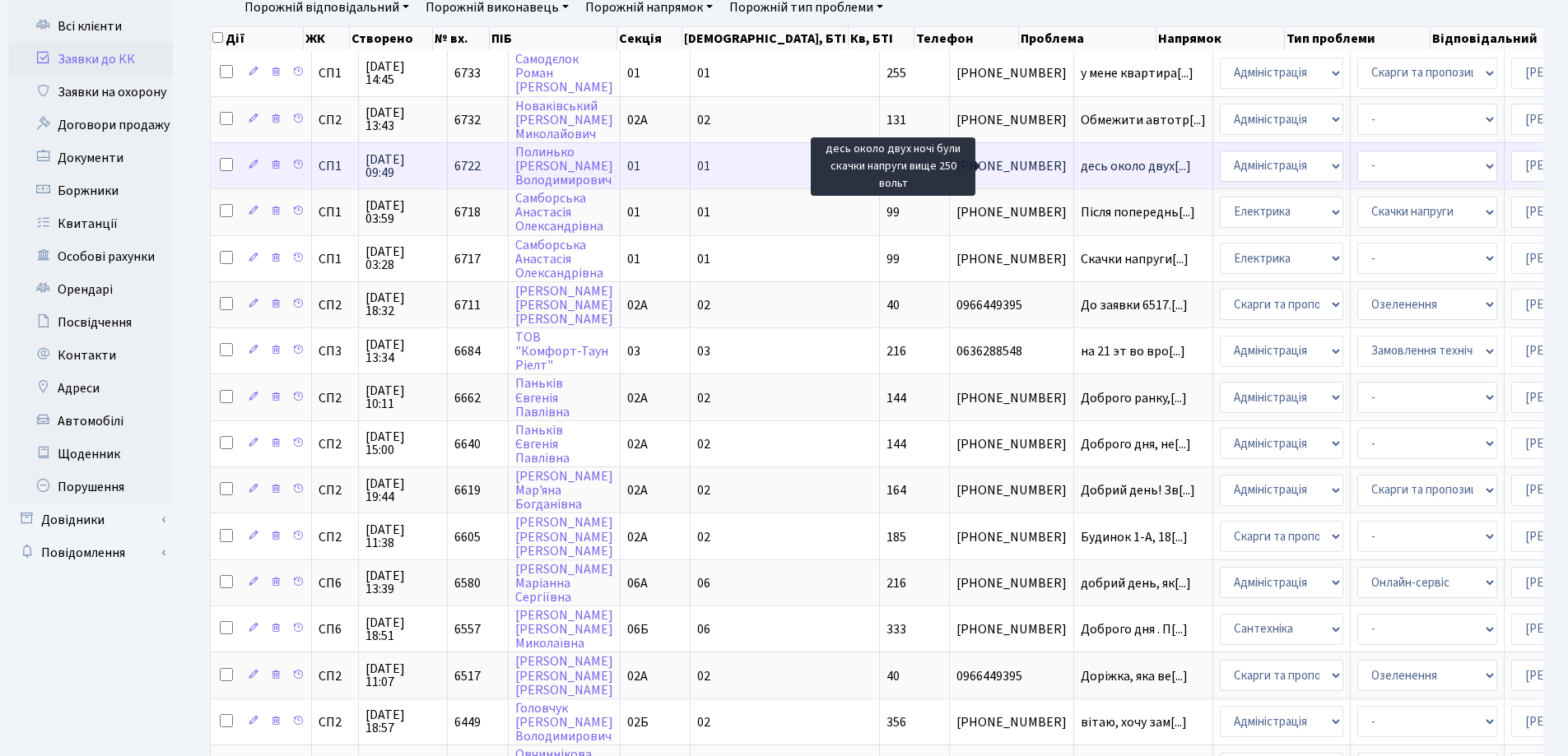
scroll to position [70, 0]
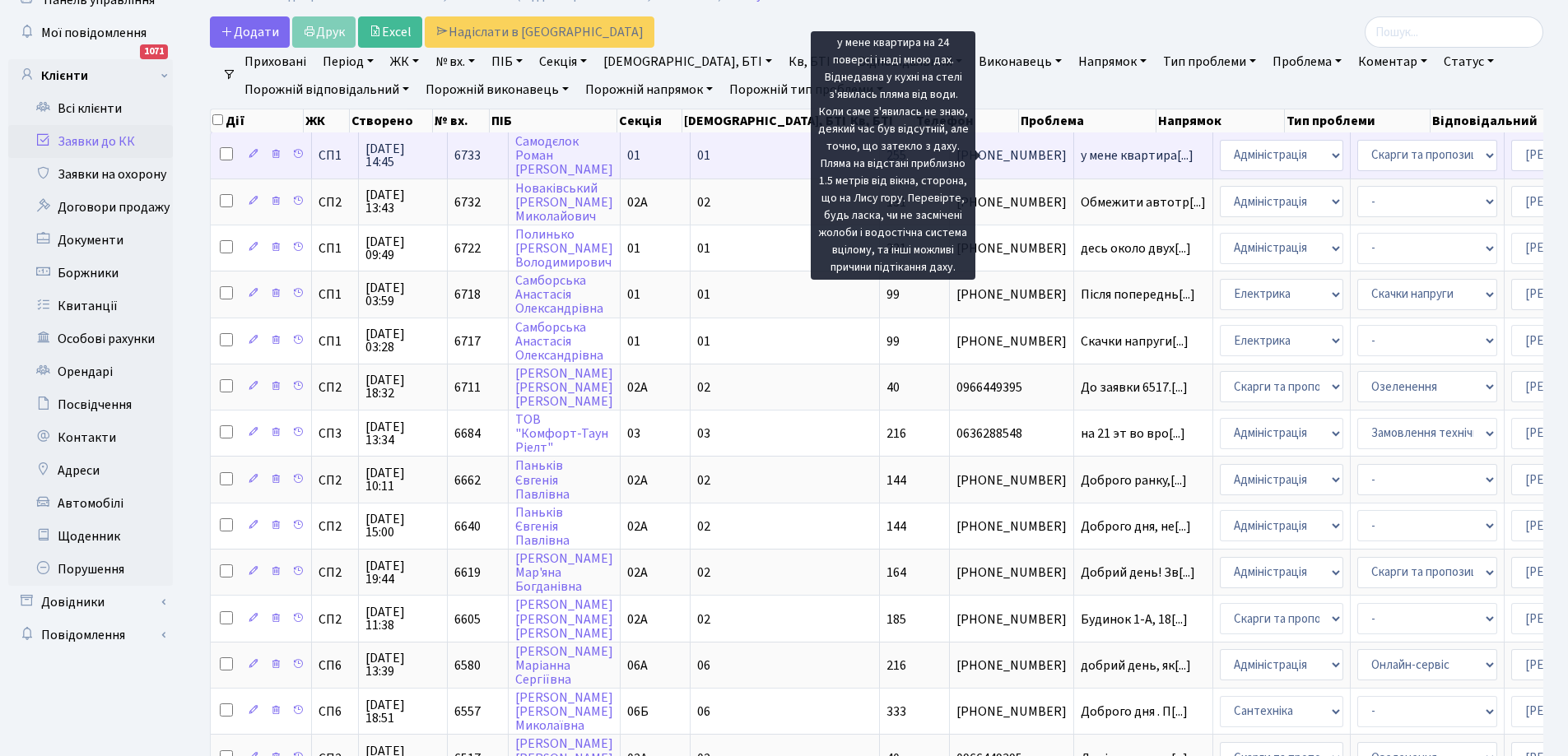
click at [1080, 153] on span "у мене квартира[...]" at bounding box center [1136, 155] width 113 height 18
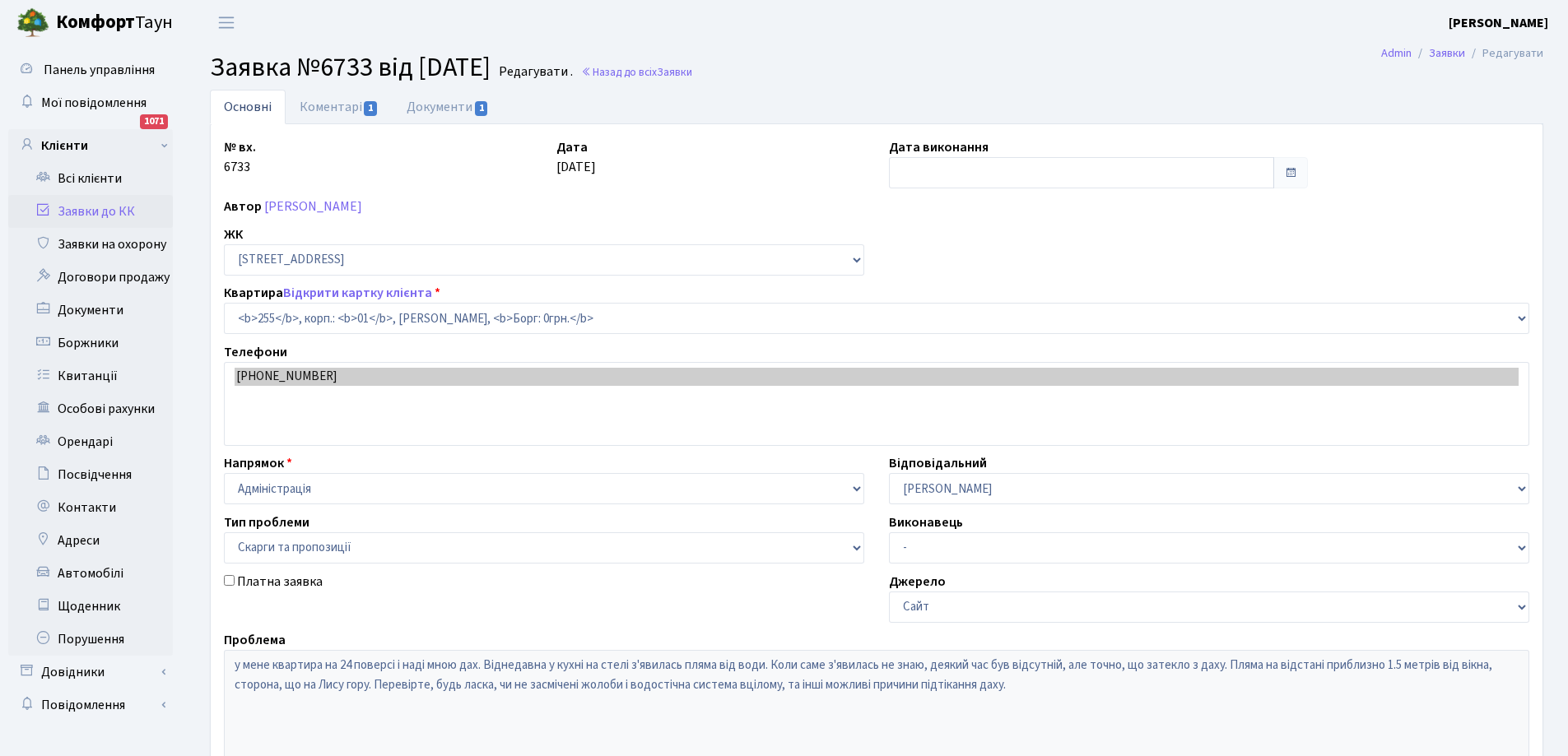
select select "20180"
select select "55"
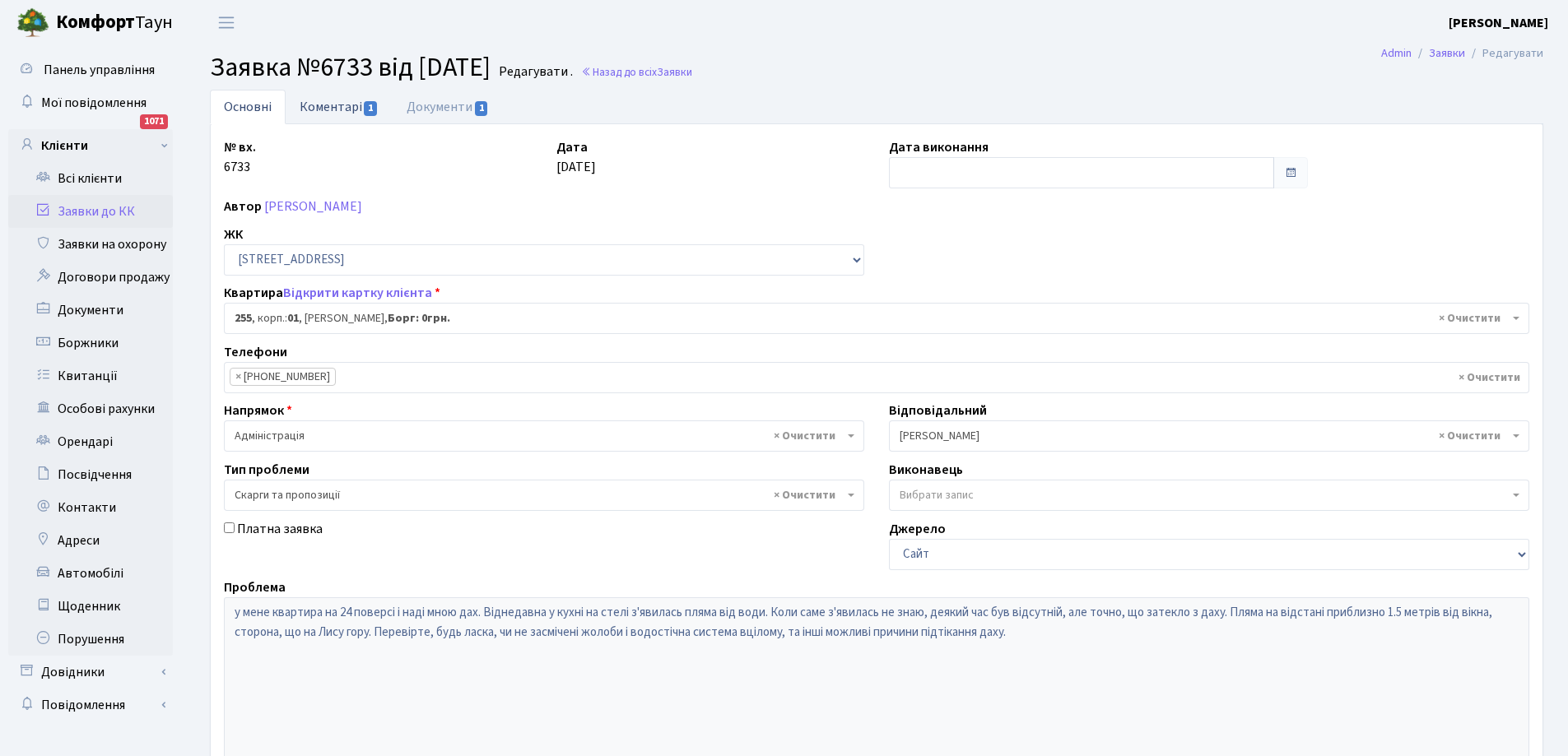
click at [318, 102] on link "Коментарі 1" at bounding box center [339, 106] width 107 height 34
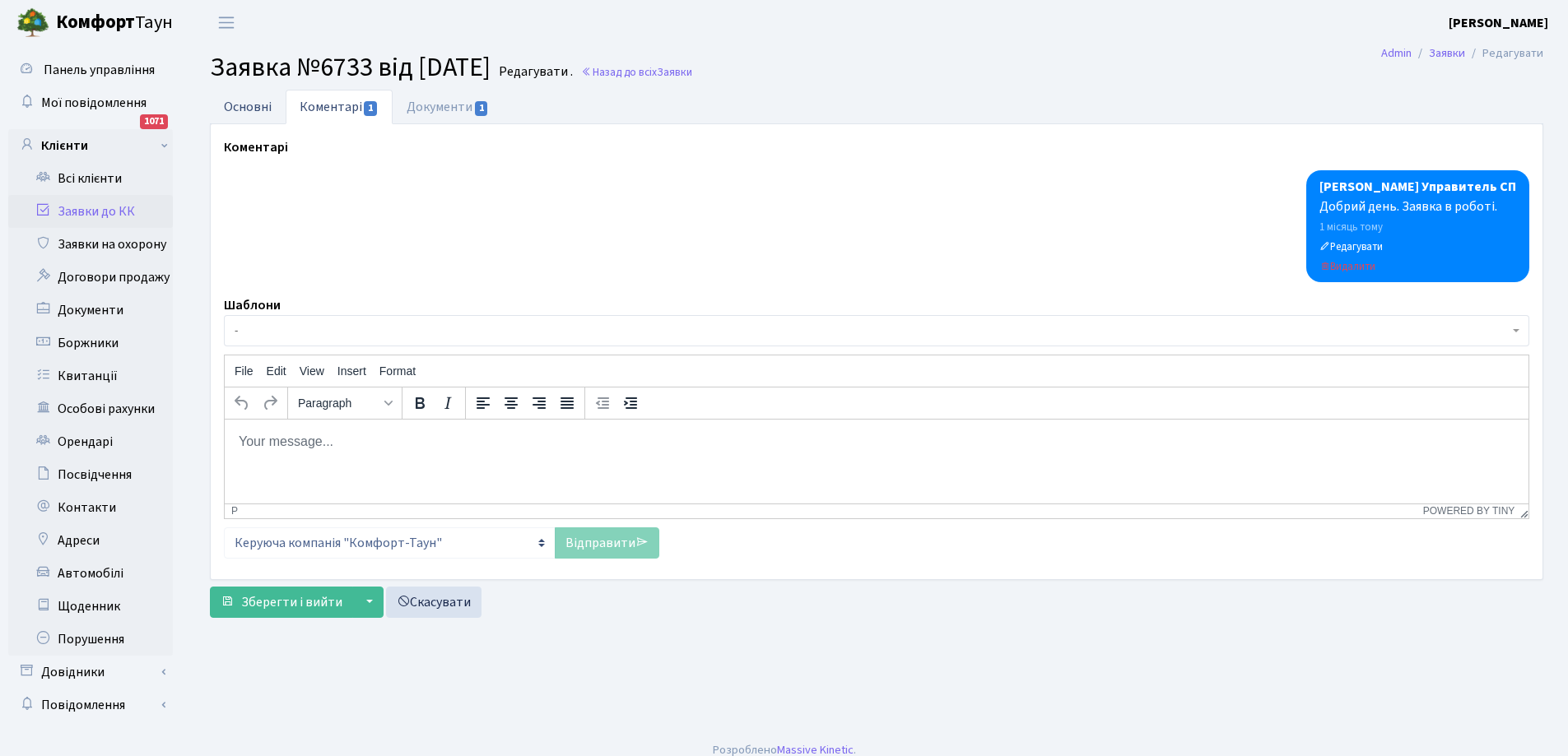
click at [241, 105] on link "Основні" at bounding box center [248, 106] width 76 height 34
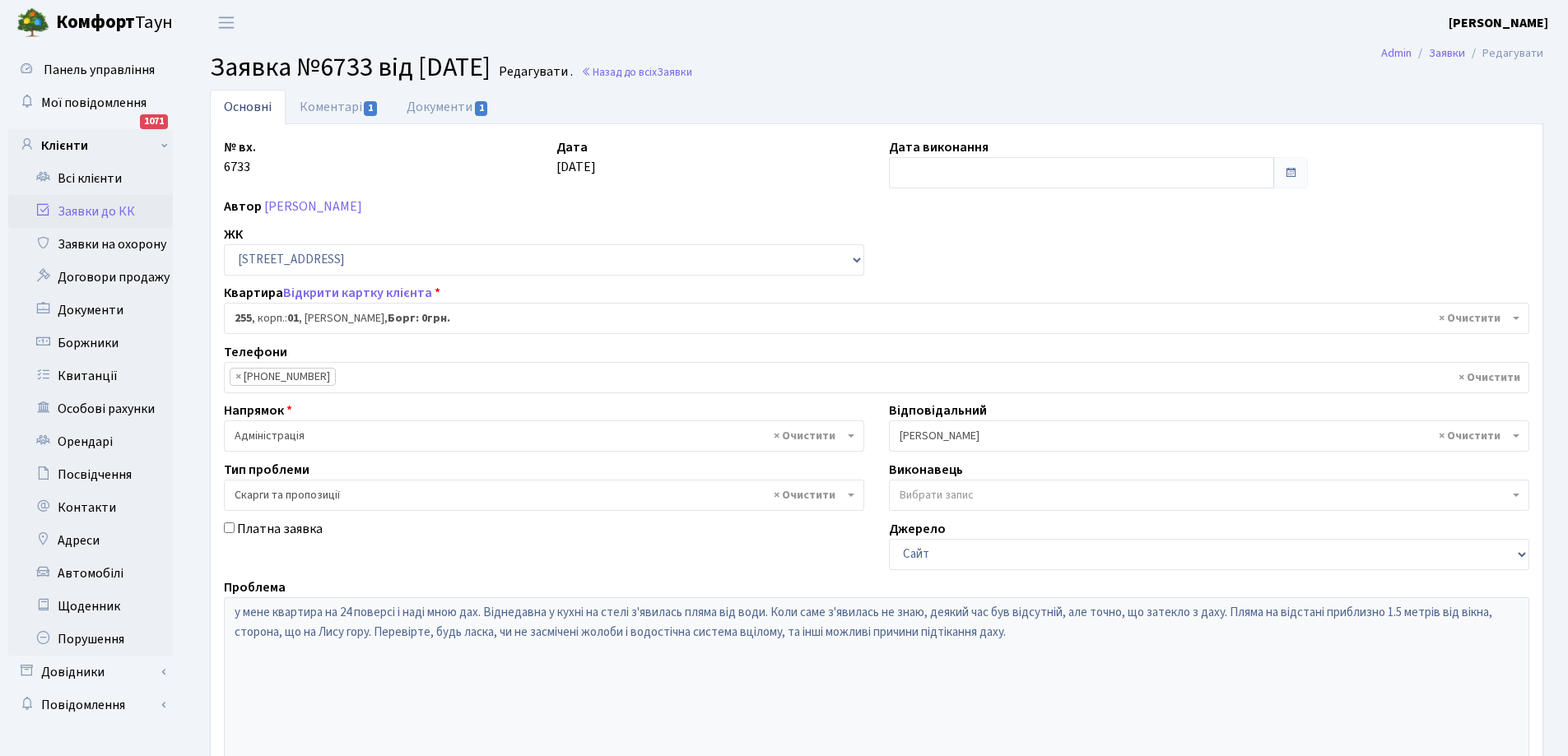
click at [97, 210] on link "Заявки до КК" at bounding box center [91, 211] width 165 height 33
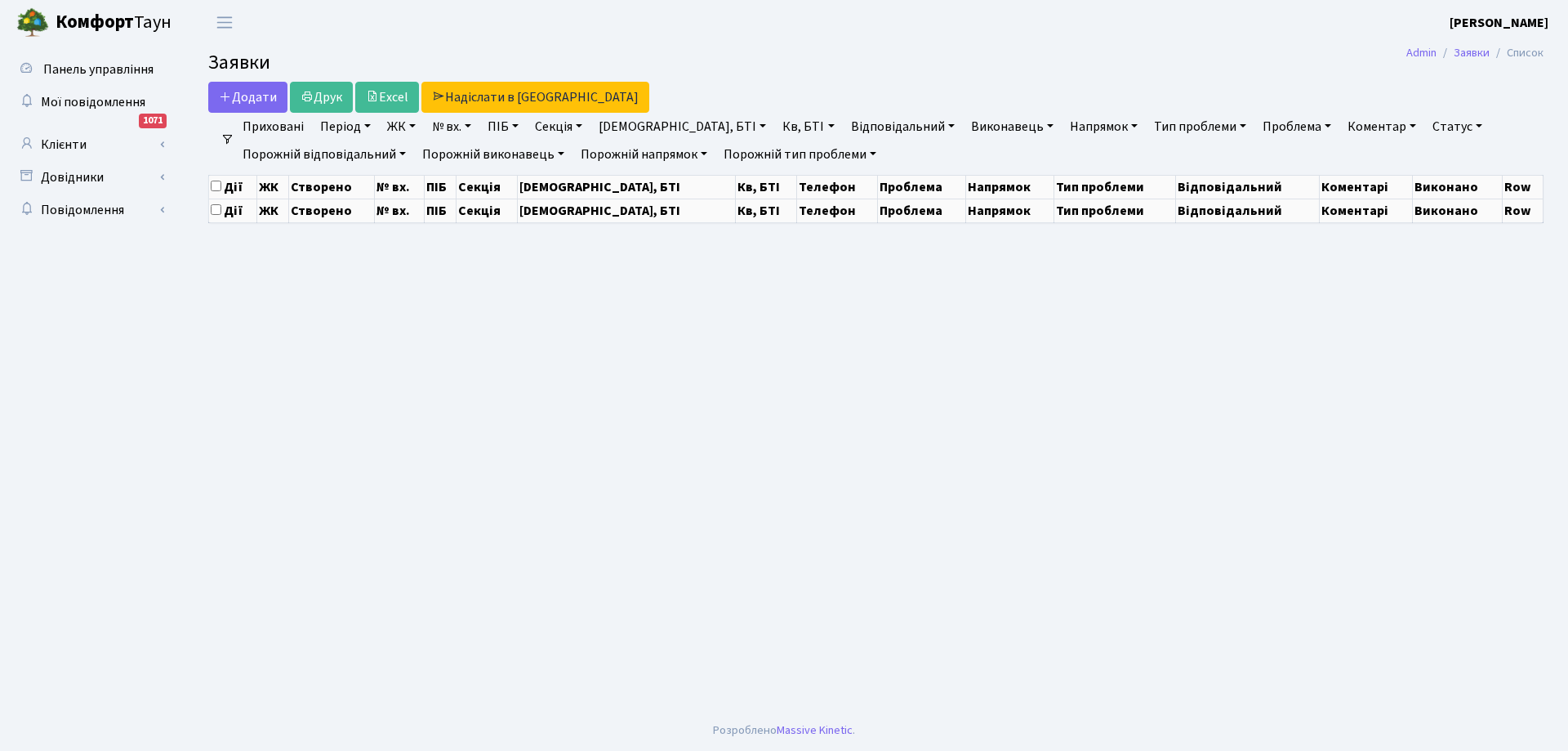
select select "25"
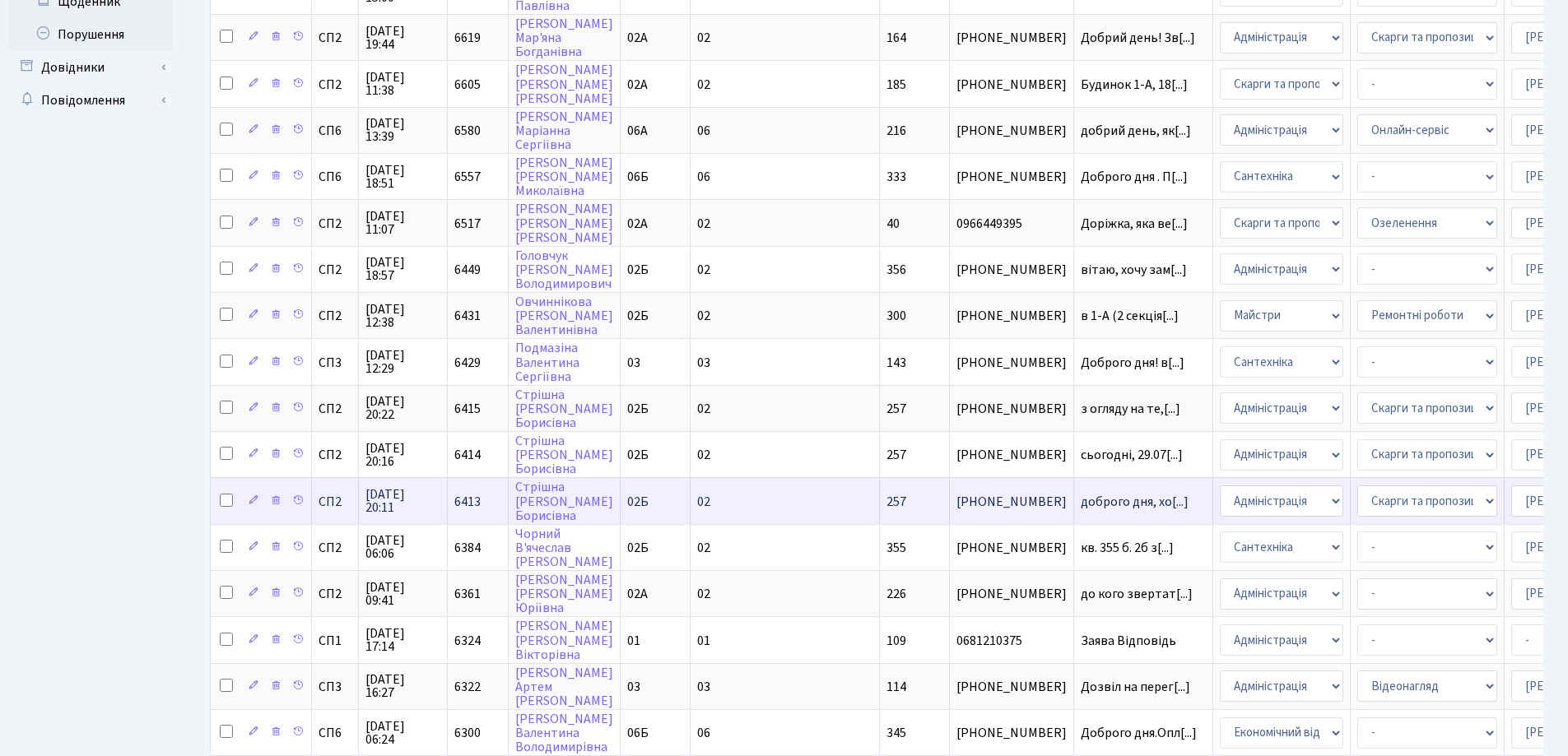
scroll to position [728, 0]
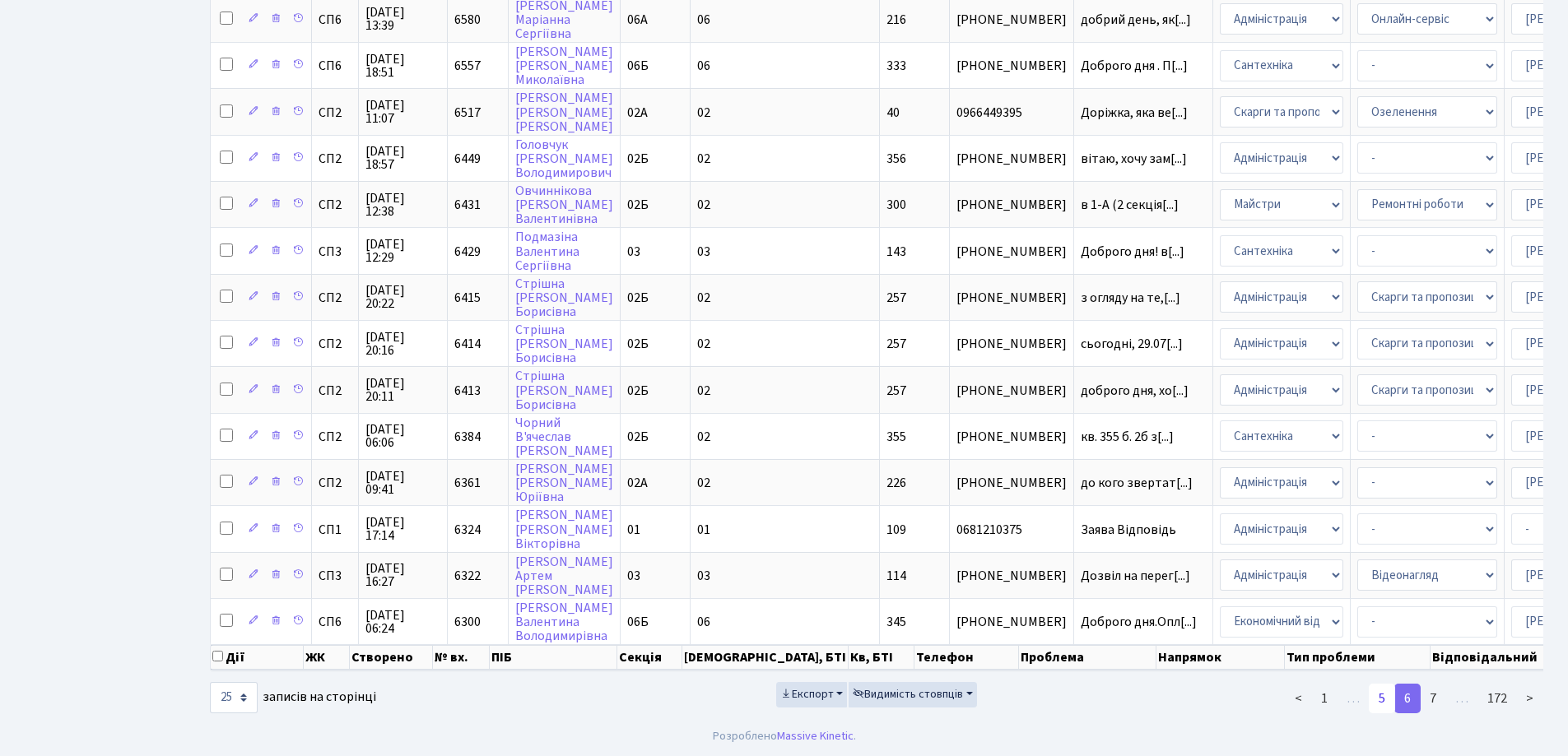
click at [1384, 696] on link "5" at bounding box center [1381, 698] width 26 height 29
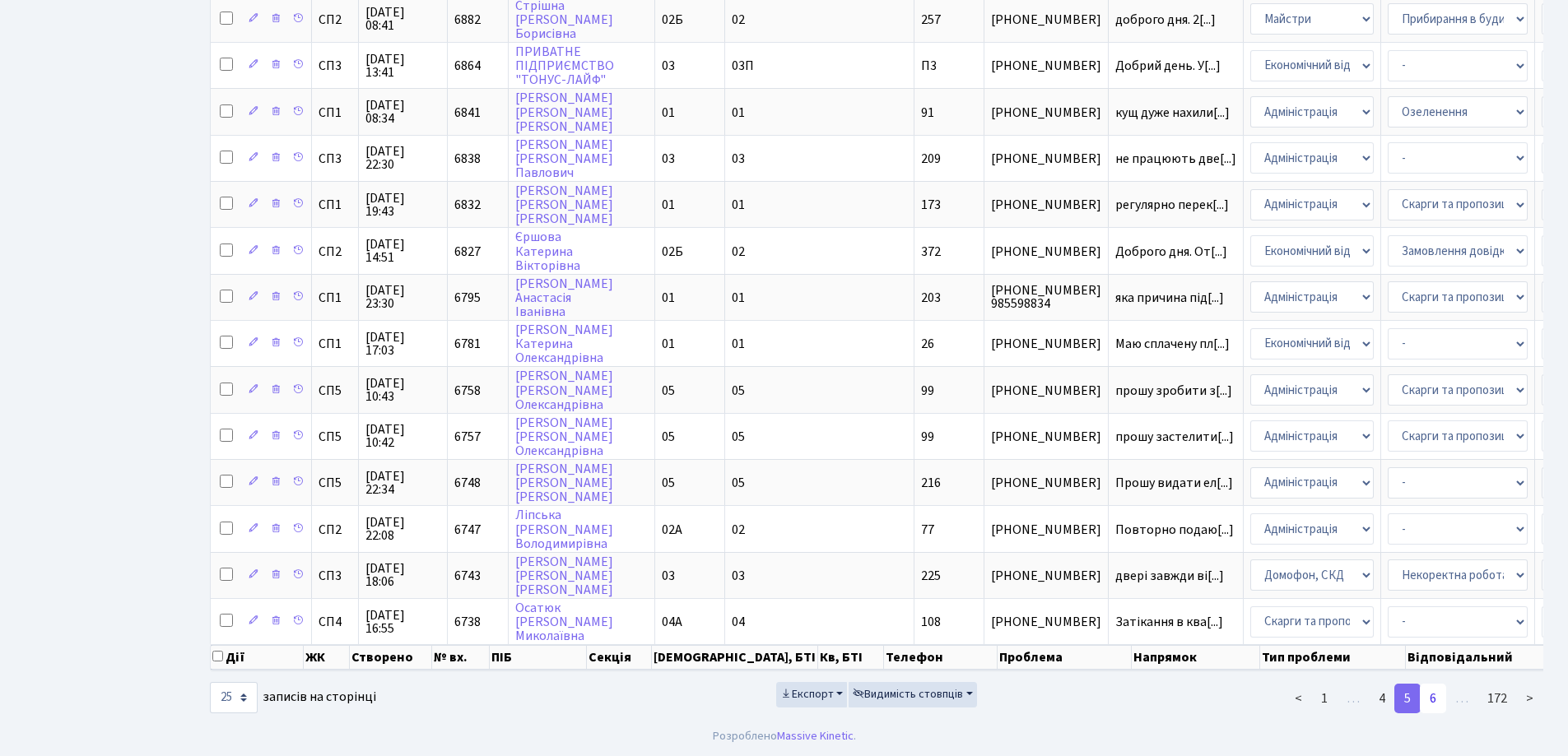
click at [1435, 703] on link "6" at bounding box center [1432, 698] width 26 height 29
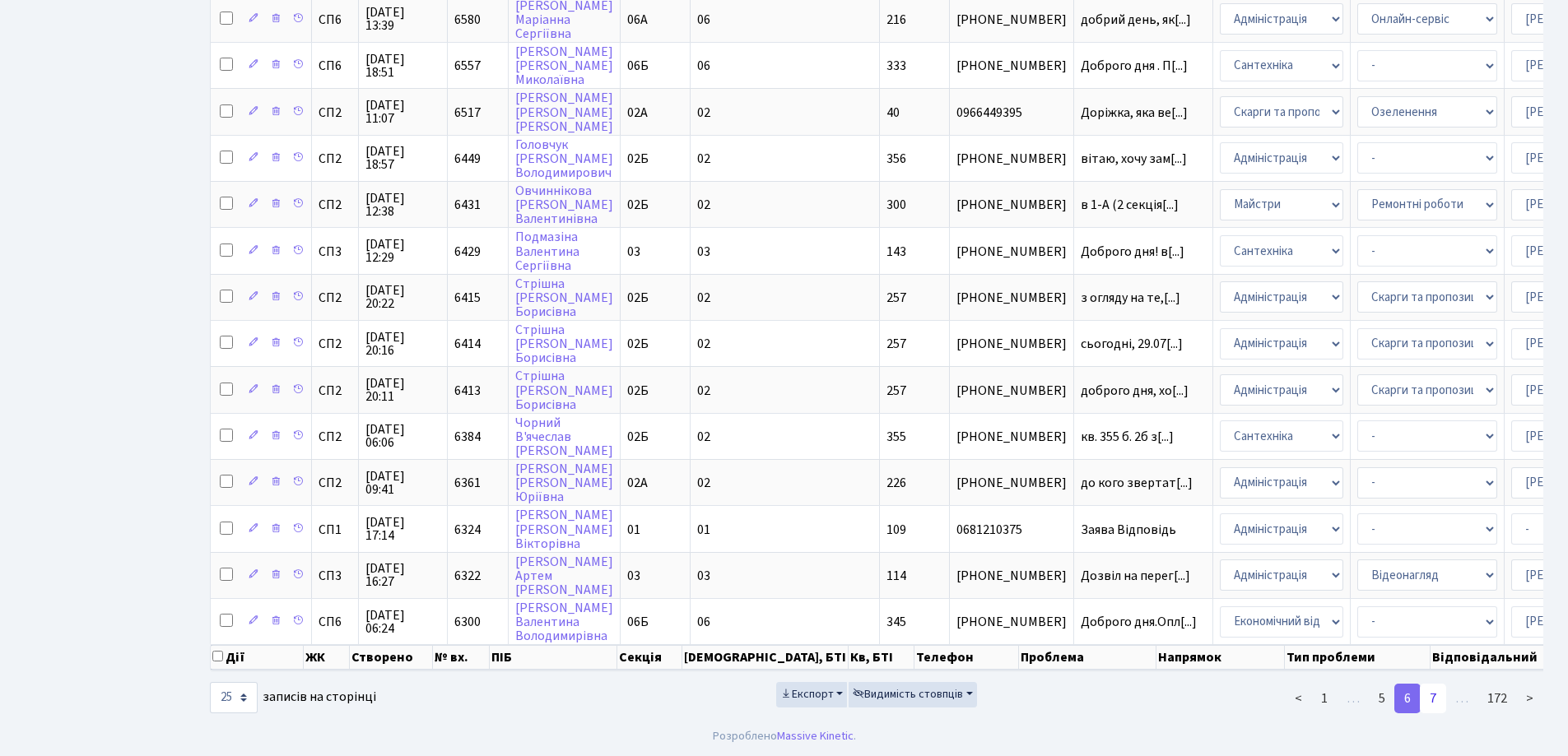
click at [1433, 696] on link "7" at bounding box center [1432, 698] width 26 height 29
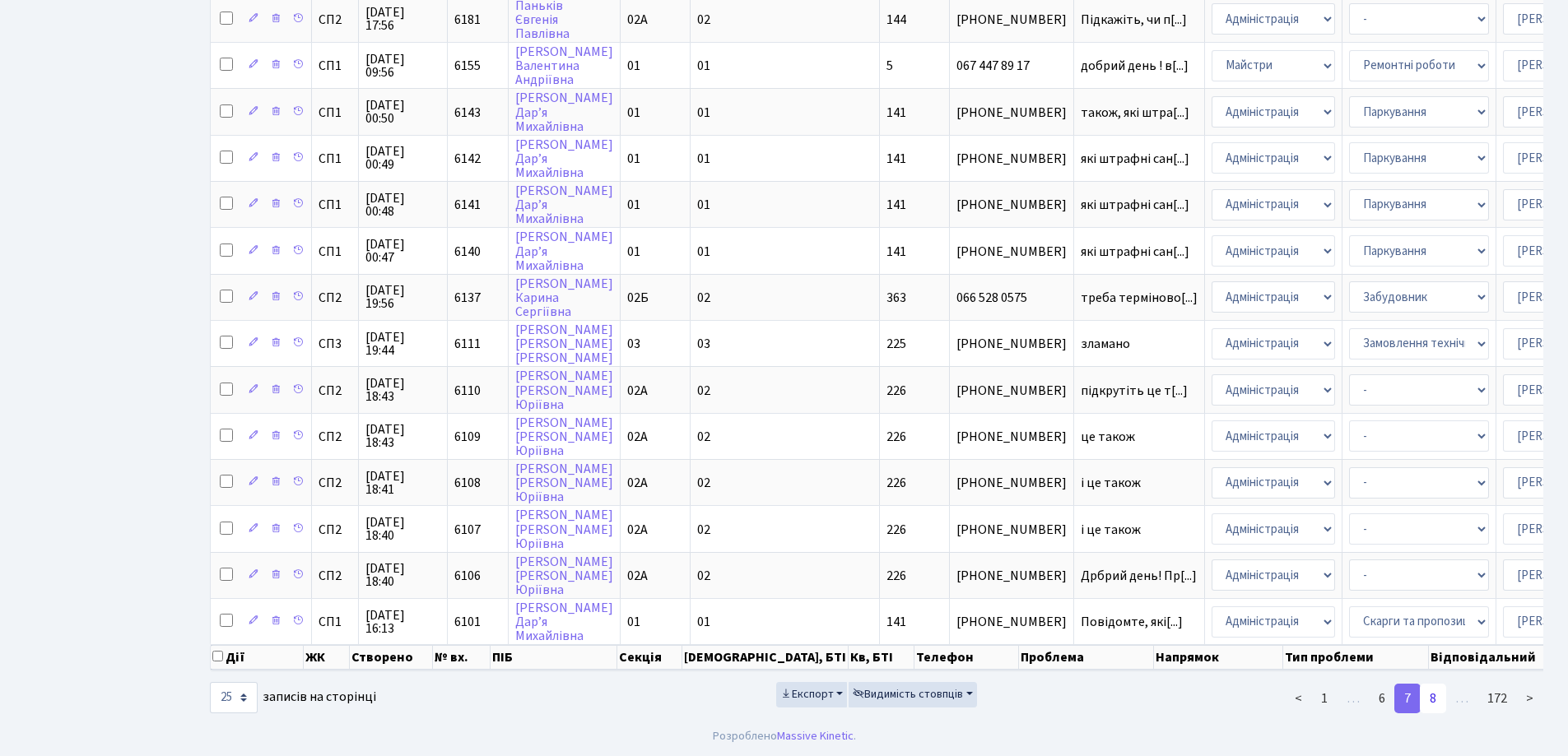
click at [1442, 696] on link "8" at bounding box center [1432, 698] width 26 height 29
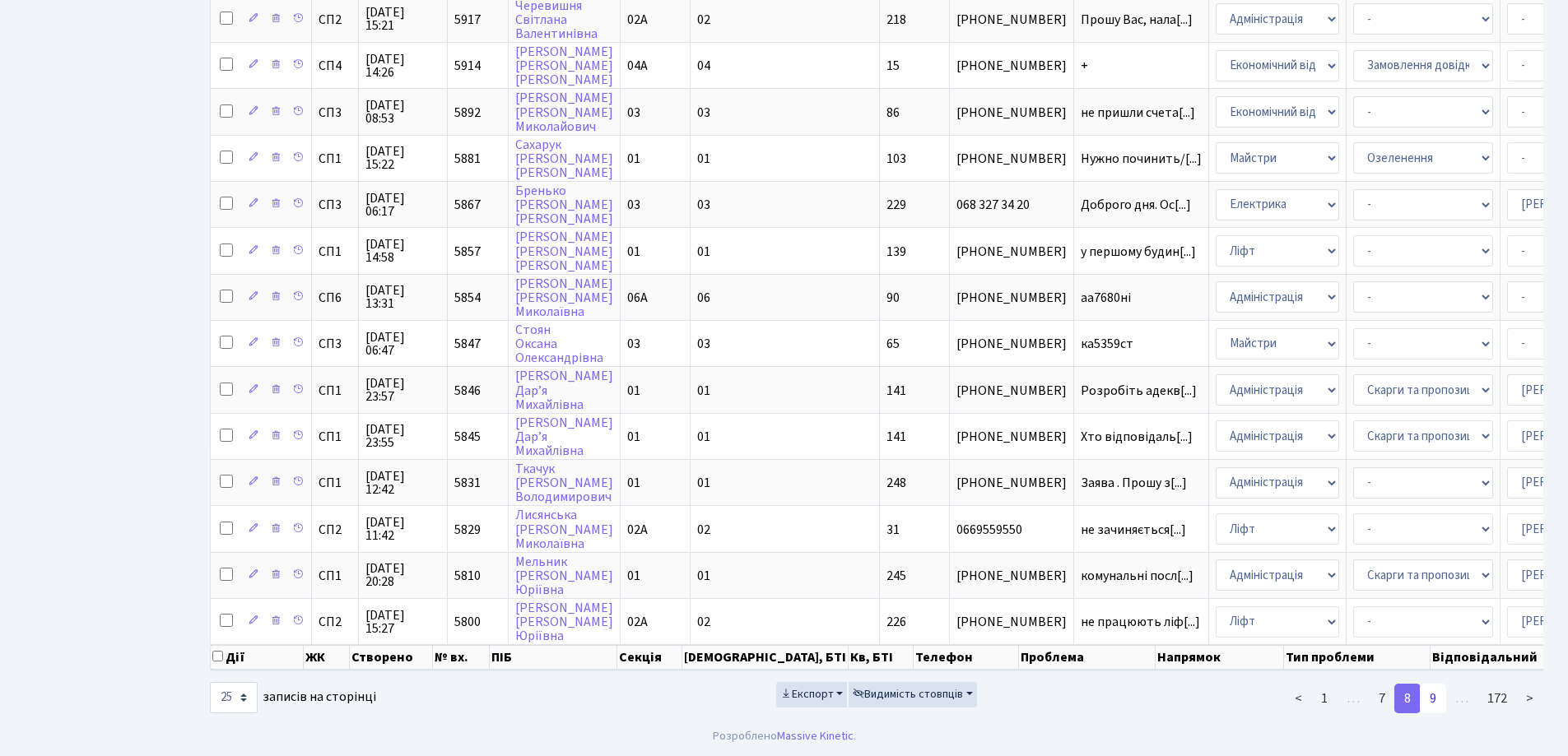
click at [1434, 696] on link "9" at bounding box center [1432, 698] width 26 height 29
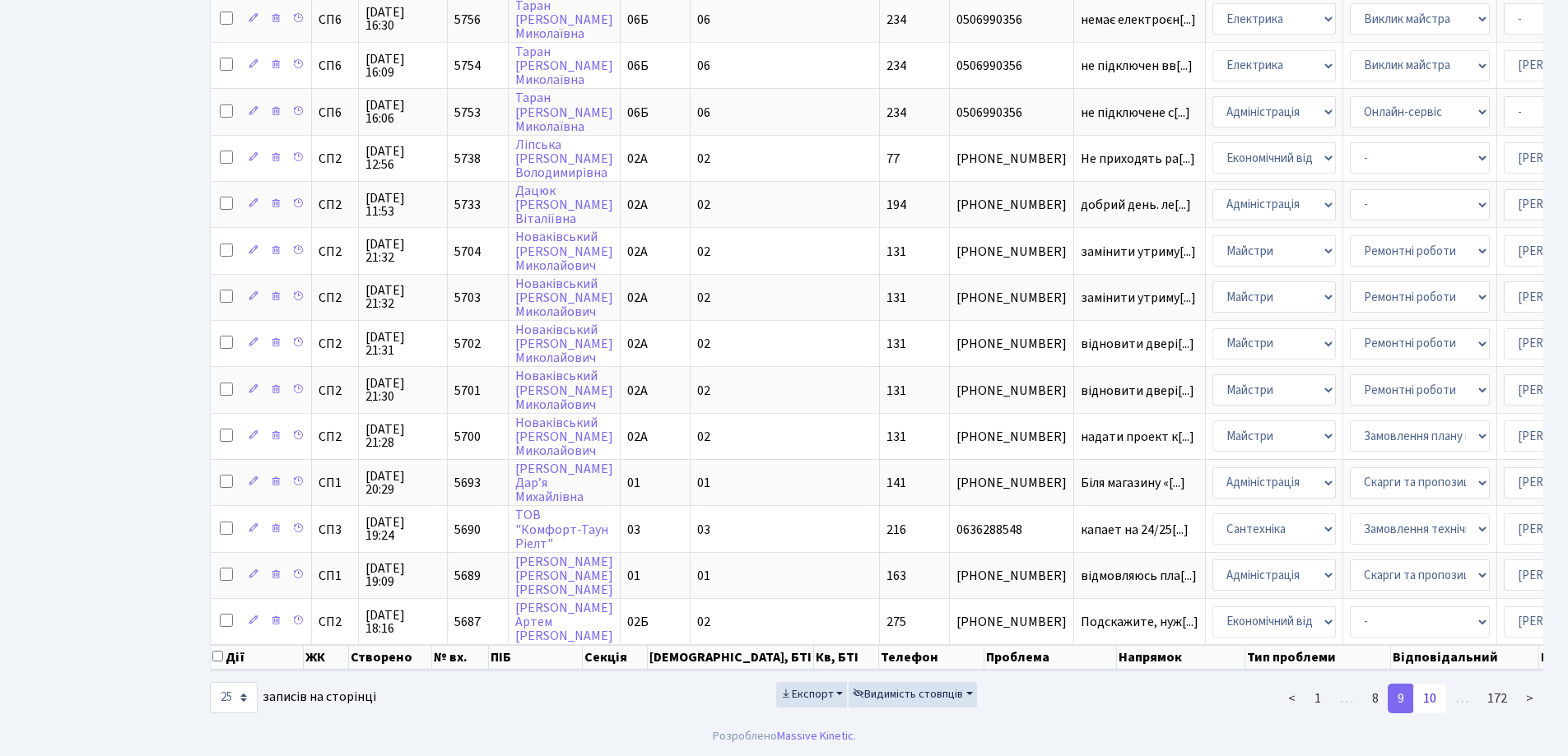
click at [1429, 699] on link "10" at bounding box center [1429, 698] width 33 height 29
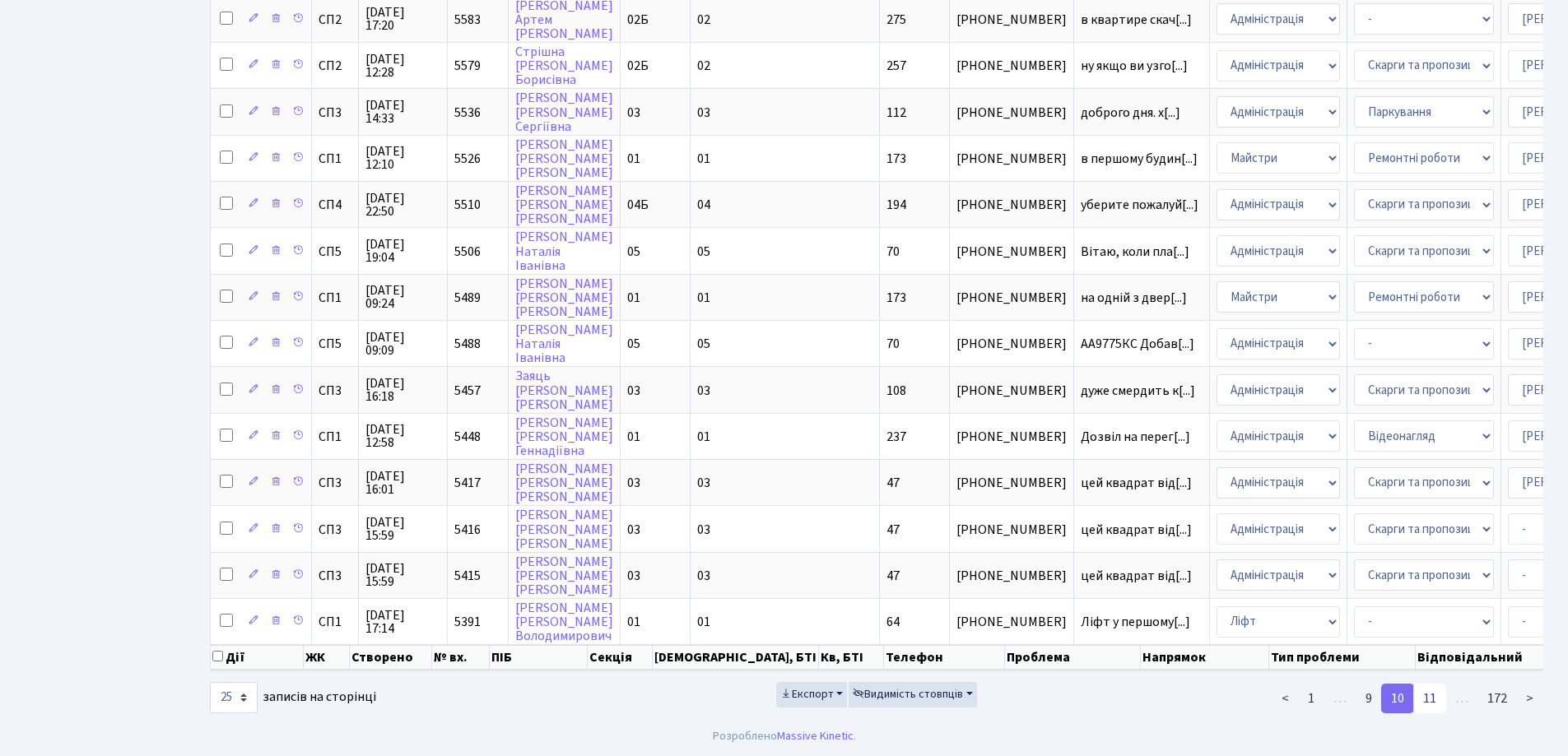
click at [1427, 698] on link "11" at bounding box center [1429, 698] width 33 height 29
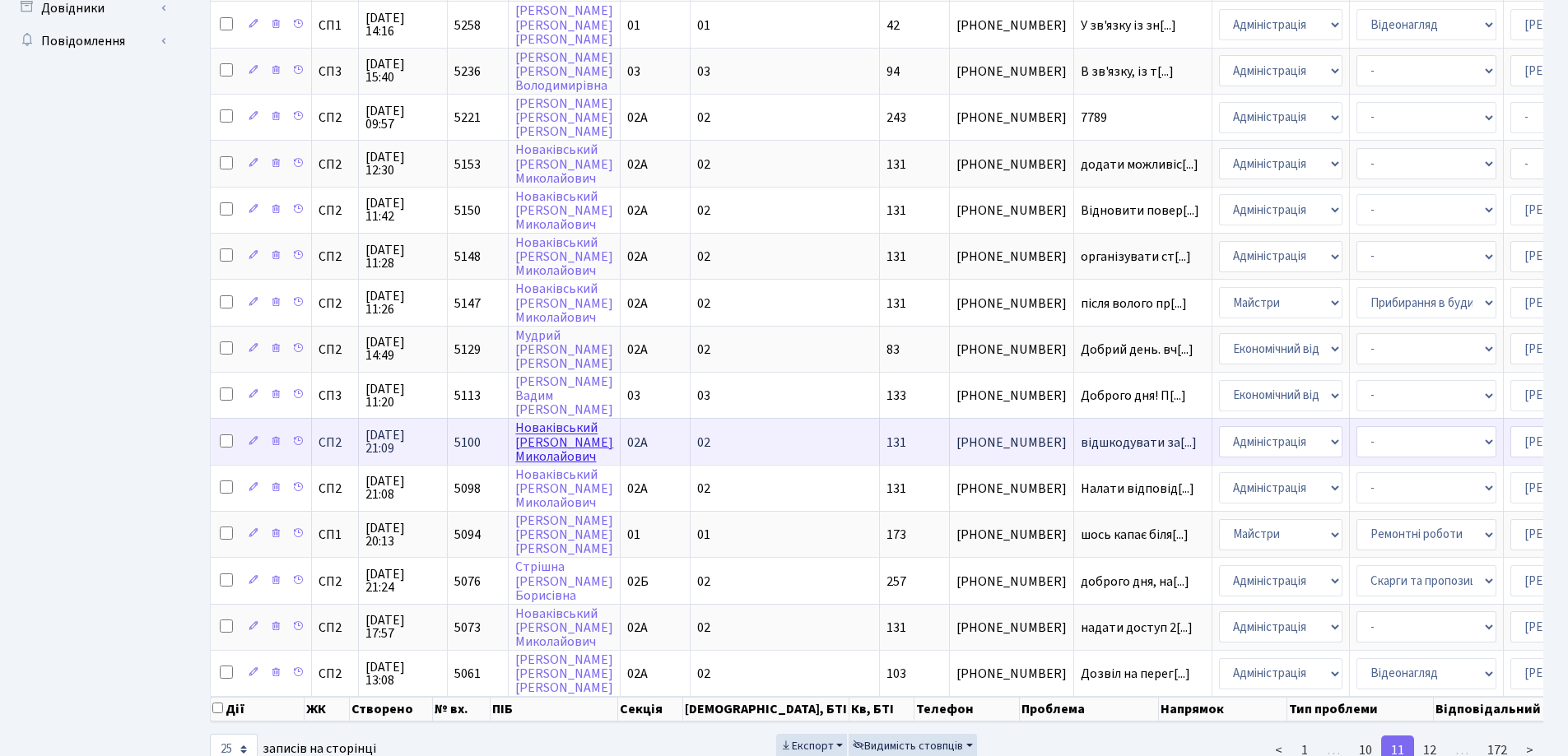
scroll to position [646, 0]
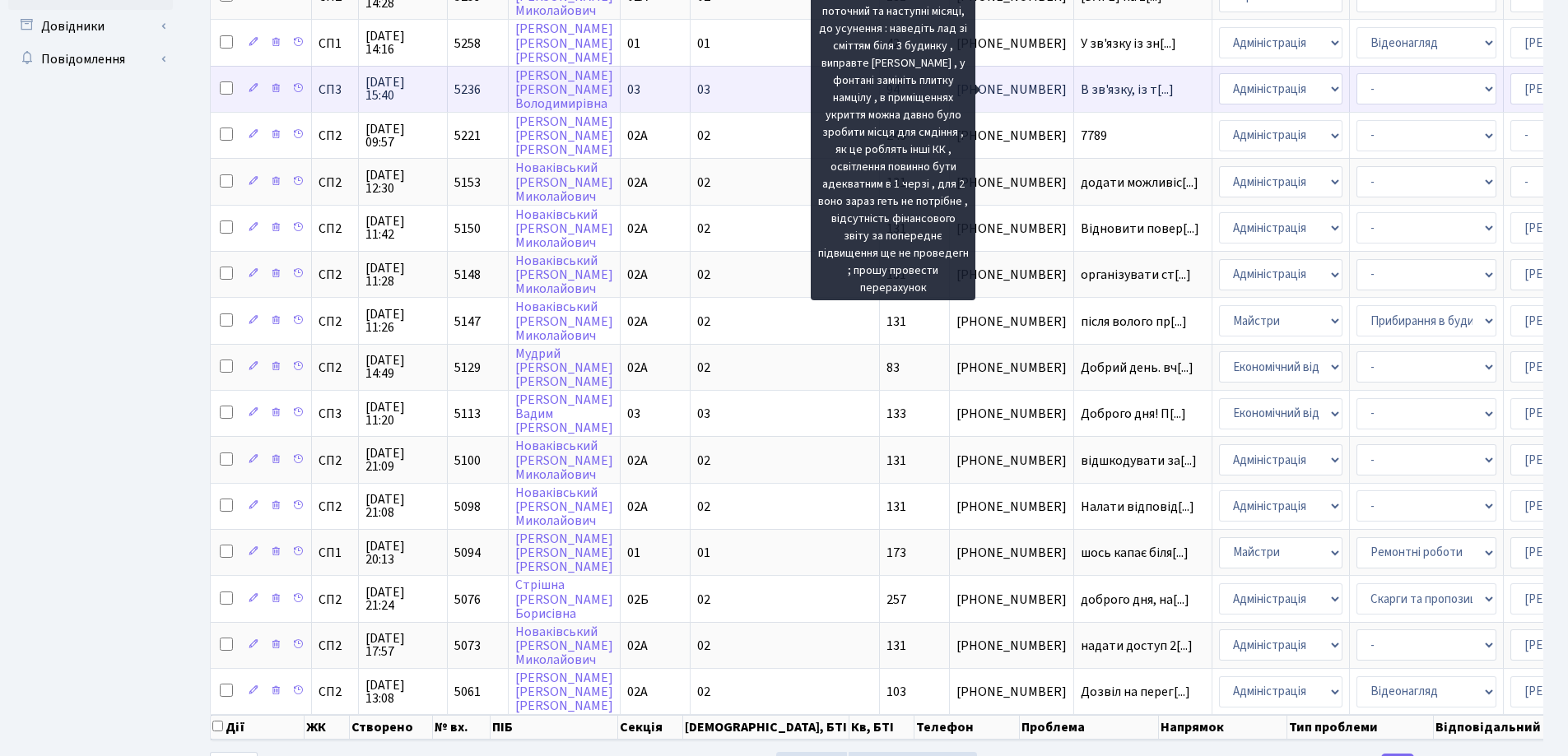
click at [1080, 85] on span "В зв'язку, із т[...]" at bounding box center [1127, 89] width 93 height 18
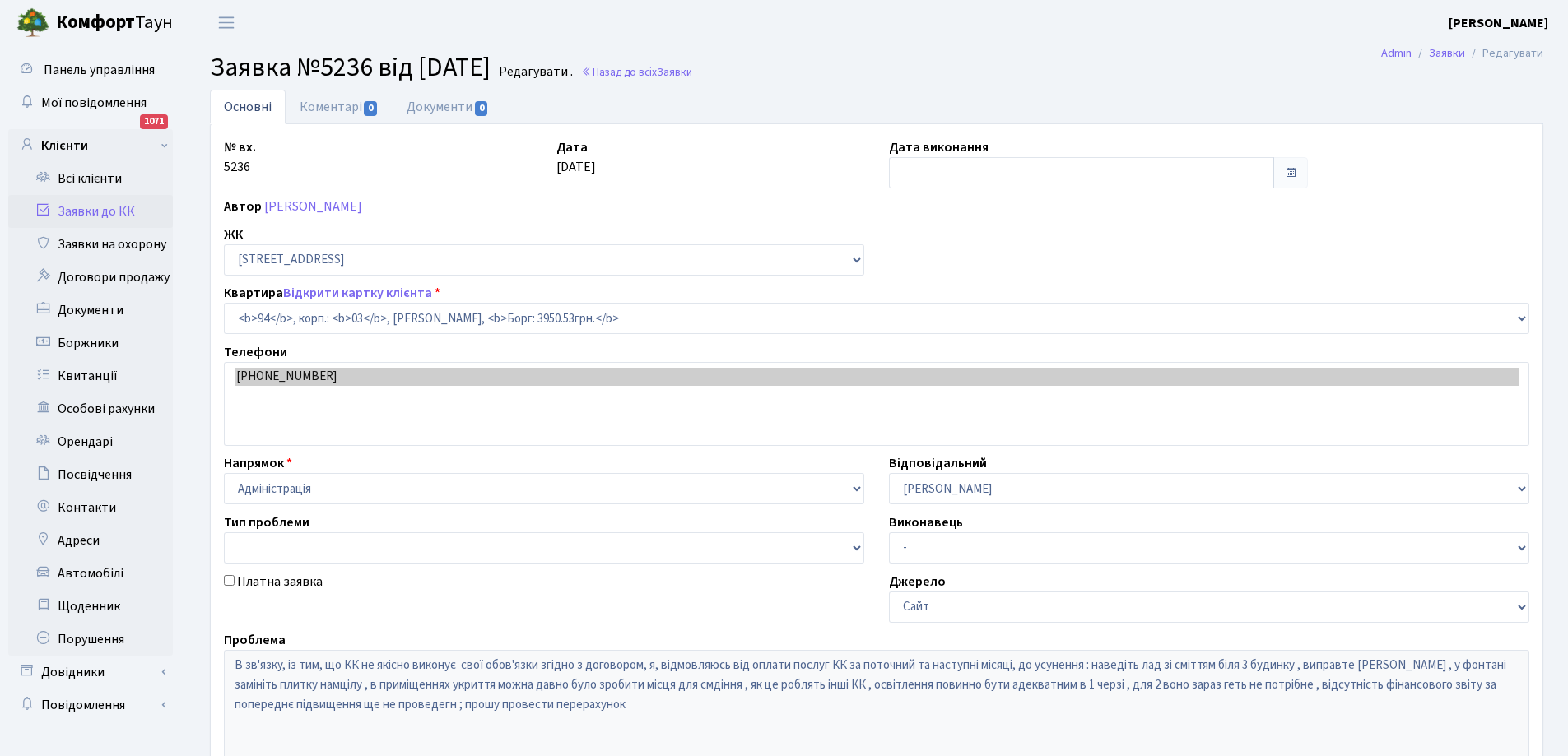
select select "20816"
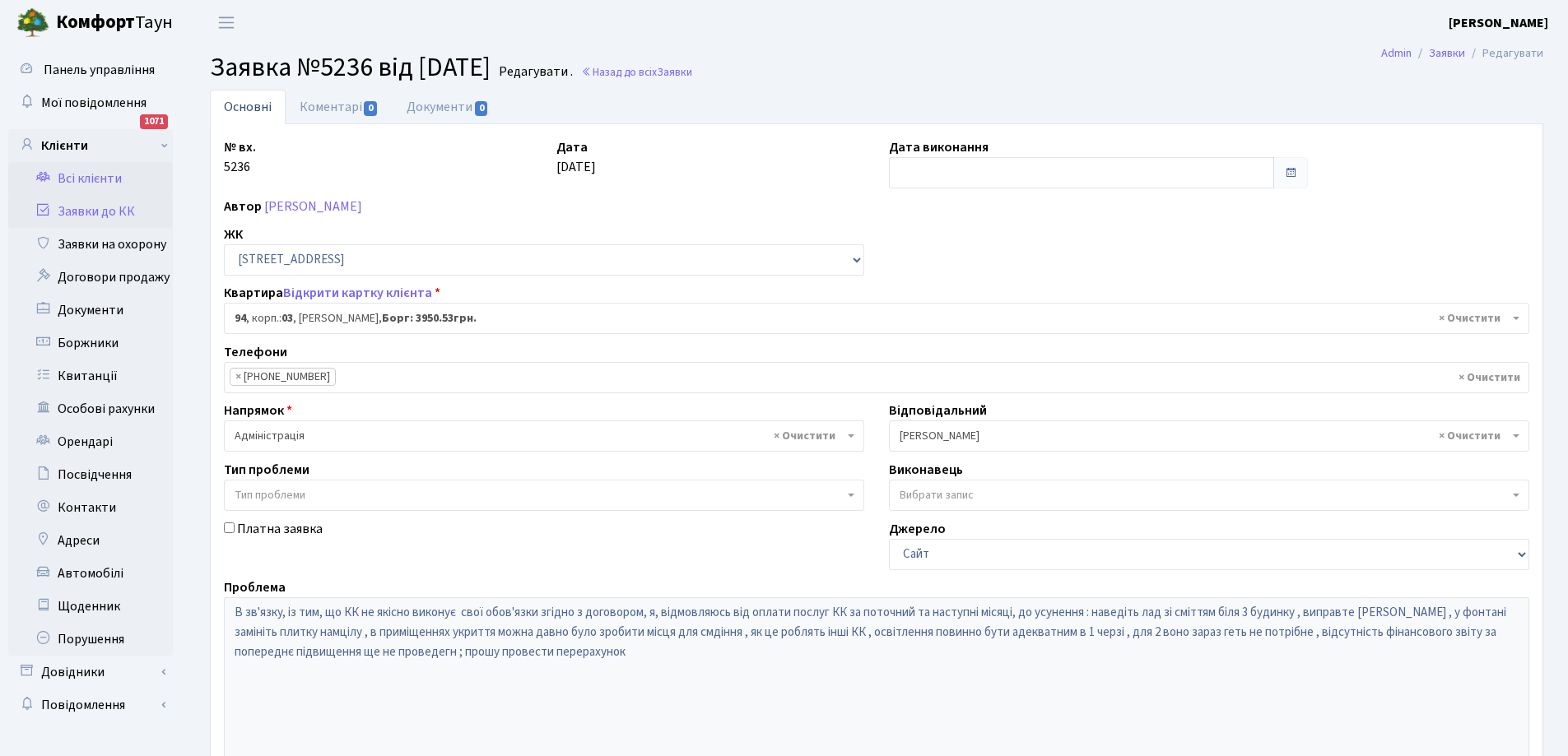
click at [79, 178] on link "Всі клієнти" at bounding box center [91, 179] width 165 height 33
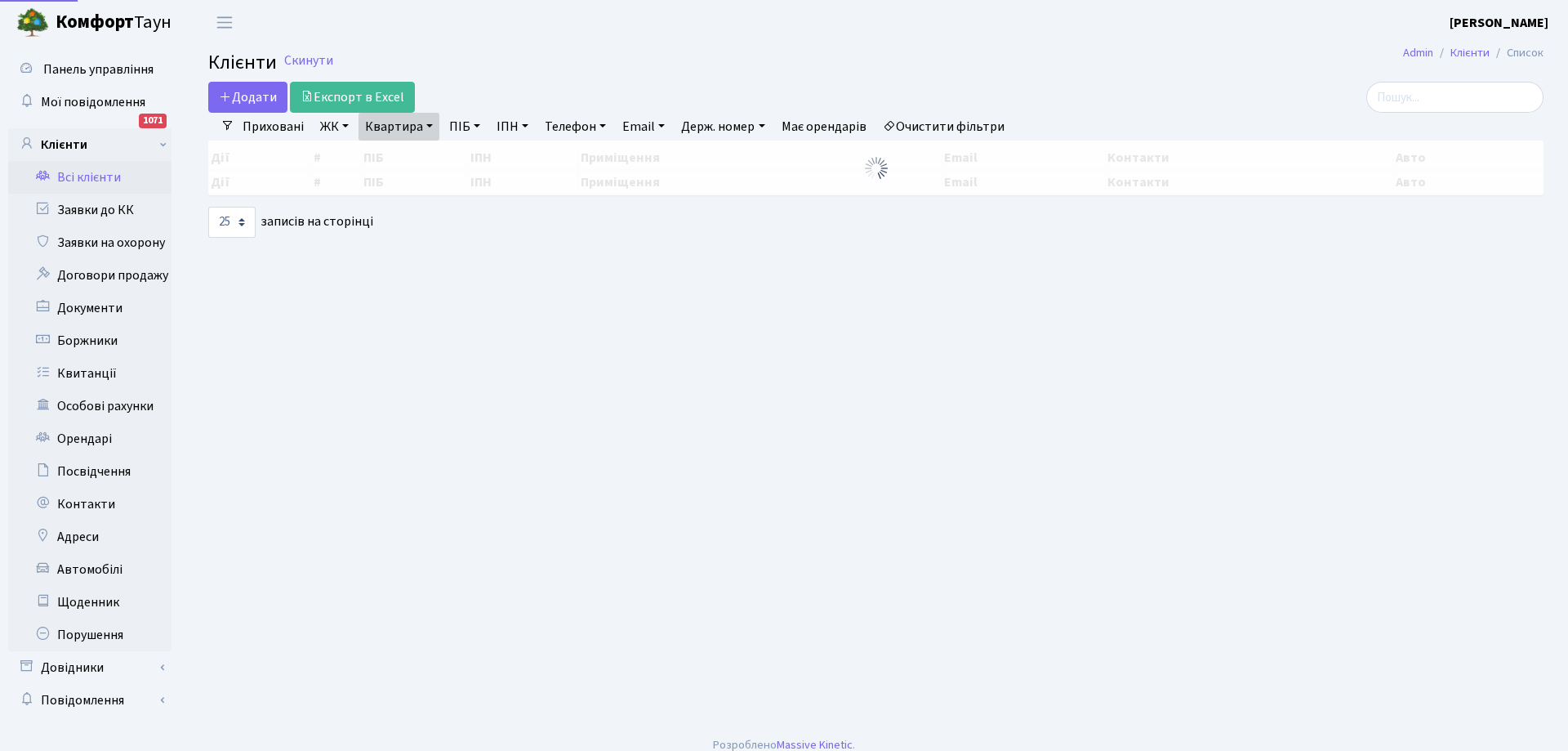
select select "25"
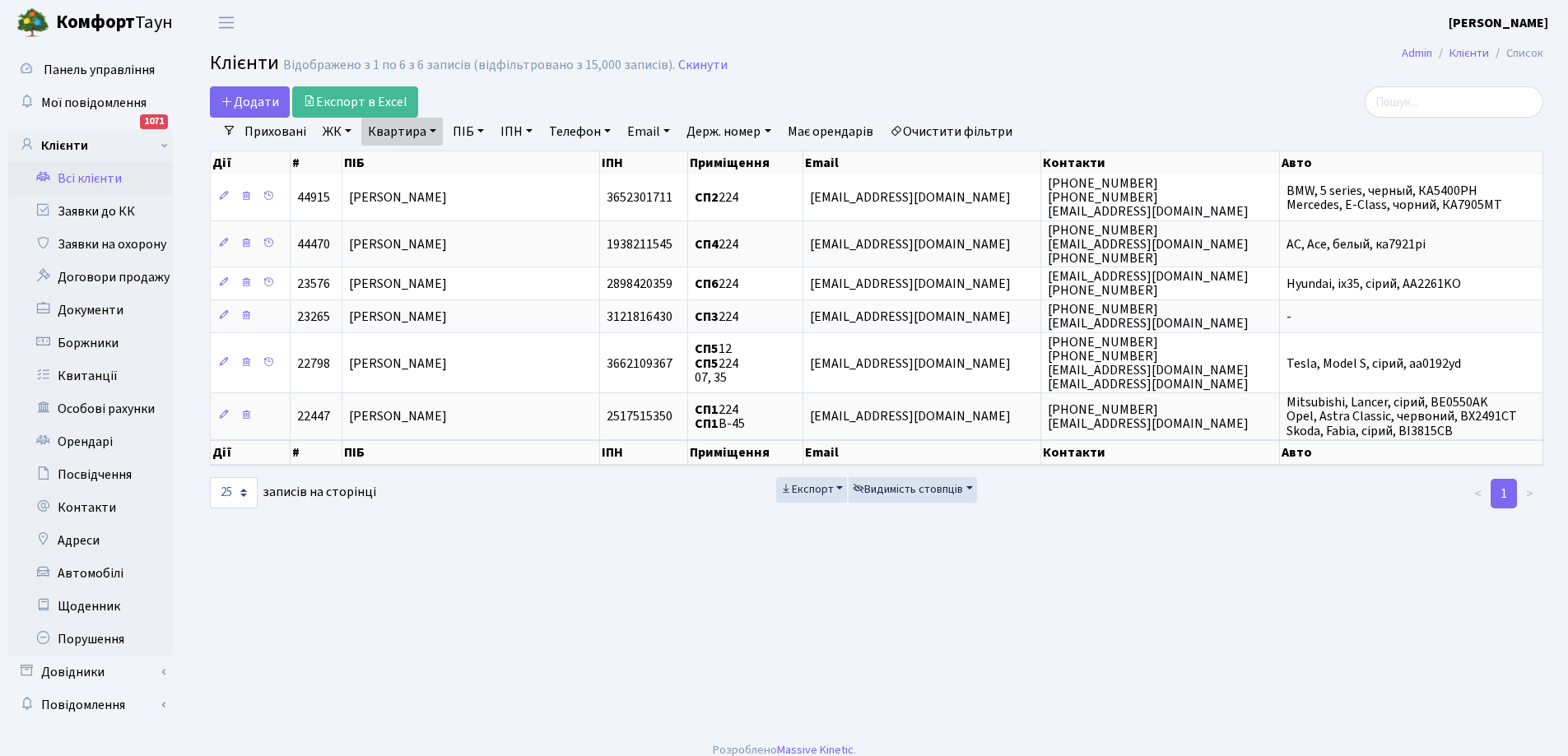
click at [426, 129] on link "Квартира" at bounding box center [401, 131] width 81 height 28
type input "4"
type input "287"
